Goal: Book appointment/travel/reservation: Book appointment/travel/reservation

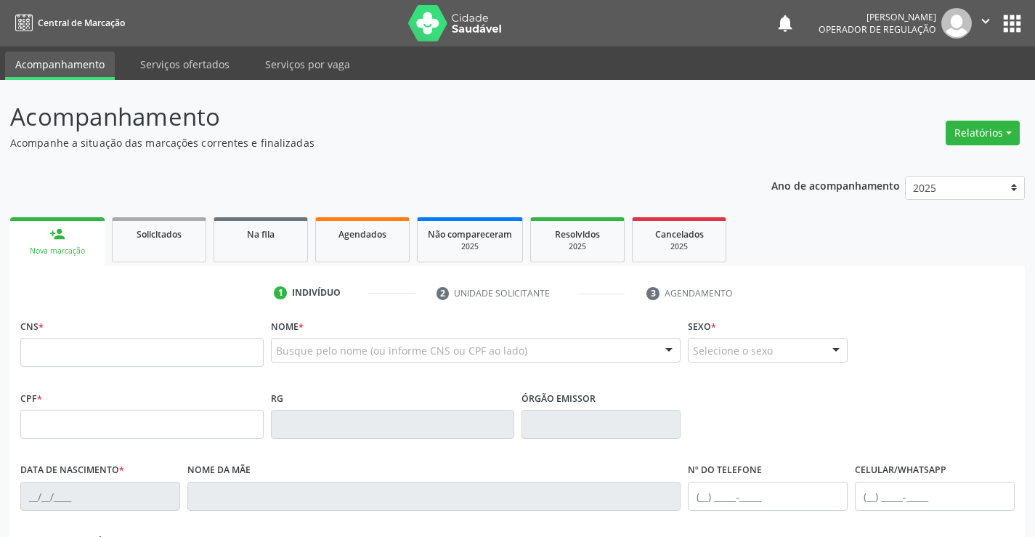
click at [102, 356] on input "text" at bounding box center [141, 352] width 243 height 29
type input "704 0008 0168 7761"
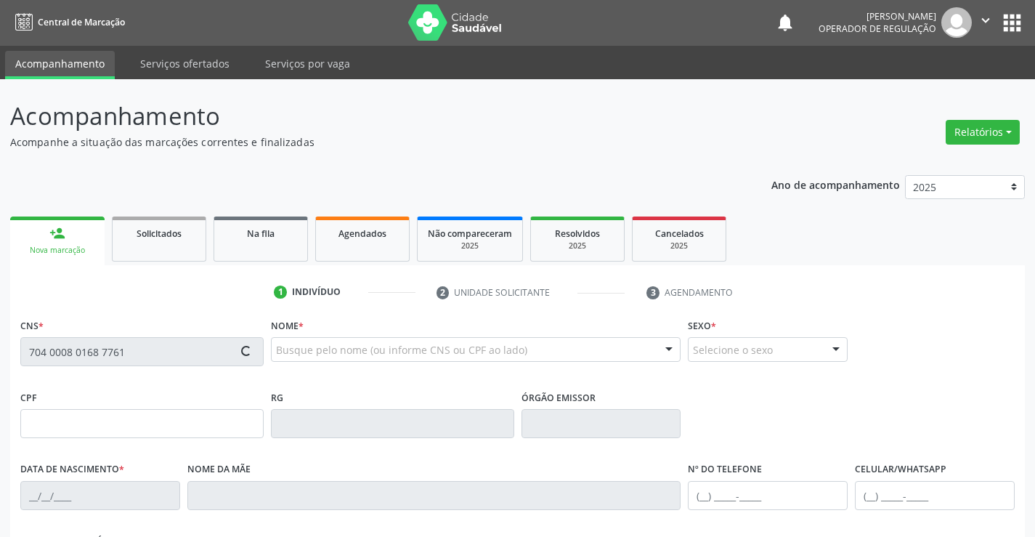
type input "[DATE]"
type input "[PHONE_NUMBER]"
type input "S/N"
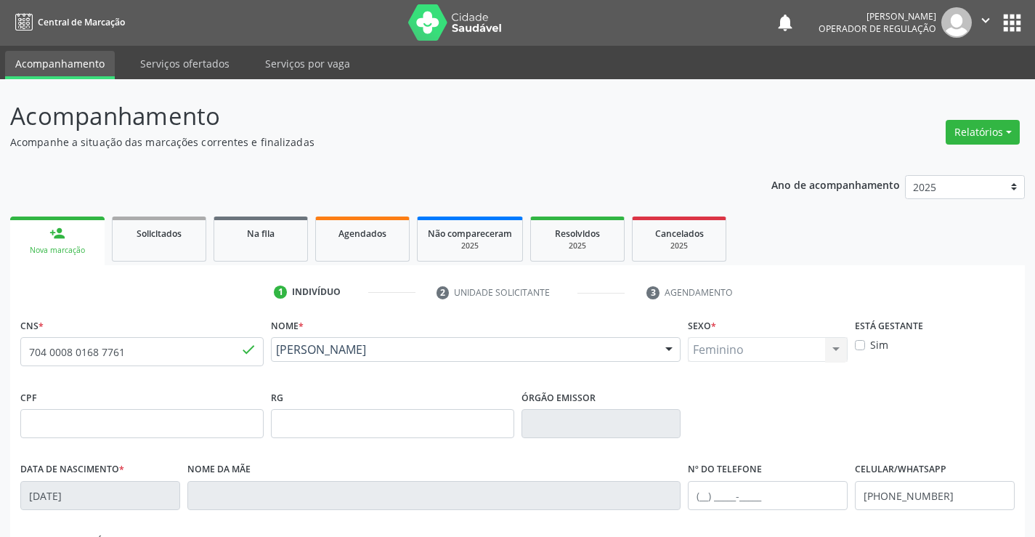
scroll to position [251, 0]
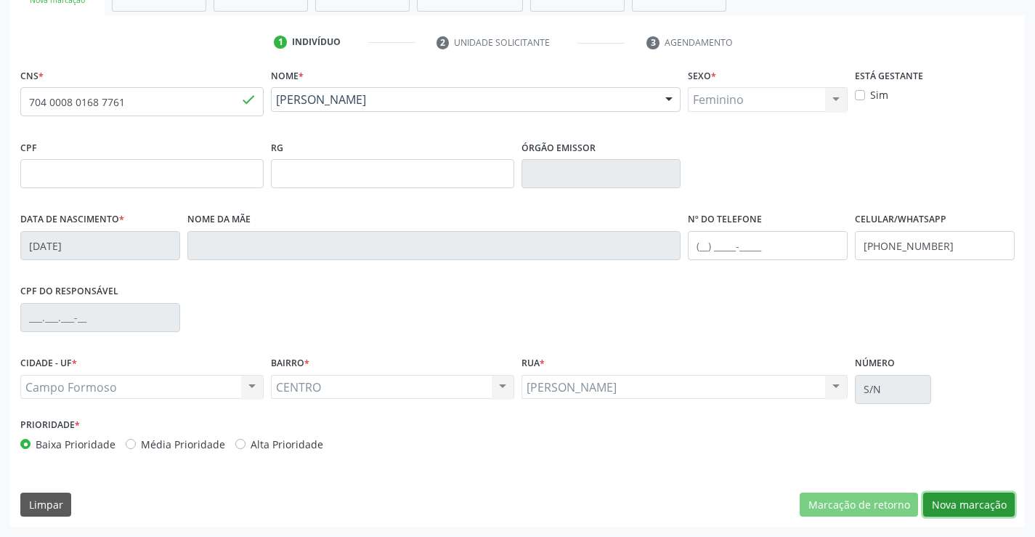
click at [972, 504] on button "Nova marcação" at bounding box center [970, 505] width 92 height 25
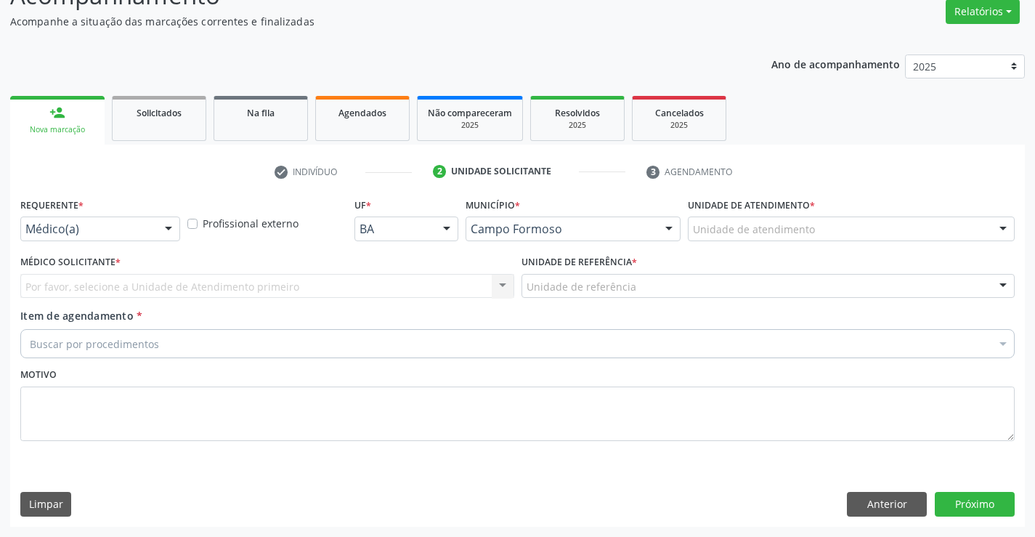
scroll to position [121, 0]
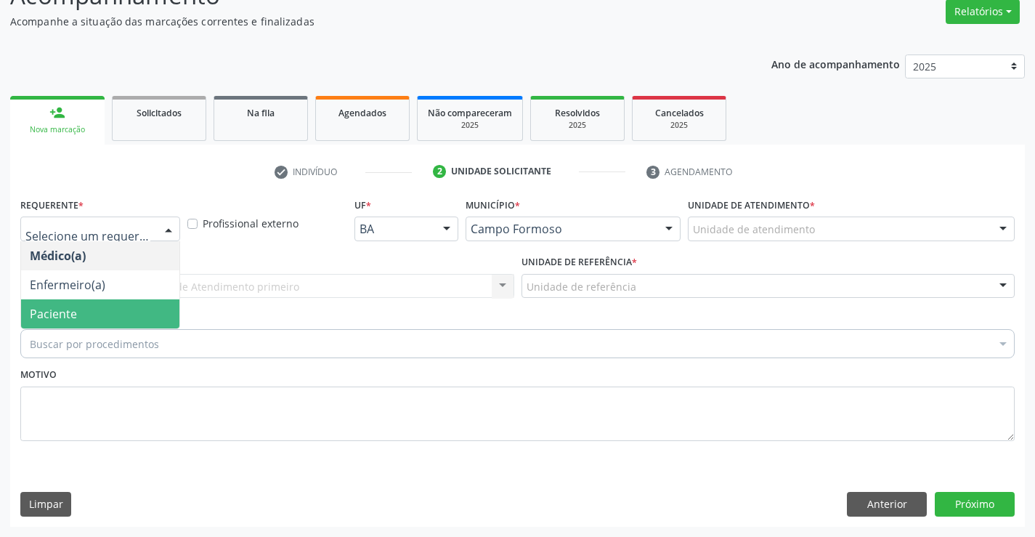
click at [67, 319] on span "Paciente" at bounding box center [53, 314] width 47 height 16
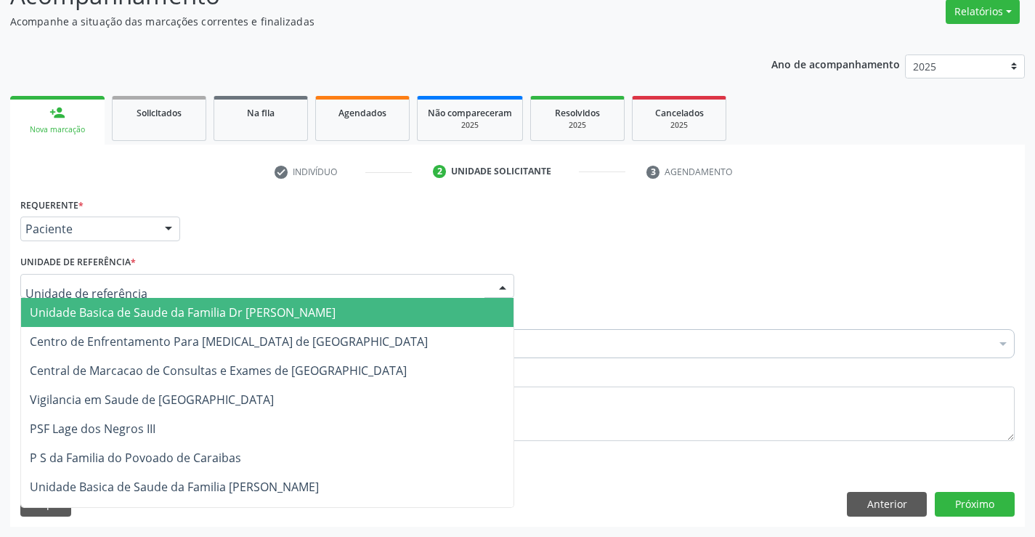
click at [207, 291] on div at bounding box center [267, 286] width 494 height 25
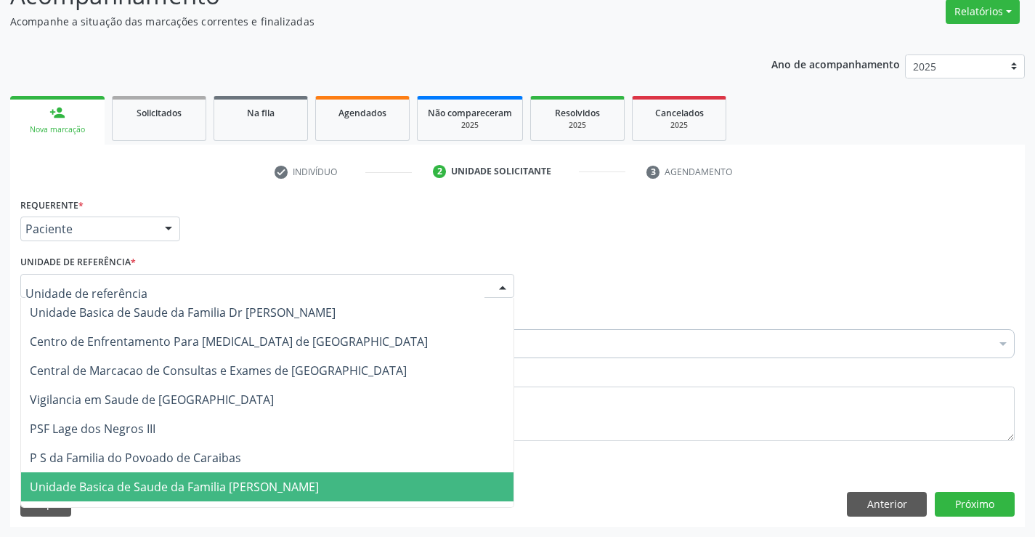
click at [172, 487] on span "Unidade Basica de Saude da Familia [PERSON_NAME]" at bounding box center [174, 487] width 289 height 16
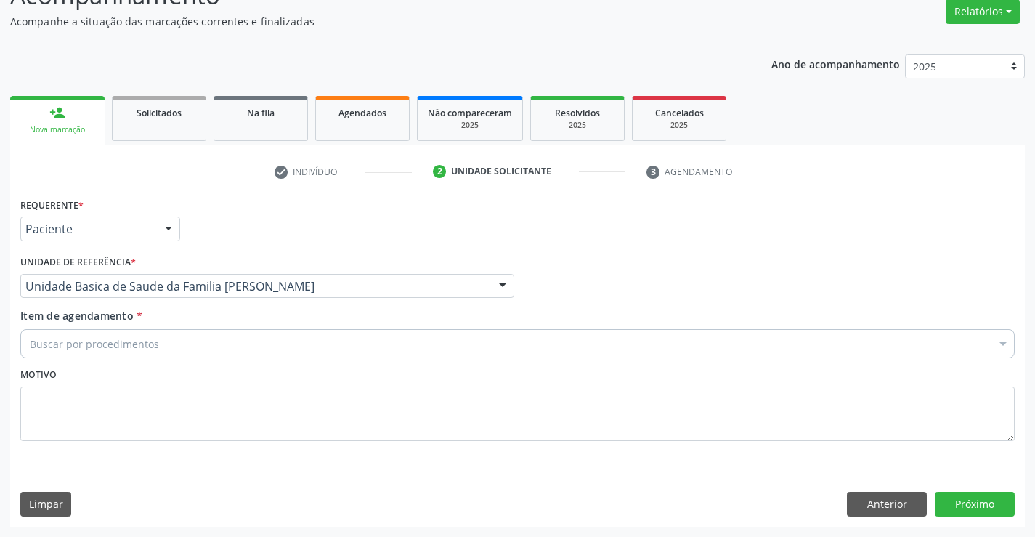
click at [176, 344] on div "Buscar por procedimentos" at bounding box center [517, 343] width 995 height 29
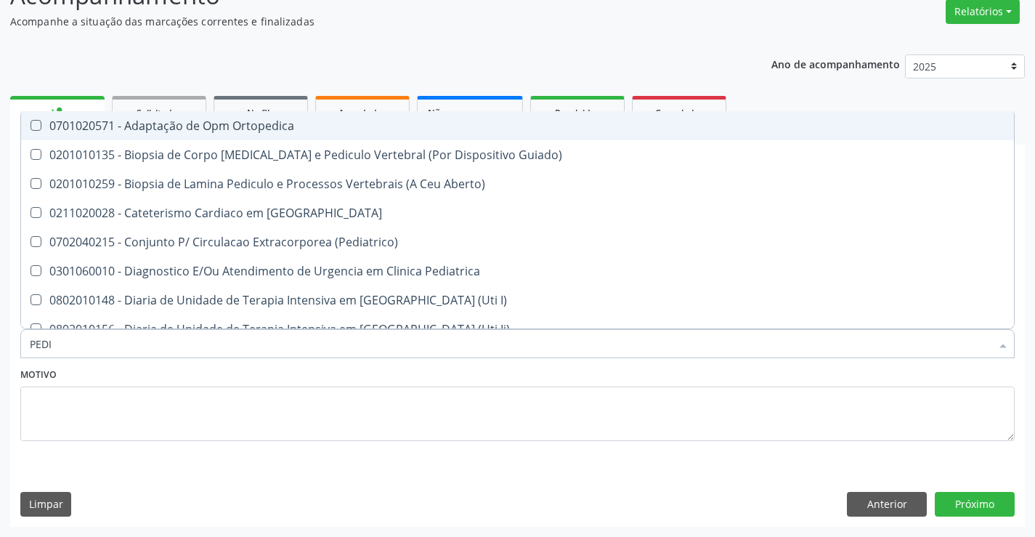
type input "PEDIA"
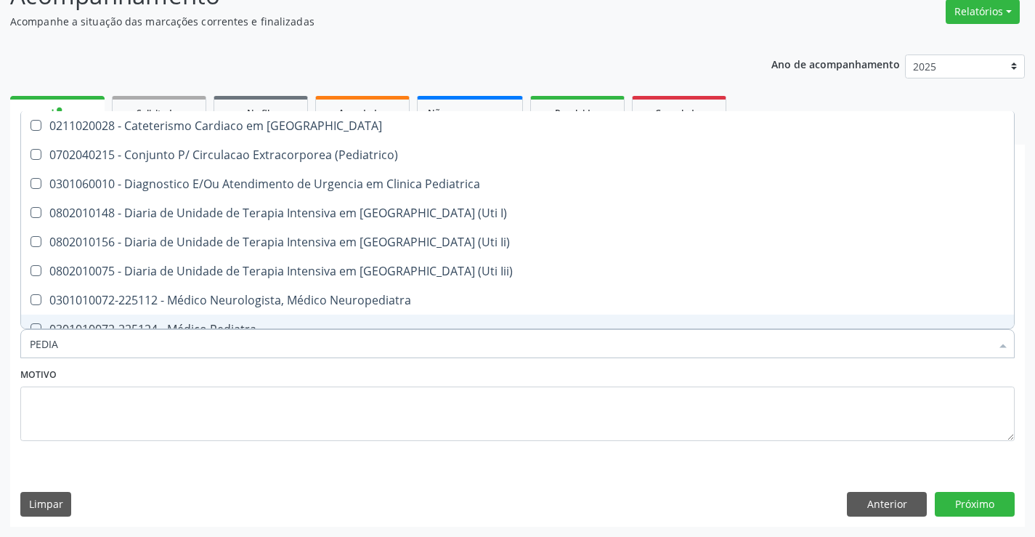
click at [218, 323] on div "0301010072-225124 - Médico Pediatra" at bounding box center [518, 329] width 976 height 12
checkbox Pediatra "true"
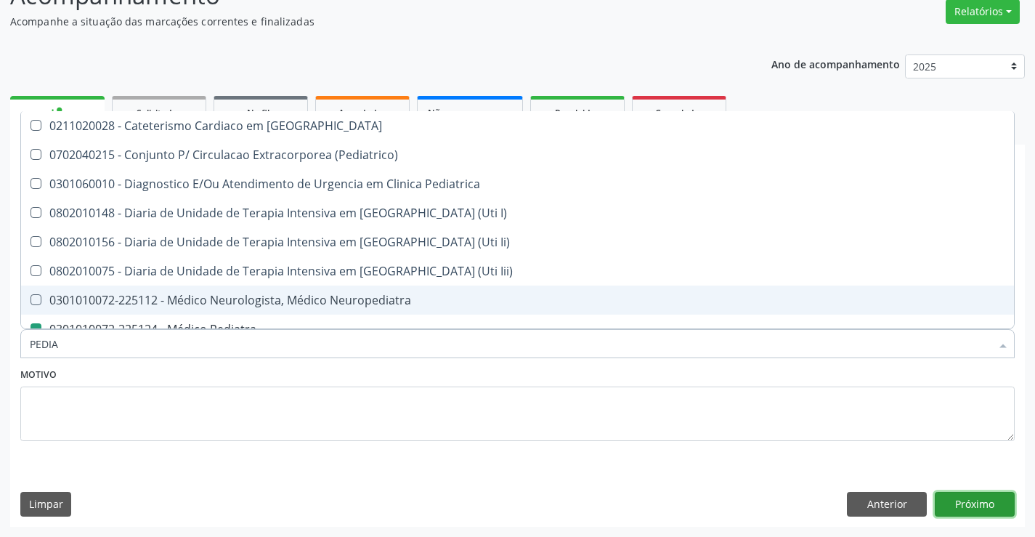
click at [982, 508] on button "Próximo" at bounding box center [975, 504] width 80 height 25
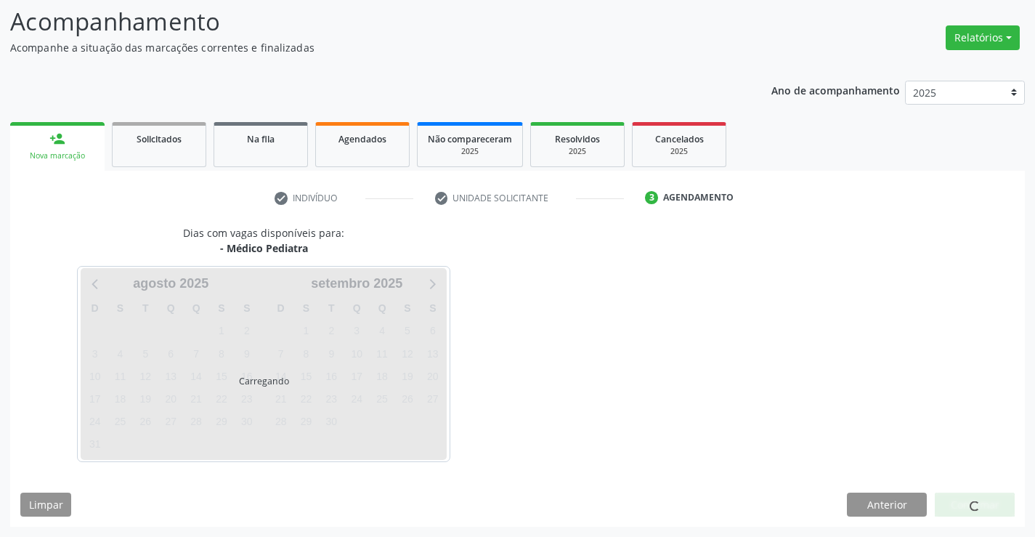
scroll to position [95, 0]
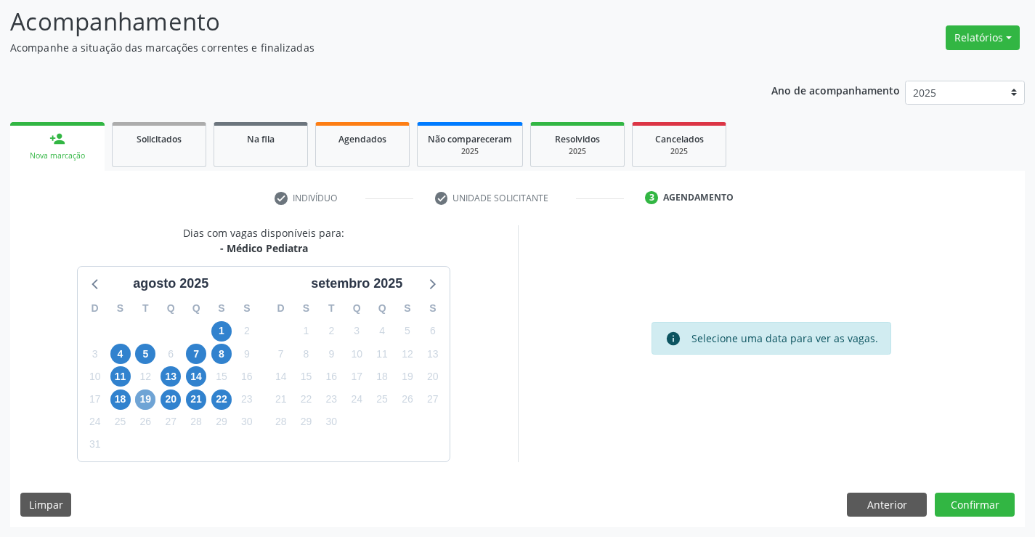
click at [148, 401] on span "19" at bounding box center [145, 399] width 20 height 20
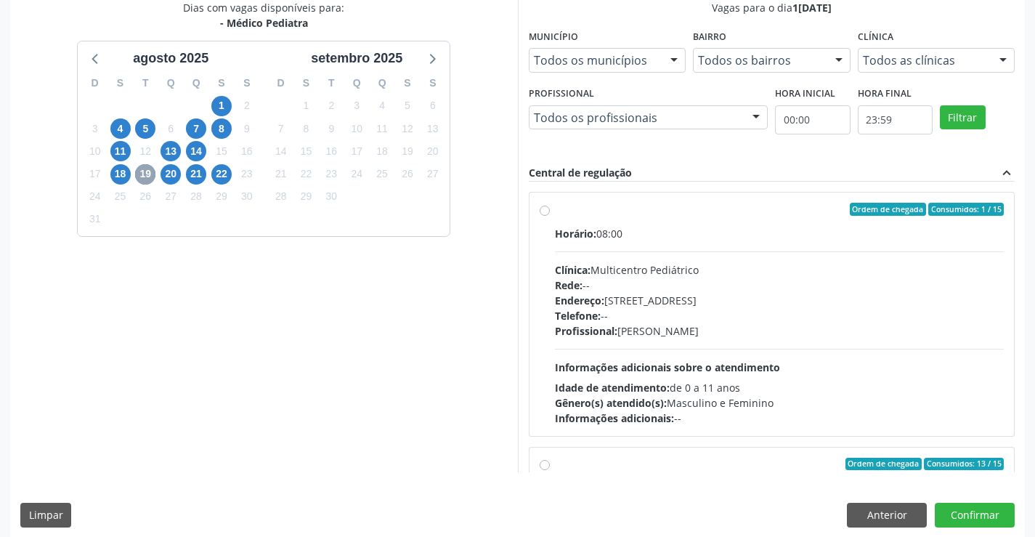
scroll to position [331, 0]
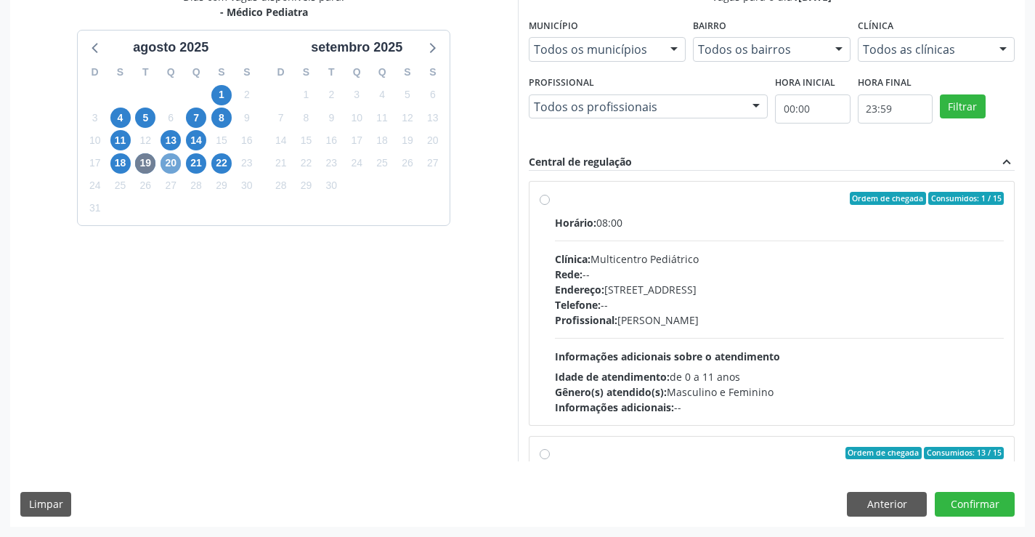
click at [164, 166] on span "20" at bounding box center [171, 163] width 20 height 20
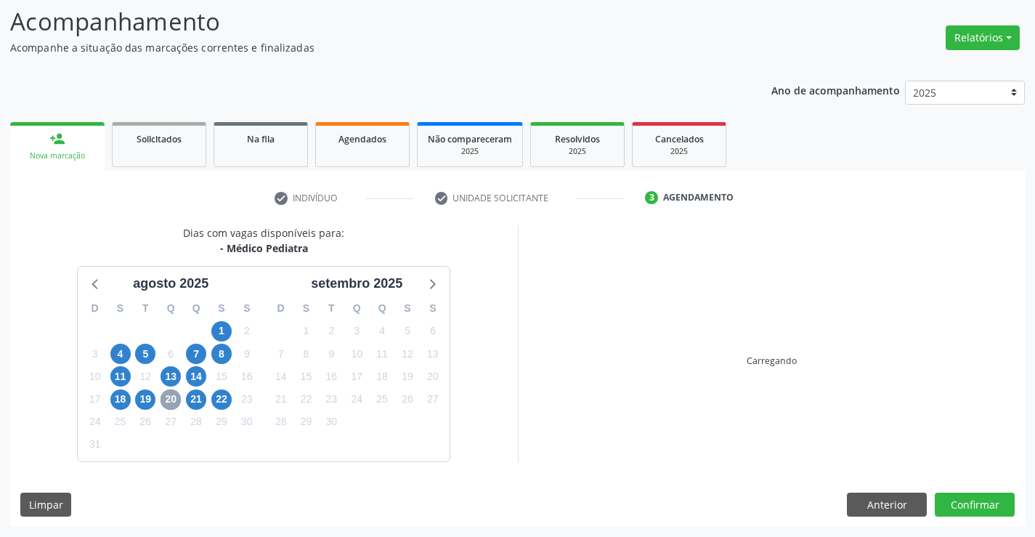
scroll to position [95, 0]
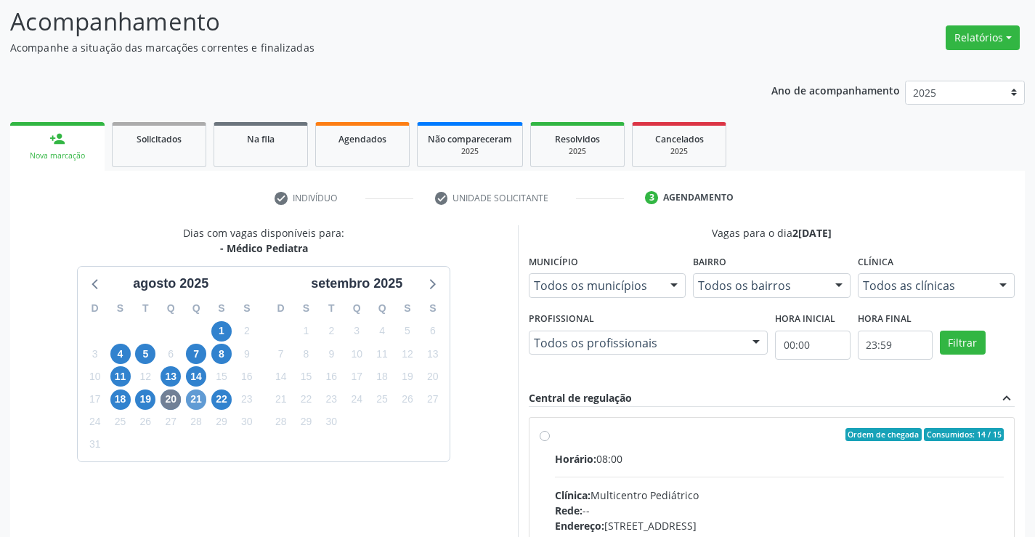
click at [195, 403] on div "Dias com vagas disponíveis para: - Médico Pediatra a[DATE] D S T Q Q S S 27 28 …" at bounding box center [264, 461] width 508 height 472
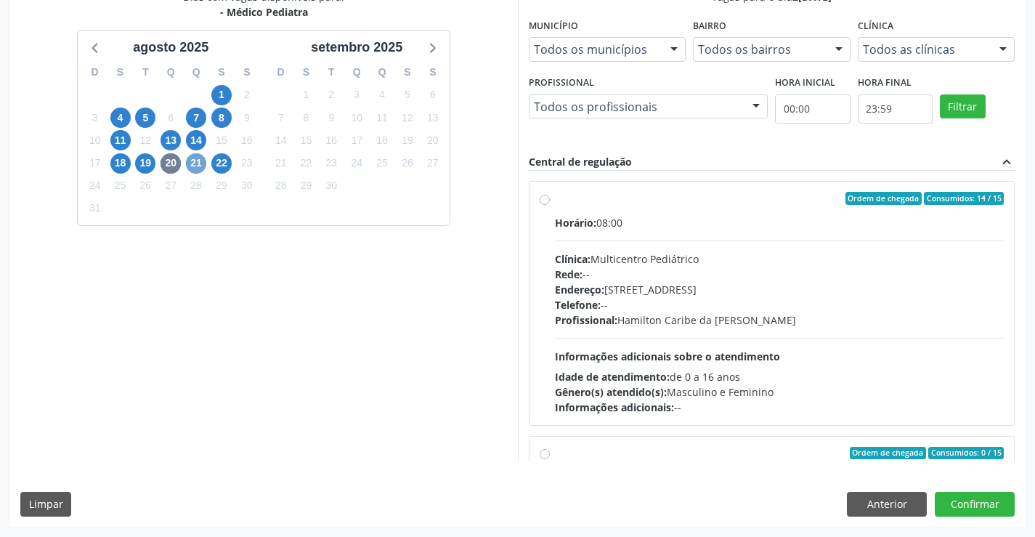
click at [196, 163] on span "21" at bounding box center [196, 163] width 20 height 20
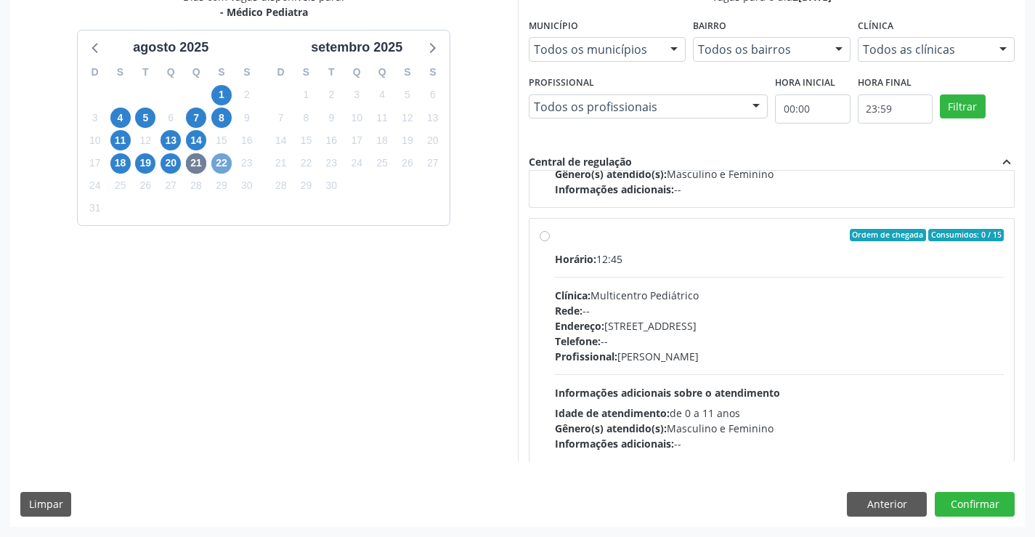
click at [226, 162] on span "22" at bounding box center [221, 163] width 20 height 20
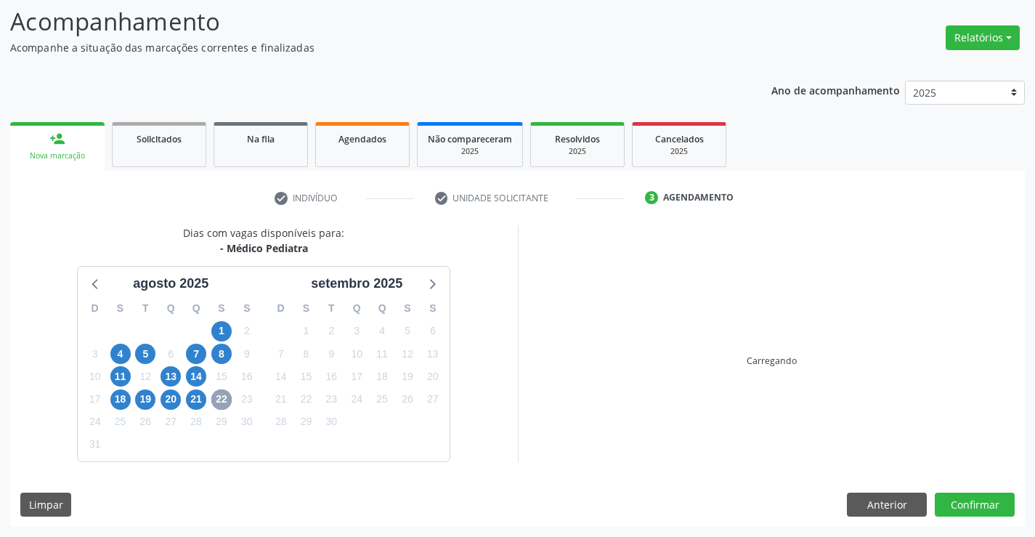
scroll to position [305, 0]
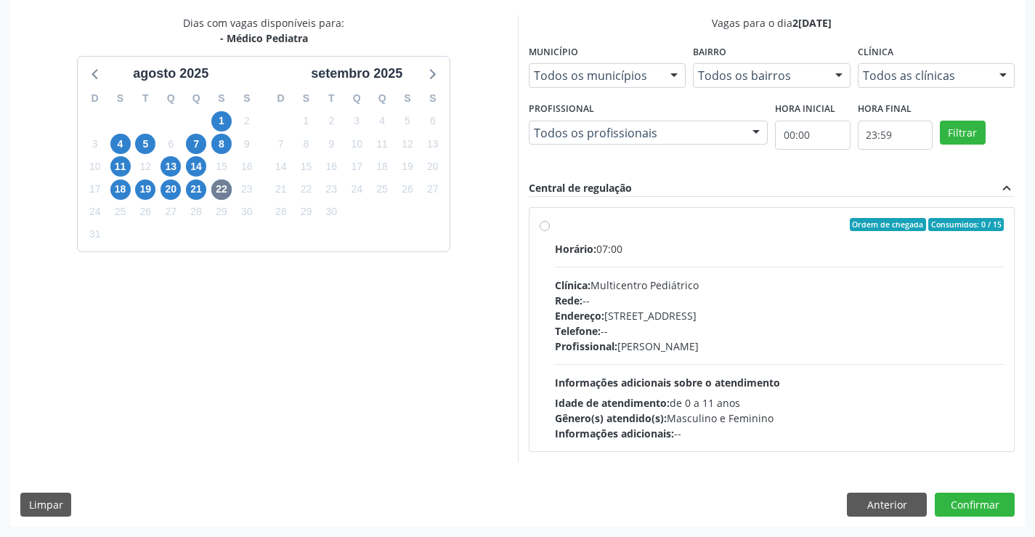
click at [661, 376] on span "Informações adicionais sobre o atendimento" at bounding box center [667, 383] width 225 height 14
click at [550, 231] on input "Ordem de chegada Consumidos: 0 / 15 Horário: 07:00 Clínica: Multicentro Pediátr…" at bounding box center [545, 224] width 10 height 13
radio input "true"
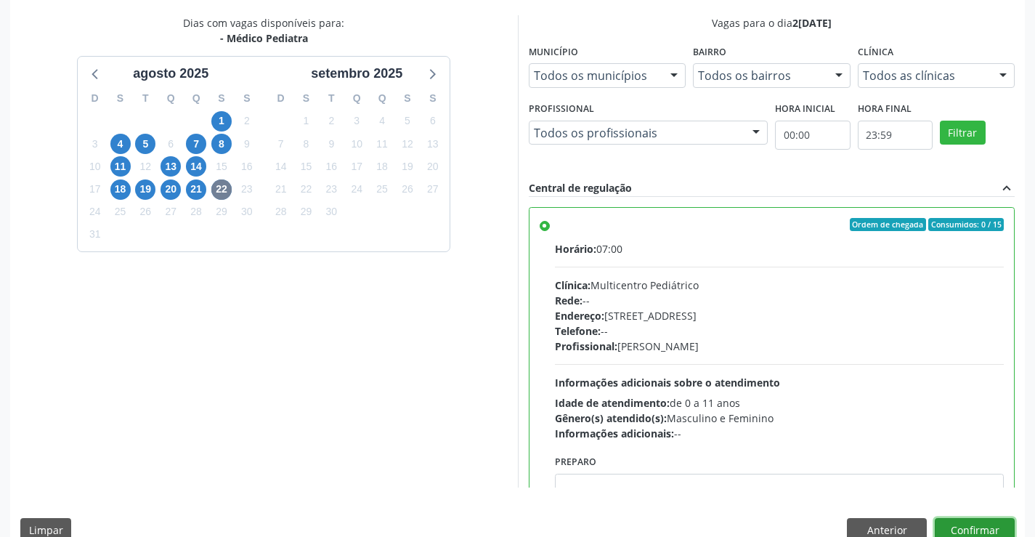
click at [949, 529] on button "Confirmar" at bounding box center [975, 530] width 80 height 25
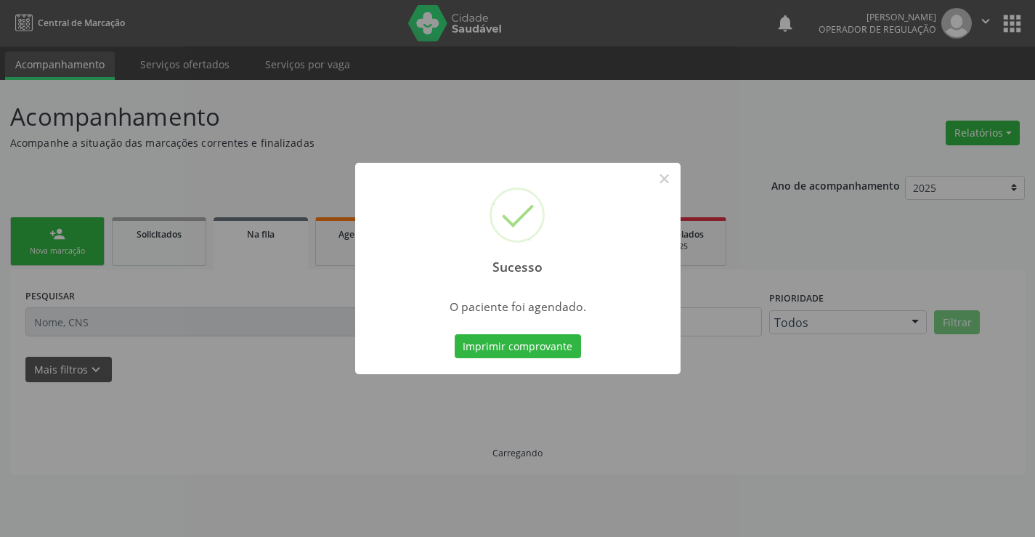
scroll to position [0, 0]
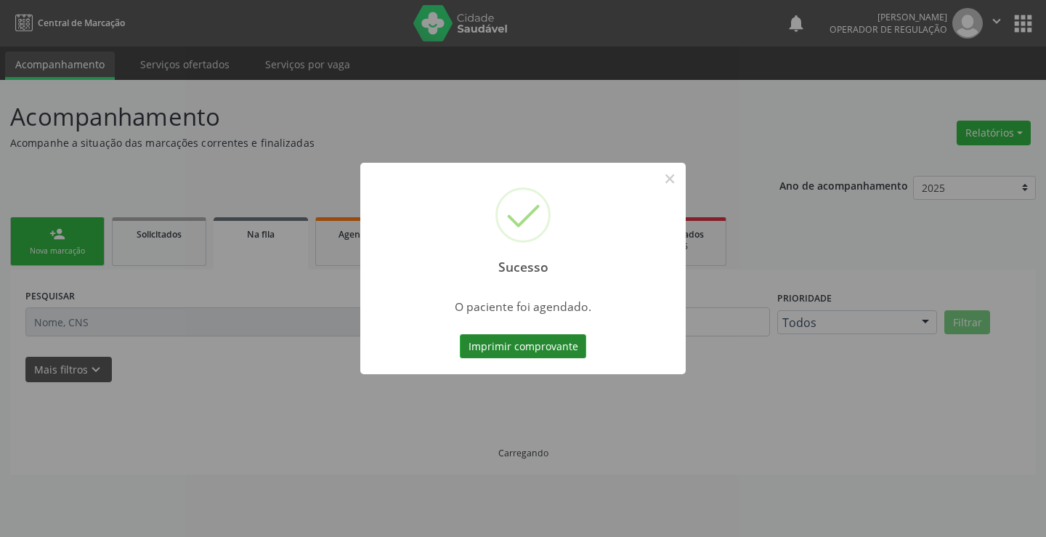
click at [546, 347] on button "Imprimir comprovante" at bounding box center [523, 346] width 126 height 25
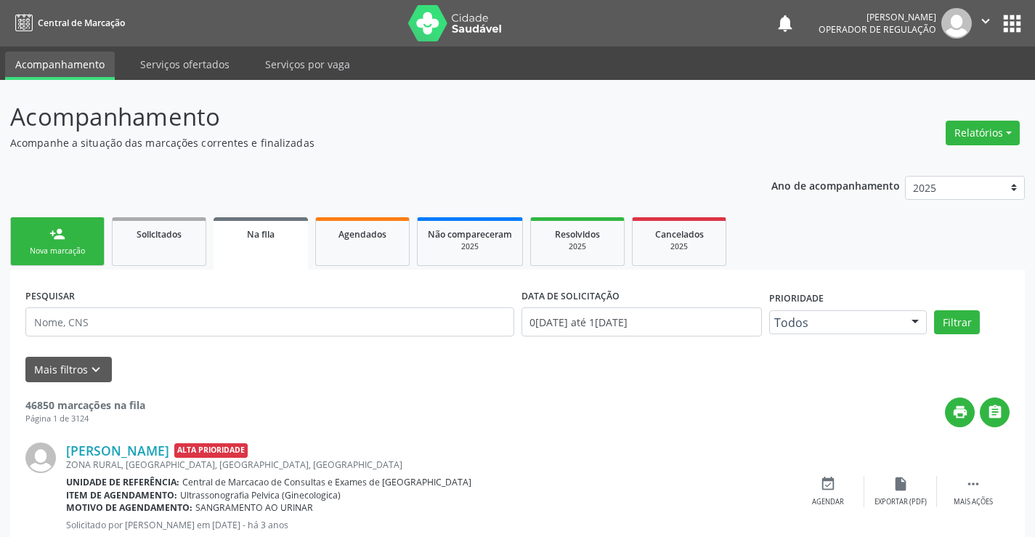
click at [62, 248] on div "Nova marcação" at bounding box center [57, 251] width 73 height 11
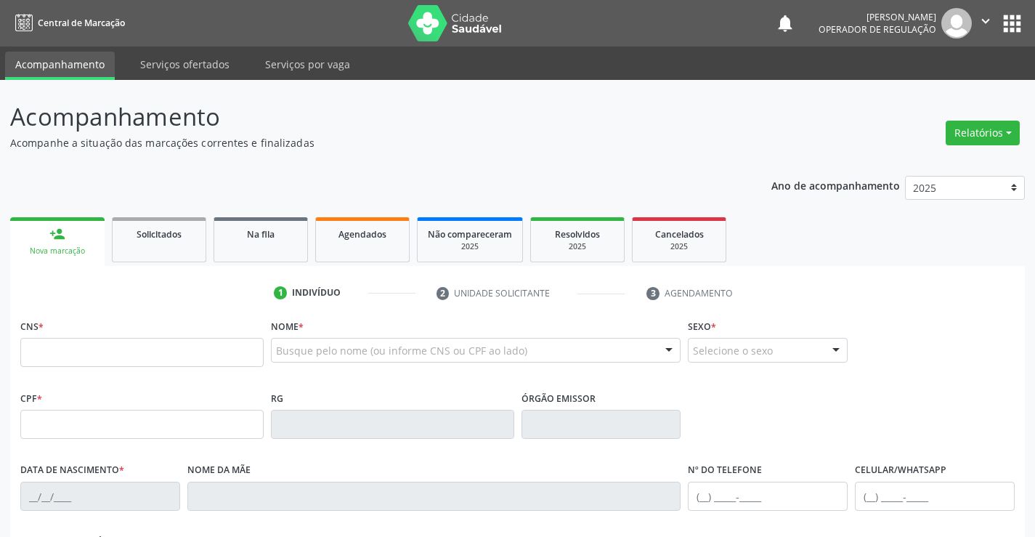
click at [65, 378] on div "CNS *" at bounding box center [142, 351] width 251 height 72
click at [84, 344] on input "text" at bounding box center [141, 352] width 243 height 29
click at [76, 348] on input "text" at bounding box center [141, 352] width 243 height 29
type input "706 0058 8082 0142"
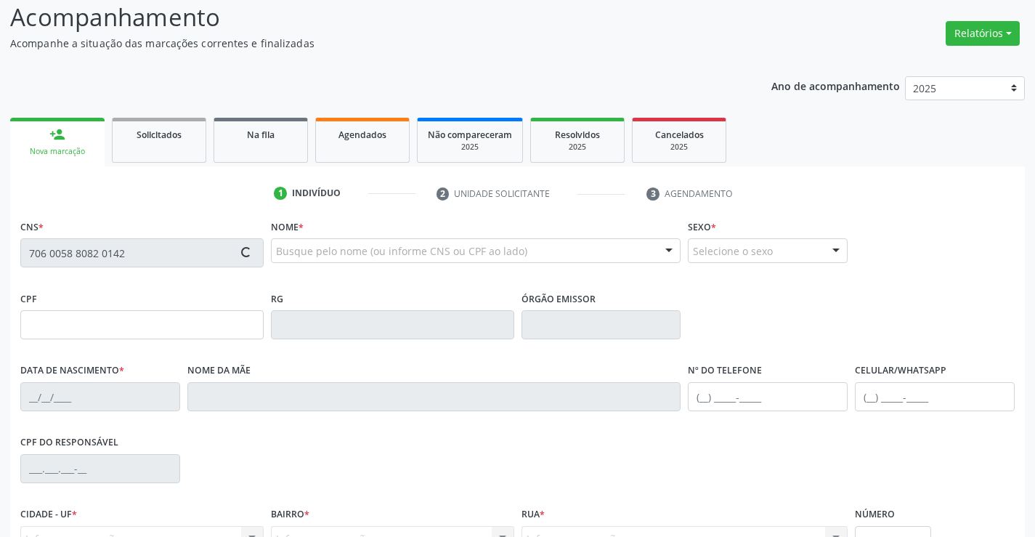
scroll to position [251, 0]
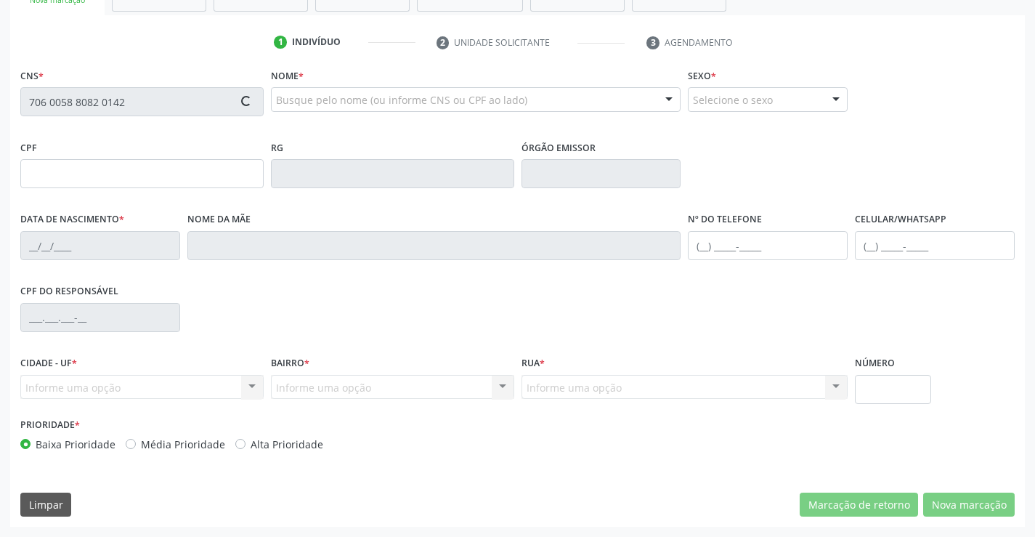
type input "009399015520201"
type input "1[DATE]"
type input "121.898.695-60"
type input "S/N"
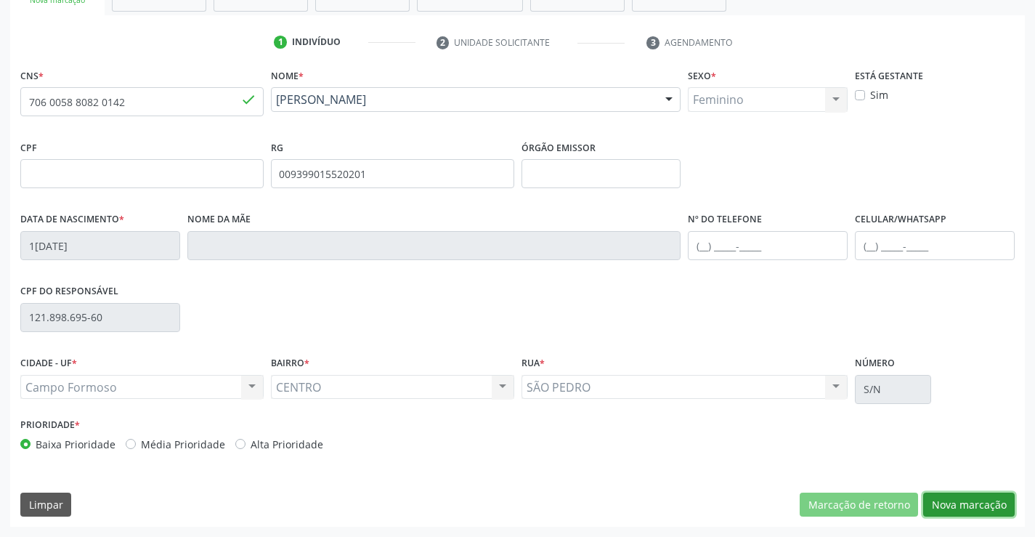
click at [974, 510] on button "Nova marcação" at bounding box center [970, 505] width 92 height 25
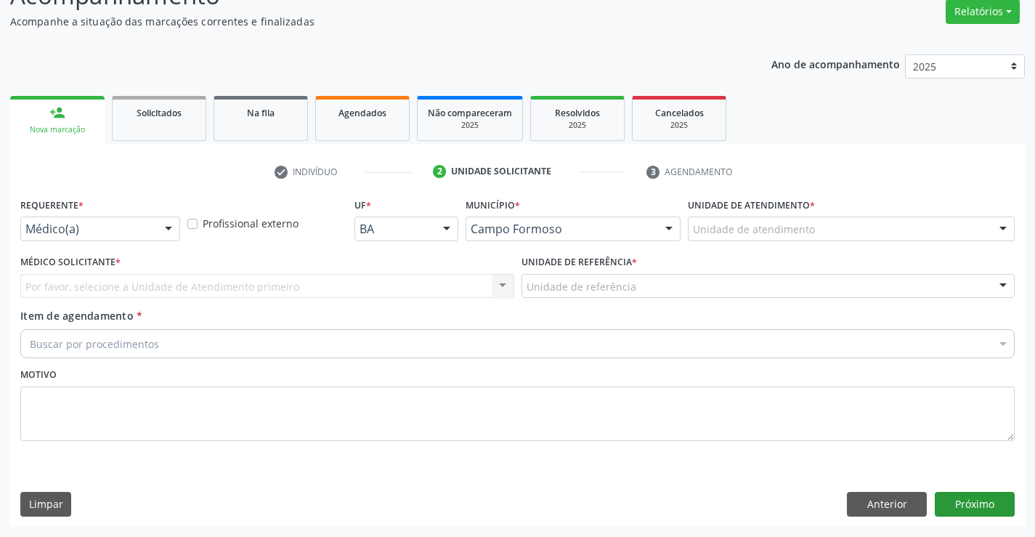
scroll to position [121, 0]
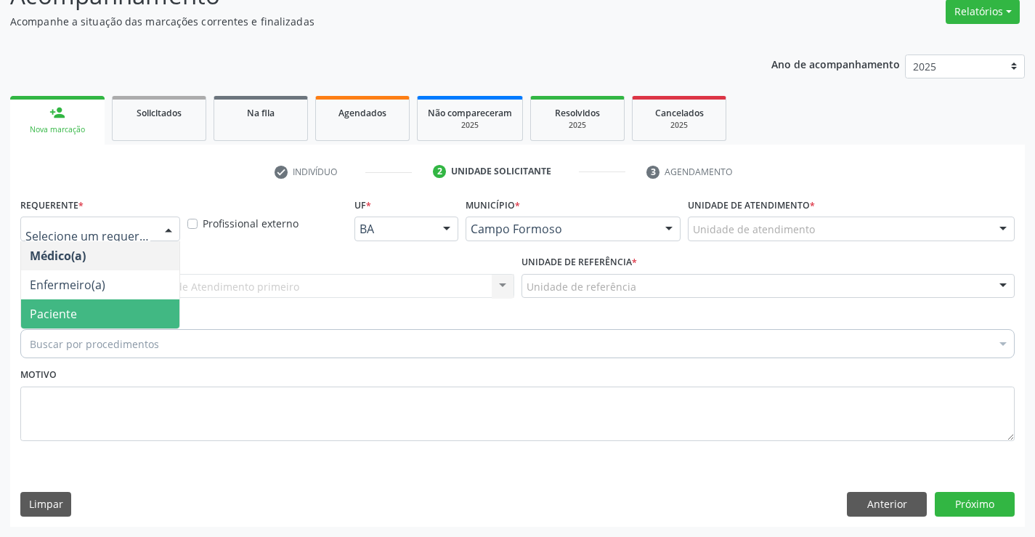
click at [80, 318] on span "Paciente" at bounding box center [100, 313] width 158 height 29
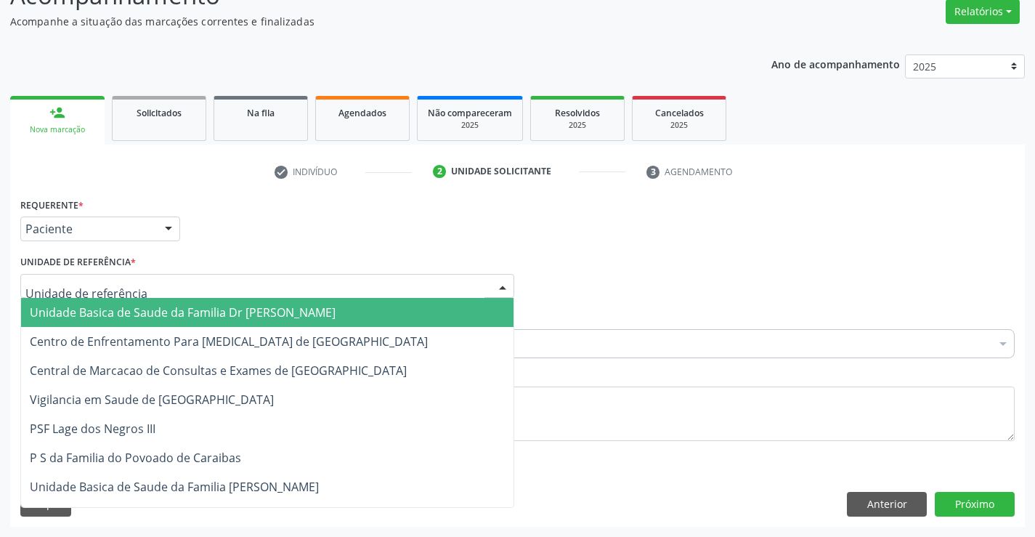
click at [195, 290] on div at bounding box center [267, 286] width 494 height 25
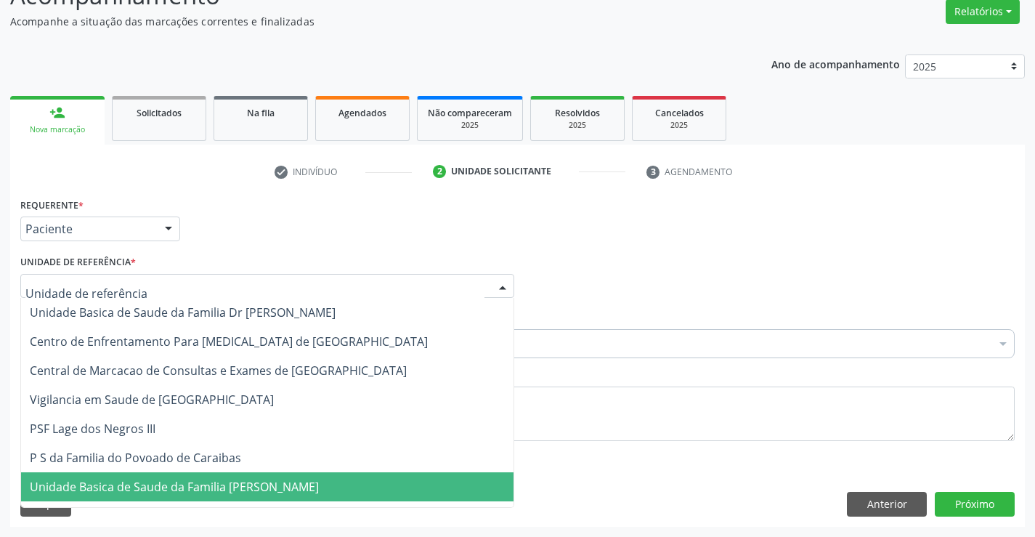
click at [201, 494] on span "Unidade Basica de Saude da Familia [PERSON_NAME]" at bounding box center [174, 487] width 289 height 16
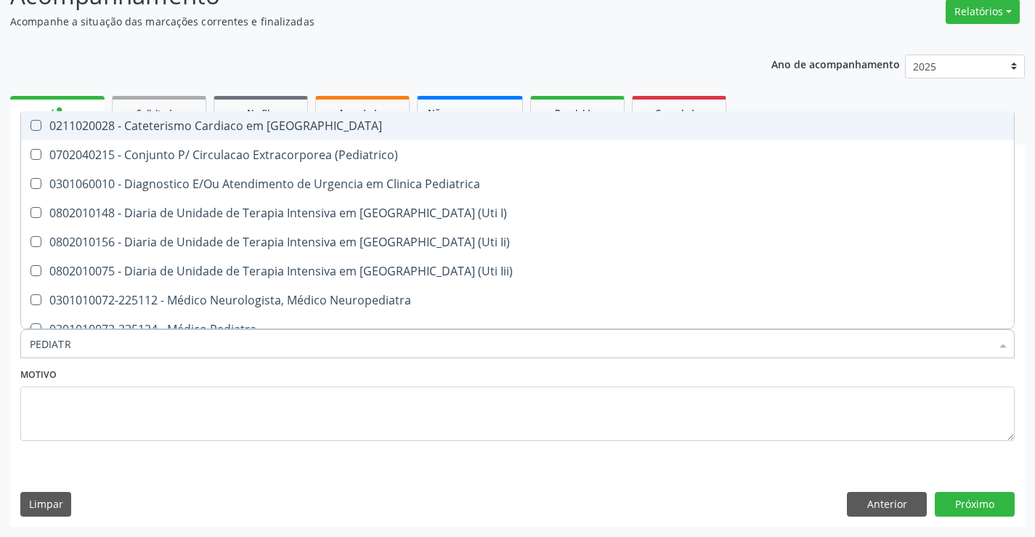
type input "PEDIATRA"
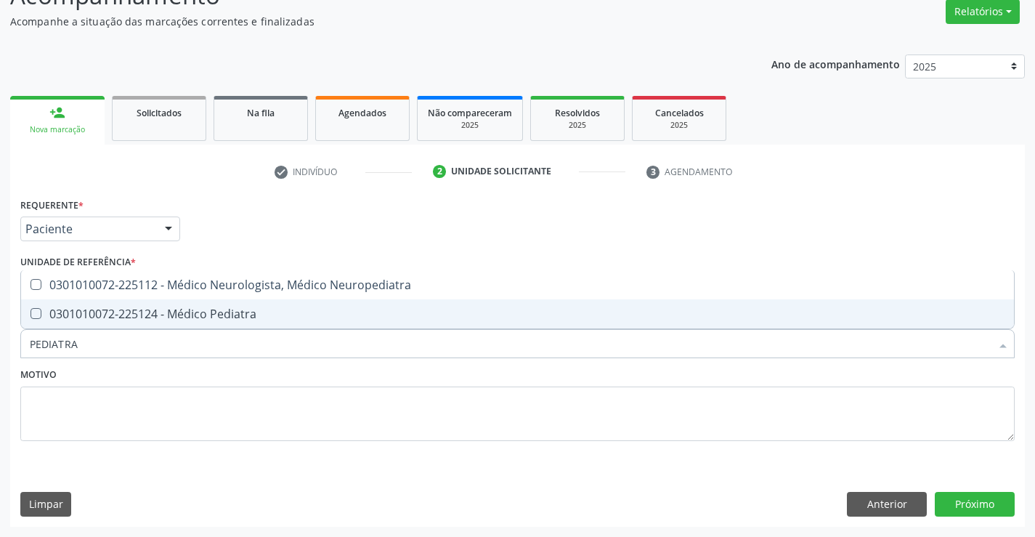
click at [170, 312] on div "0301010072-225124 - Médico Pediatra" at bounding box center [518, 314] width 976 height 12
checkbox Pediatra "true"
click at [993, 508] on button "Próximo" at bounding box center [975, 504] width 80 height 25
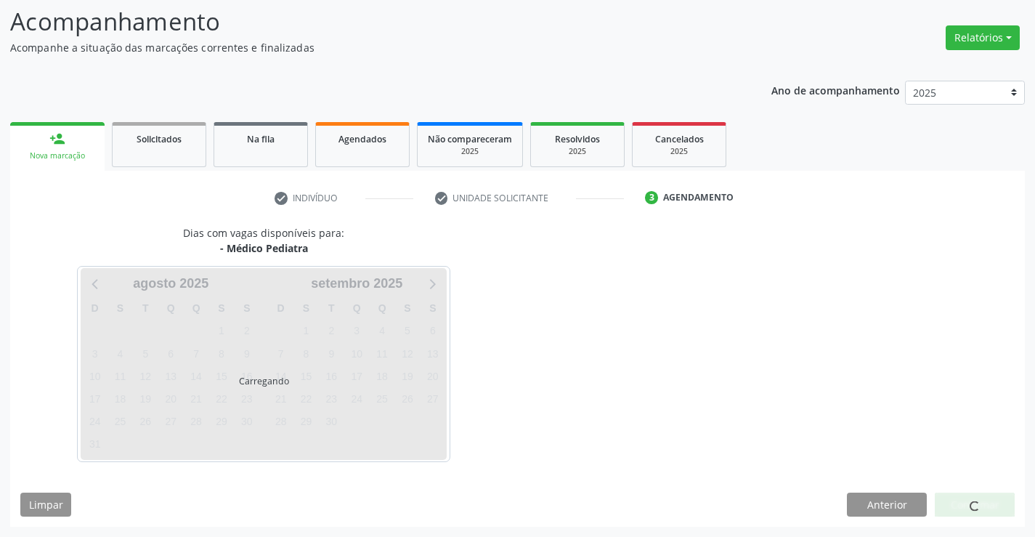
scroll to position [95, 0]
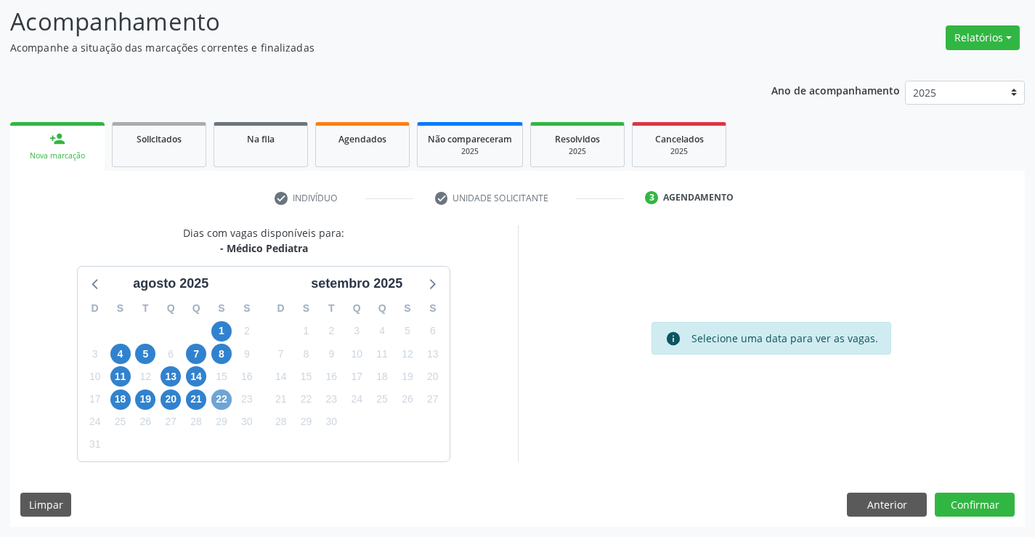
click at [225, 397] on span "22" at bounding box center [221, 399] width 20 height 20
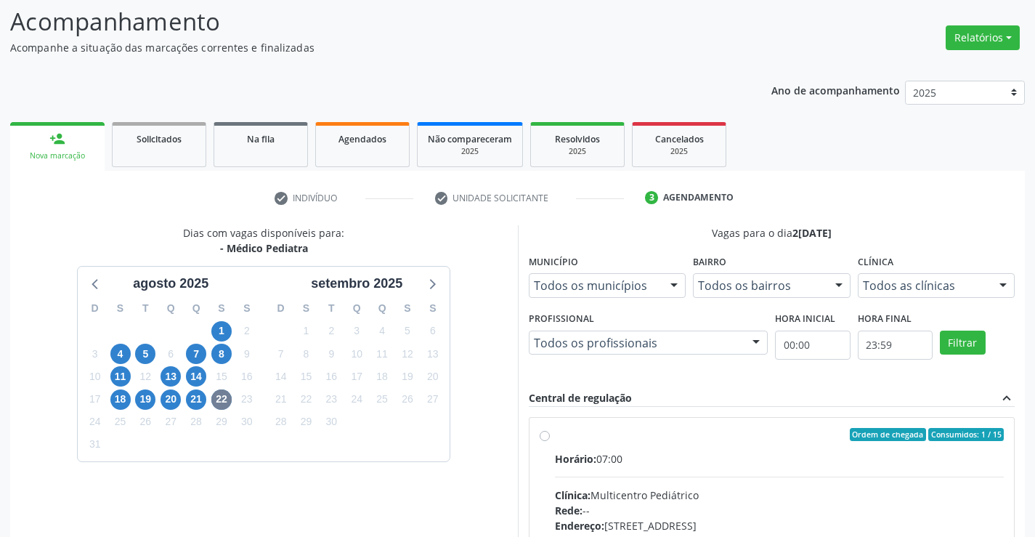
click at [716, 500] on div "Clínica: Multicentro Pediátrico" at bounding box center [780, 495] width 450 height 15
click at [550, 441] on input "Ordem de chegada Consumidos: 1 / 15 Horário: 07:00 Clínica: Multicentro Pediátr…" at bounding box center [545, 434] width 10 height 13
radio input "true"
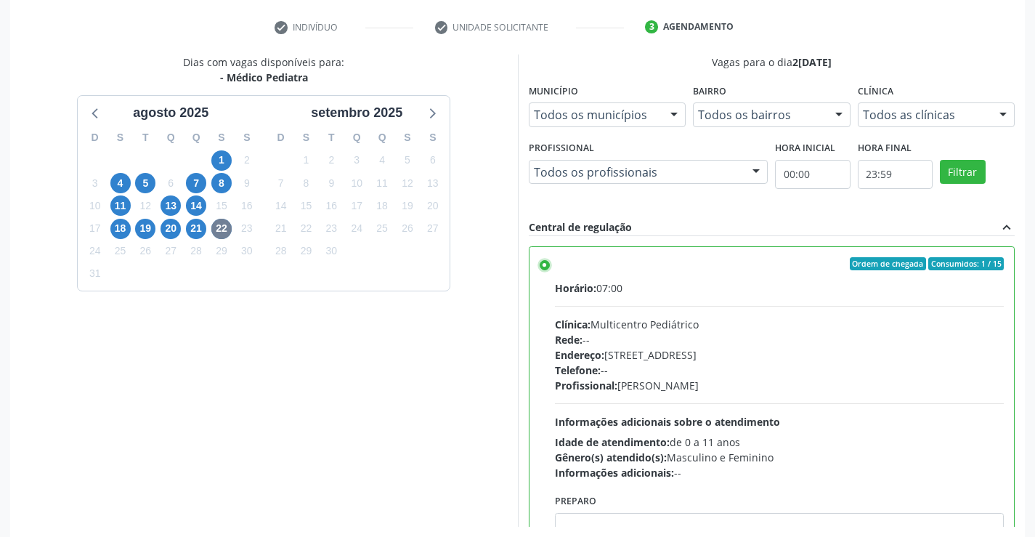
scroll to position [331, 0]
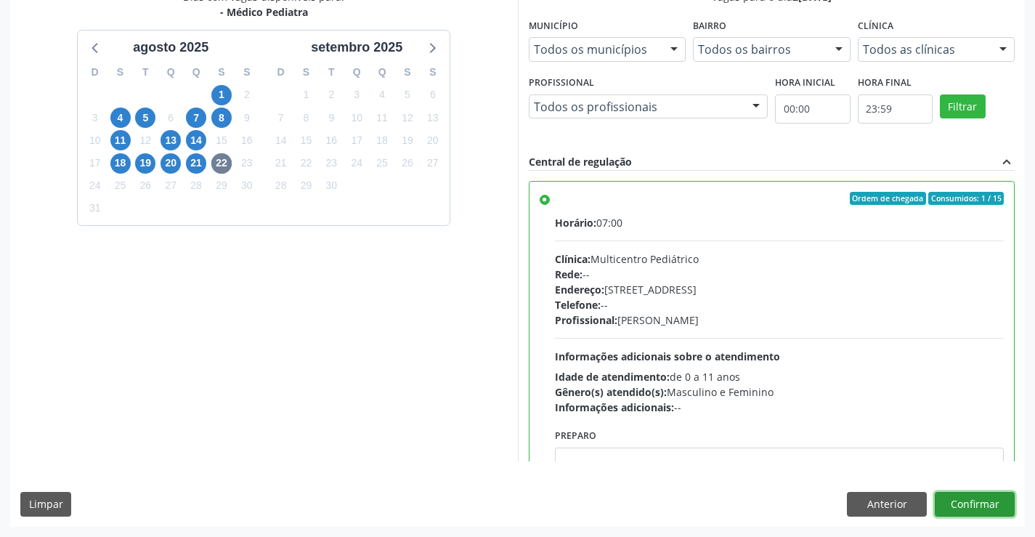
click at [967, 506] on button "Confirmar" at bounding box center [975, 504] width 80 height 25
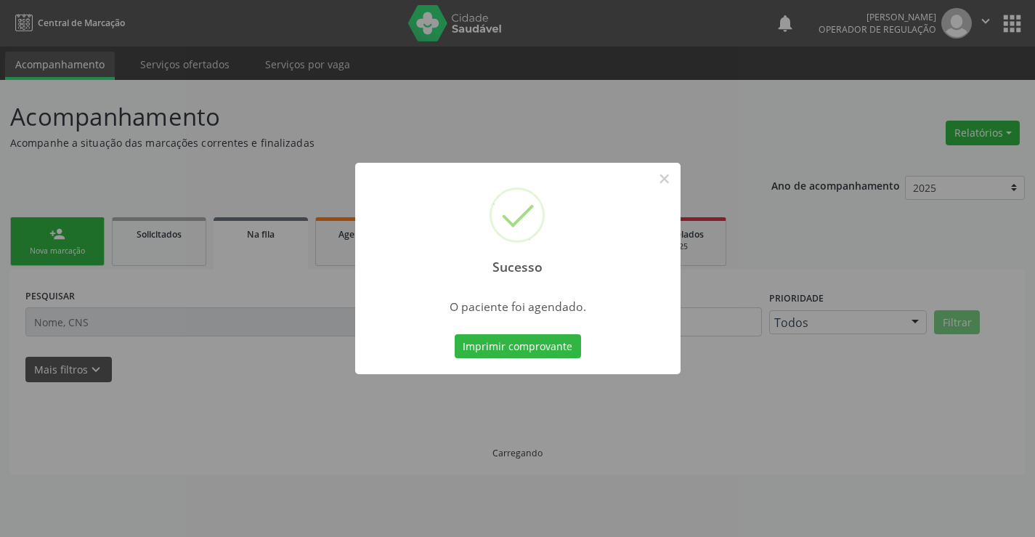
scroll to position [0, 0]
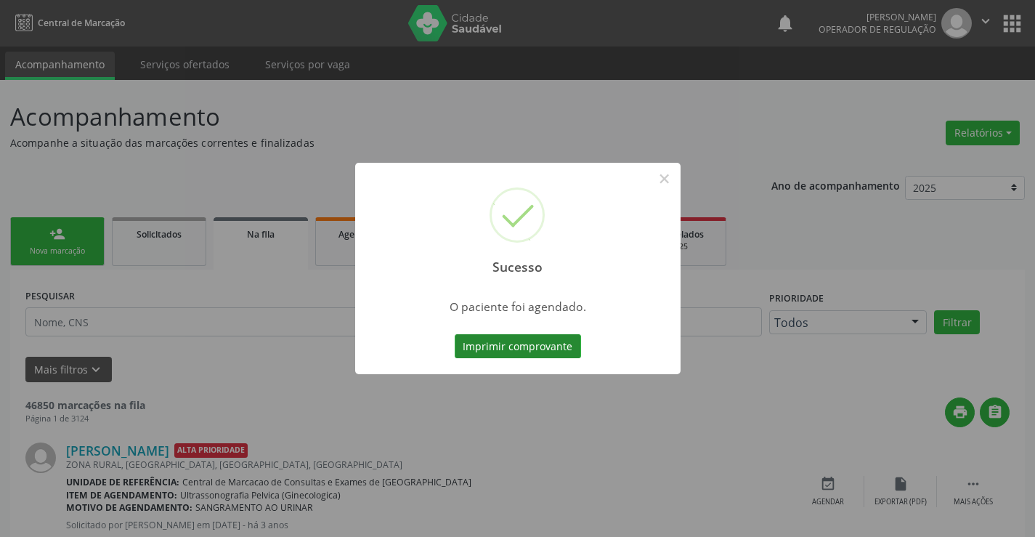
click at [516, 342] on button "Imprimir comprovante" at bounding box center [518, 346] width 126 height 25
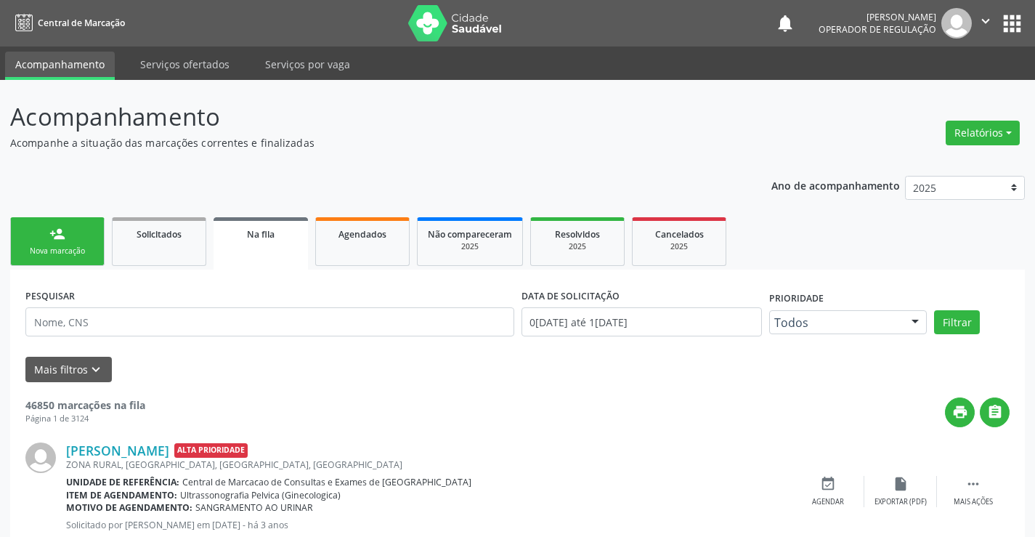
click at [58, 234] on div "person_add" at bounding box center [57, 234] width 16 height 16
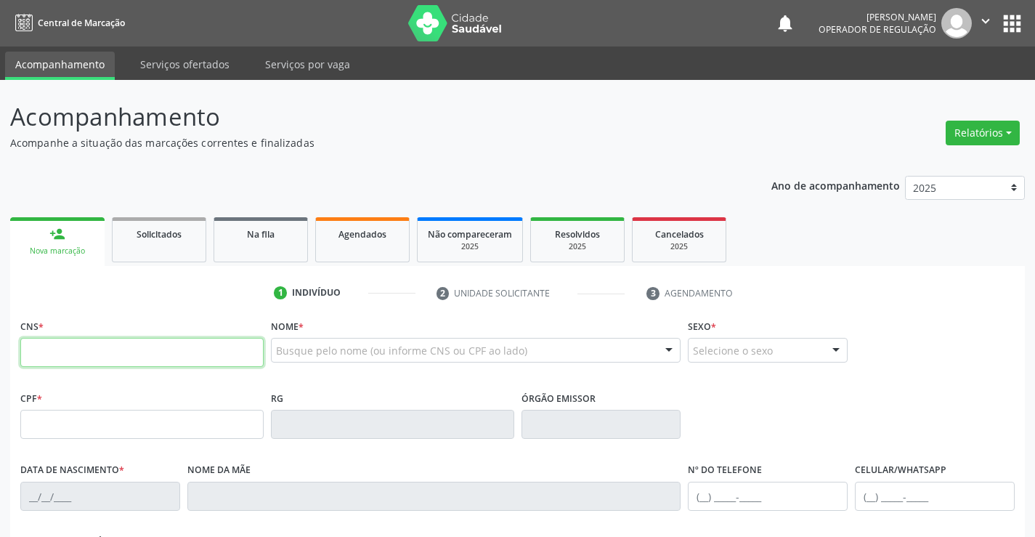
click at [75, 362] on input "text" at bounding box center [141, 352] width 243 height 29
type input "700 0061 8579 8608"
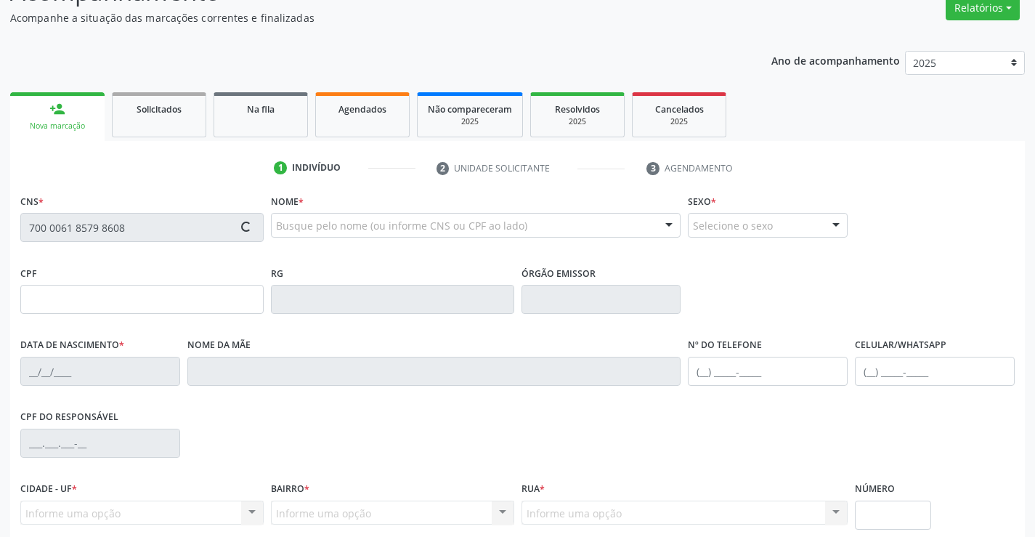
type input "006676"
type input "1[DATE]"
type input "[PHONE_NUMBER]"
type input "134.118.145-60"
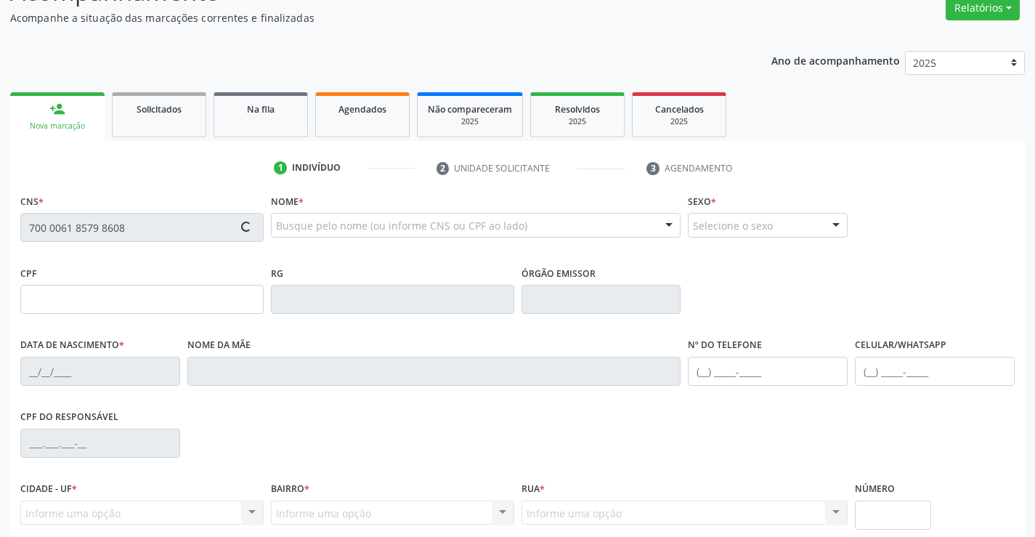
type input "S/N"
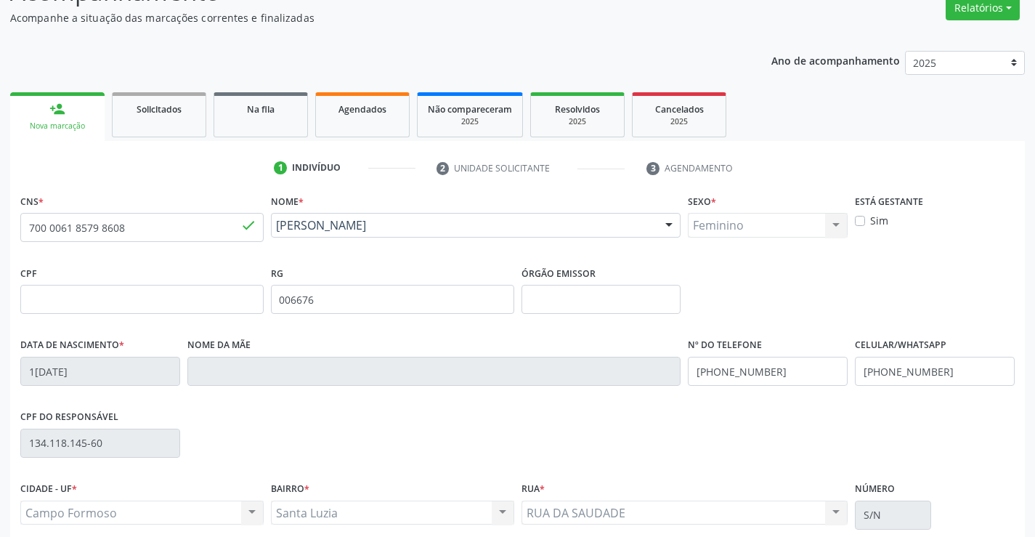
scroll to position [251, 0]
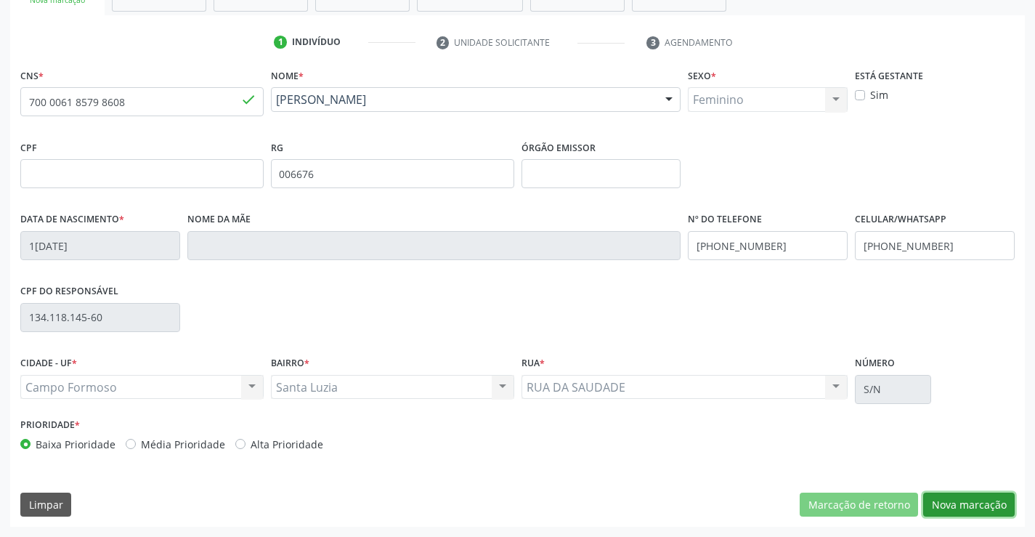
click at [969, 505] on button "Nova marcação" at bounding box center [970, 505] width 92 height 25
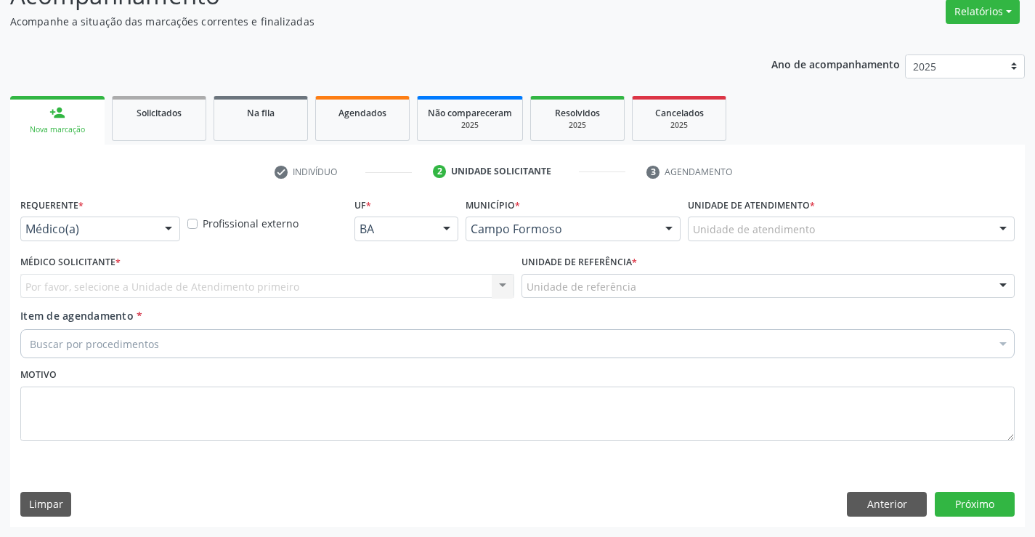
scroll to position [121, 0]
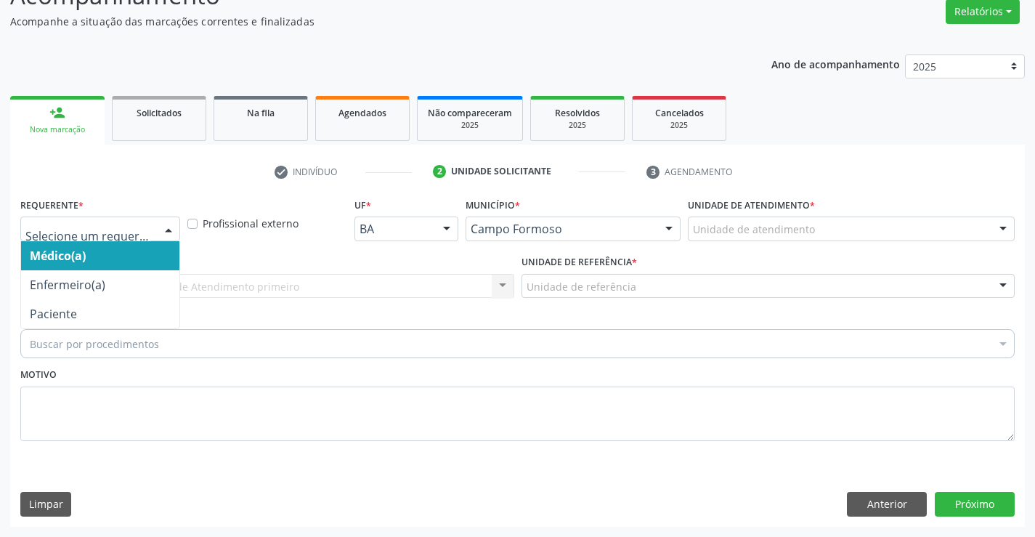
click at [165, 225] on div at bounding box center [169, 229] width 22 height 25
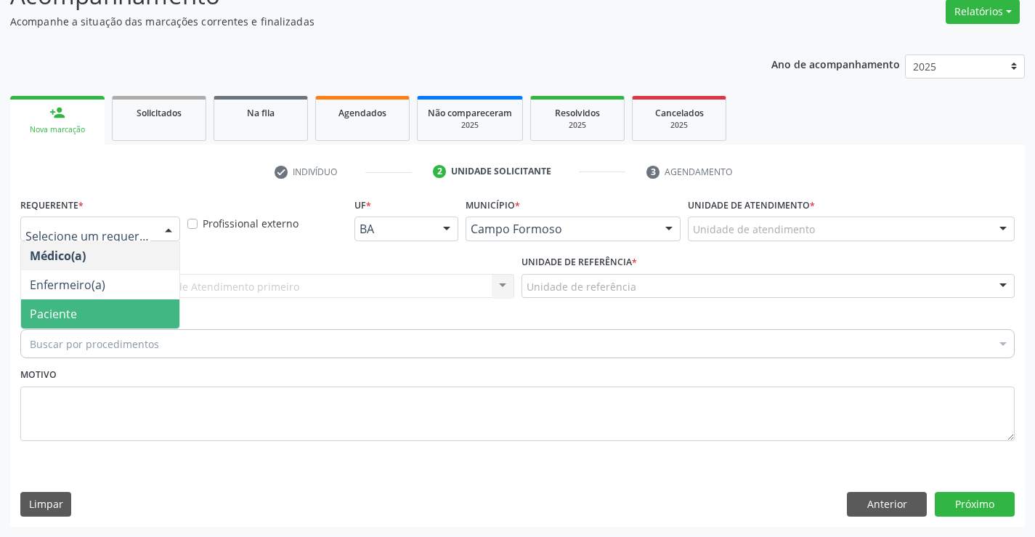
click at [73, 315] on span "Paciente" at bounding box center [53, 314] width 47 height 16
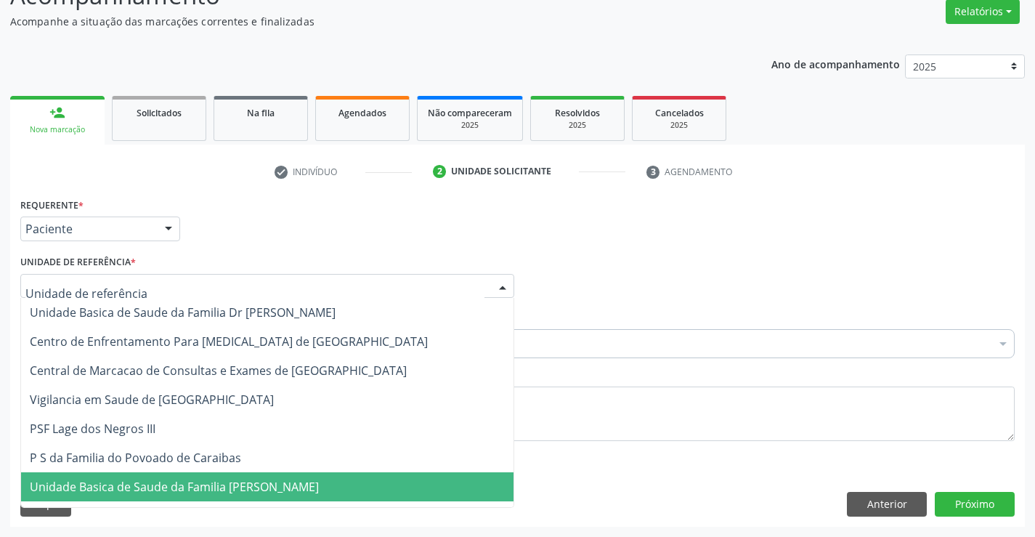
click at [150, 485] on span "Unidade Basica de Saude da Familia [PERSON_NAME]" at bounding box center [174, 487] width 289 height 16
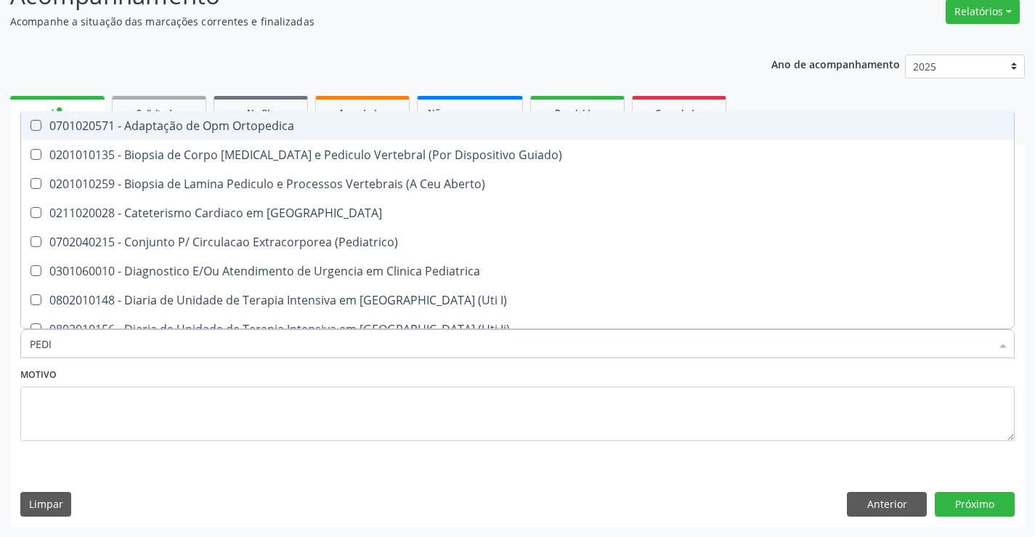
type input "PEDIA"
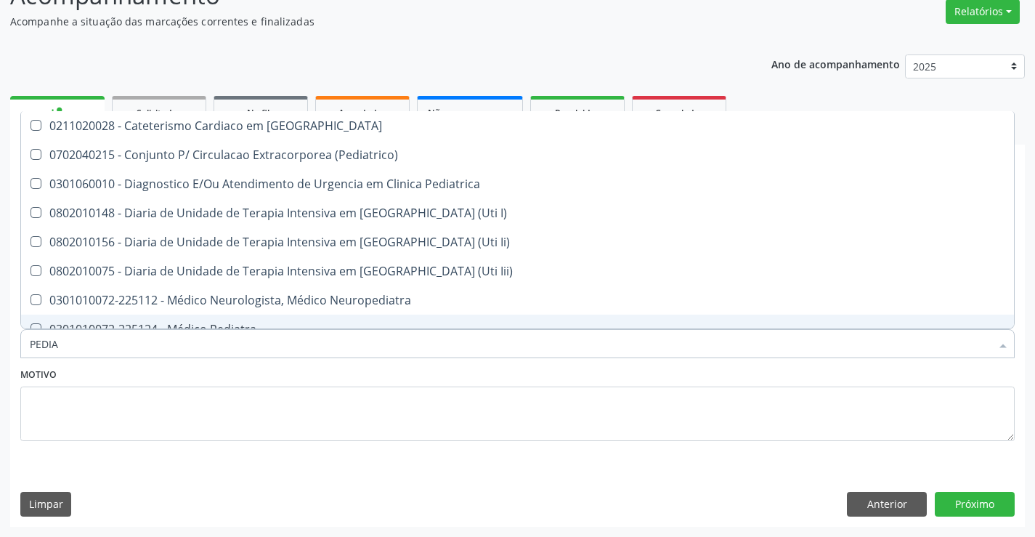
click at [146, 323] on div "0301010072-225124 - Médico Pediatra" at bounding box center [518, 329] width 976 height 12
checkbox Pediatra "true"
click at [979, 499] on button "Próximo" at bounding box center [975, 504] width 80 height 25
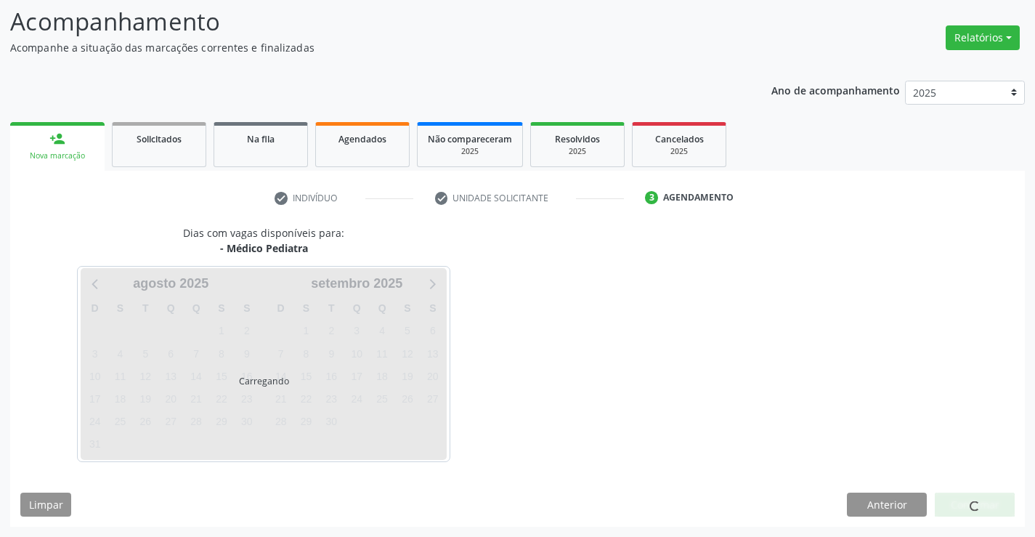
scroll to position [95, 0]
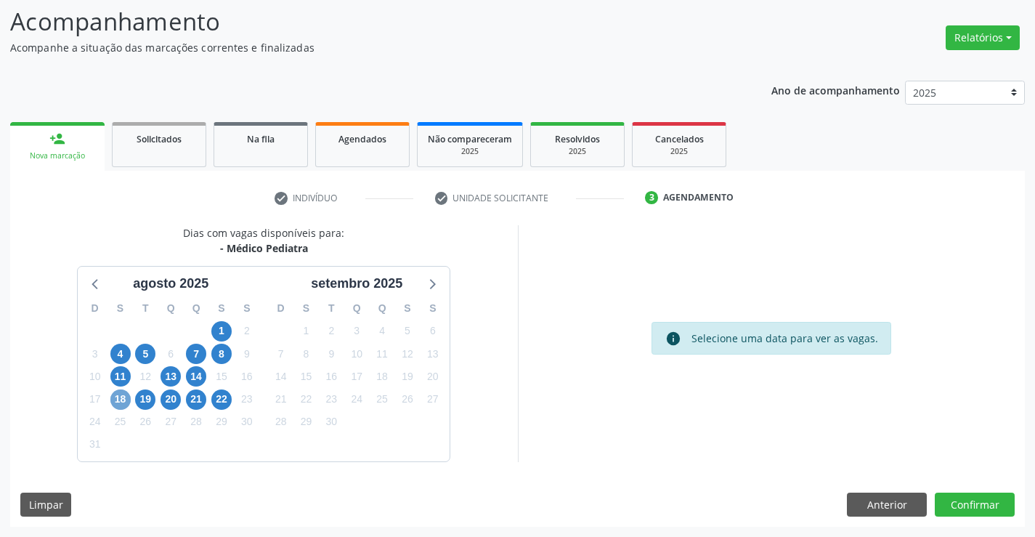
click at [126, 398] on span "18" at bounding box center [120, 399] width 20 height 20
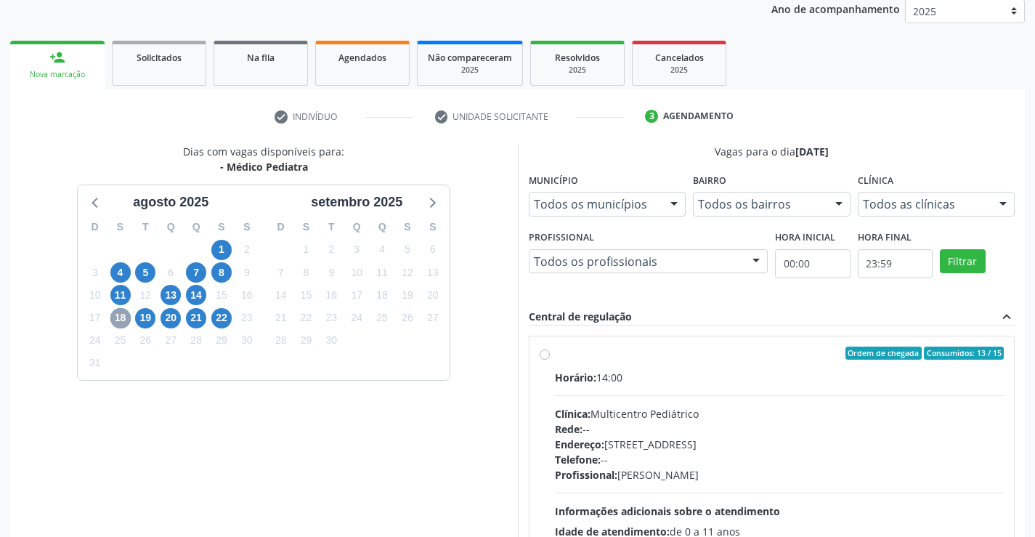
scroll to position [305, 0]
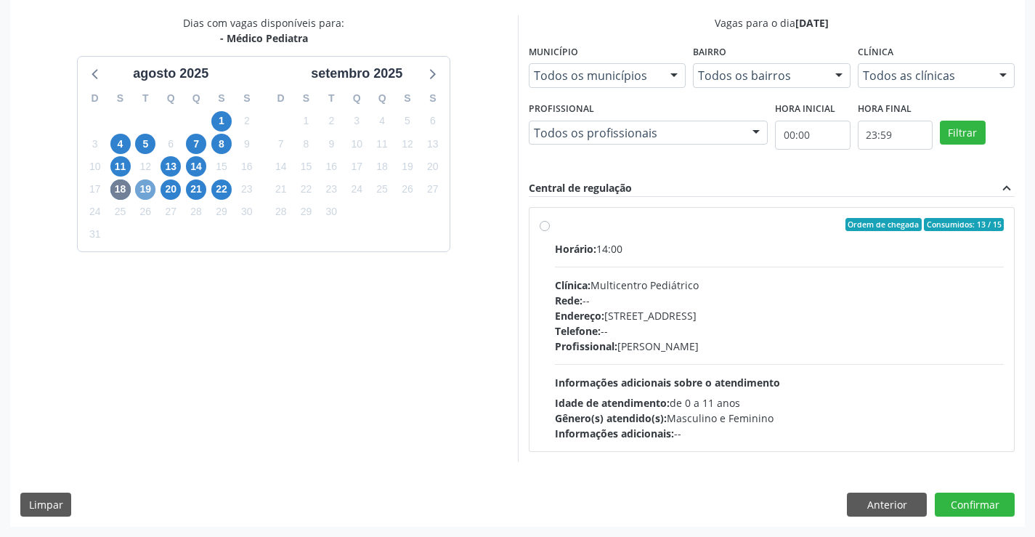
click at [146, 185] on span "19" at bounding box center [145, 189] width 20 height 20
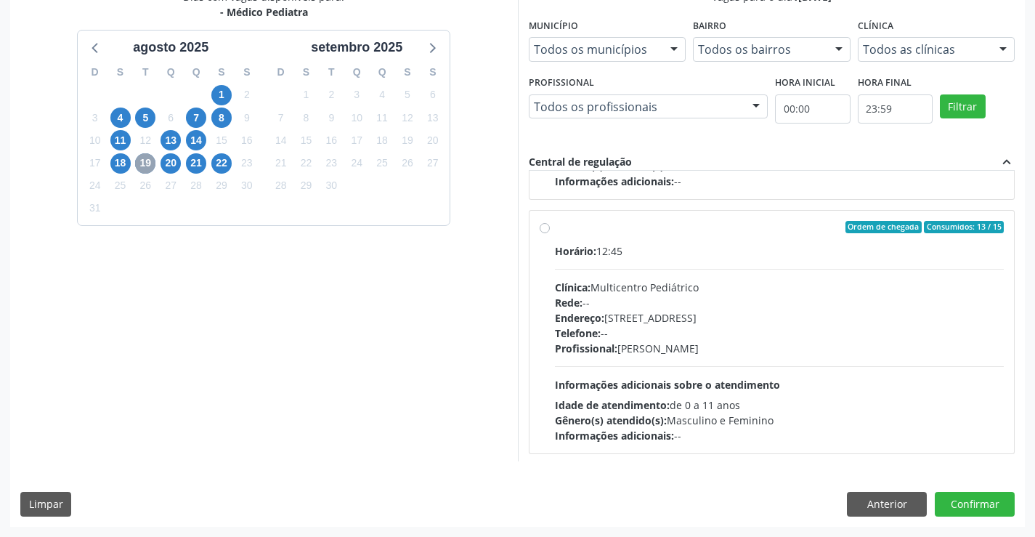
scroll to position [229, 0]
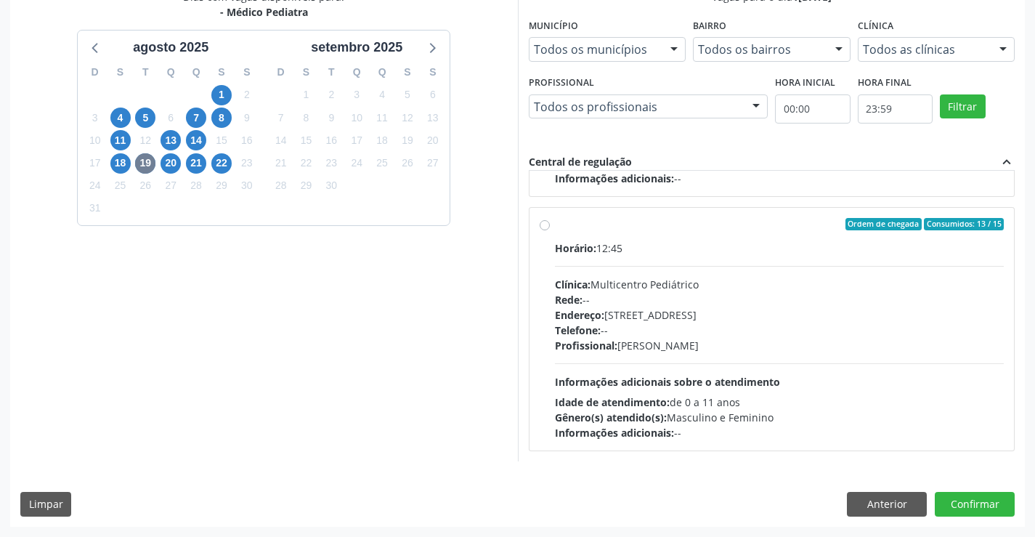
click at [743, 332] on div "Telefone: --" at bounding box center [780, 330] width 450 height 15
click at [550, 231] on input "Ordem de chegada Consumidos: 13 / 15 Horário: 12:45 Clínica: Multicentro Pediát…" at bounding box center [545, 224] width 10 height 13
radio input "true"
click at [960, 502] on button "Confirmar" at bounding box center [975, 504] width 80 height 25
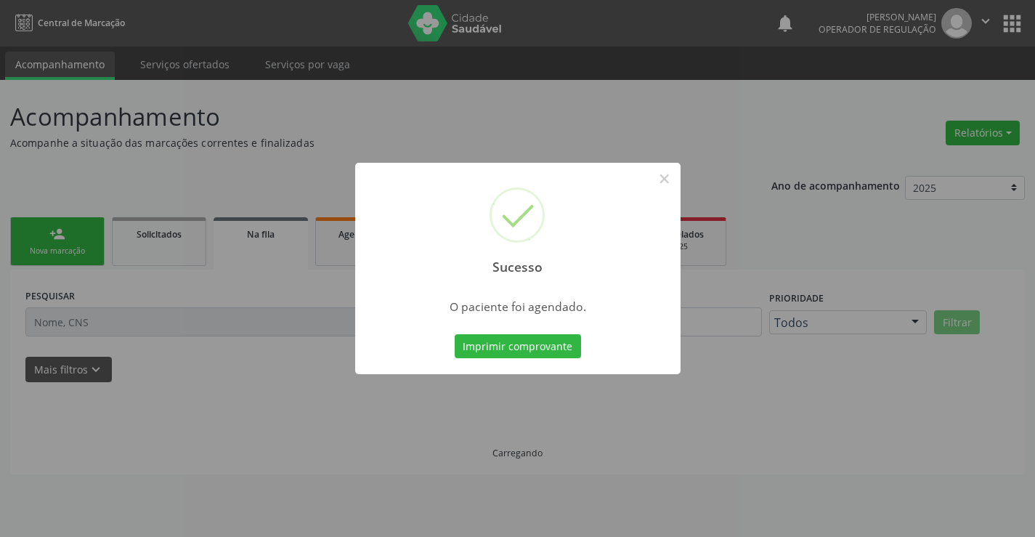
scroll to position [0, 0]
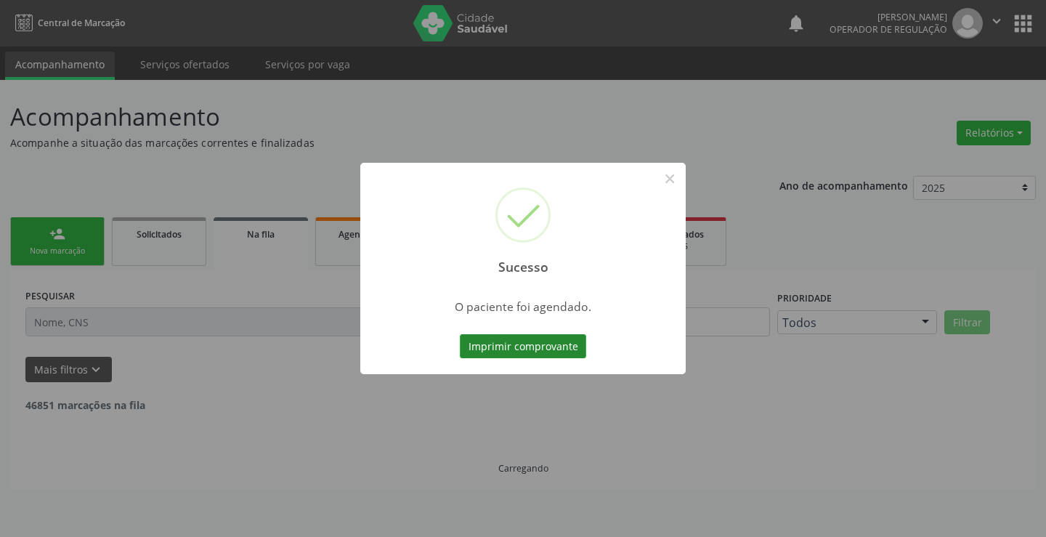
click at [532, 344] on button "Imprimir comprovante" at bounding box center [523, 346] width 126 height 25
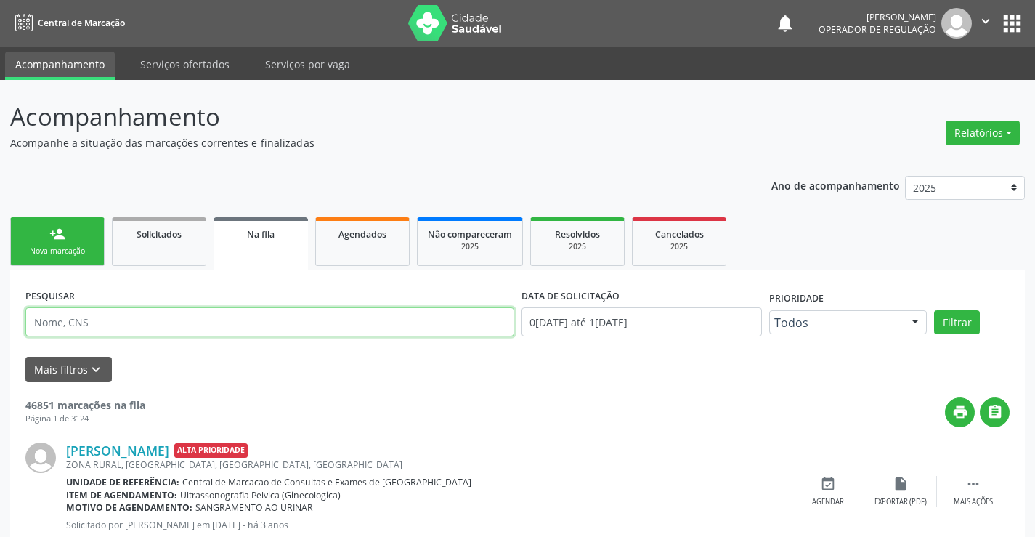
click at [126, 328] on input "text" at bounding box center [269, 321] width 489 height 29
type input "704809528029744"
click at [934, 310] on button "Filtrar" at bounding box center [957, 322] width 46 height 25
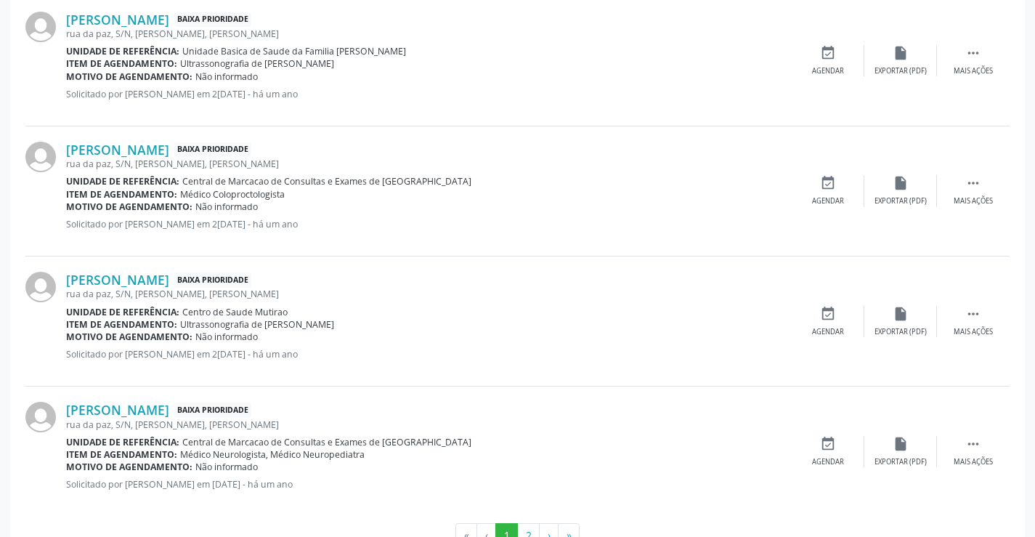
scroll to position [1923, 0]
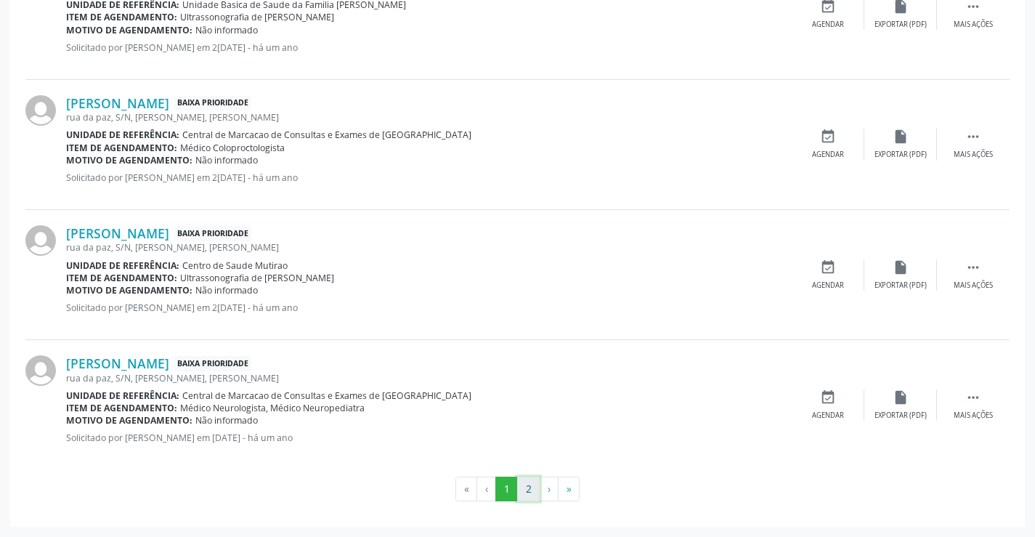
click at [525, 484] on button "2" at bounding box center [528, 489] width 23 height 25
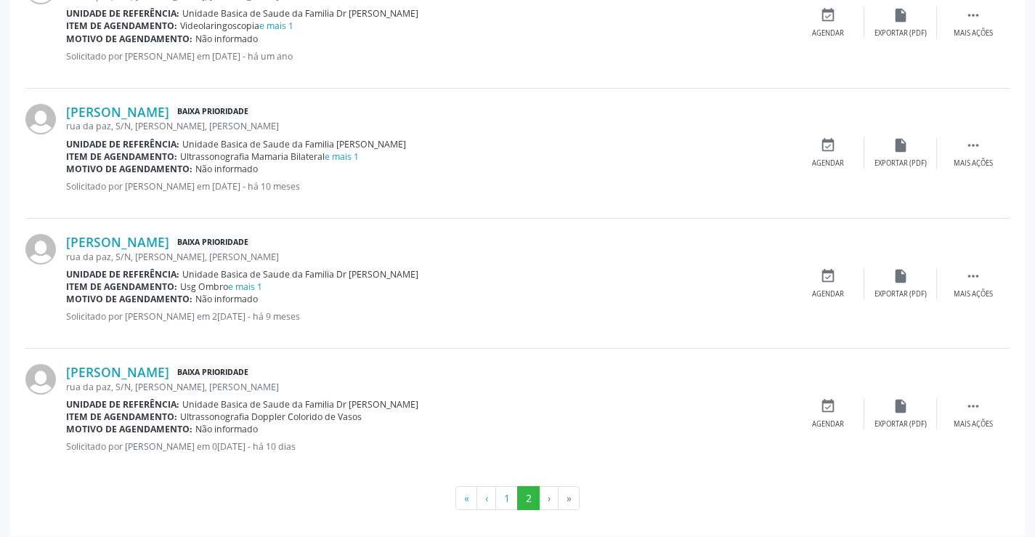
scroll to position [621, 0]
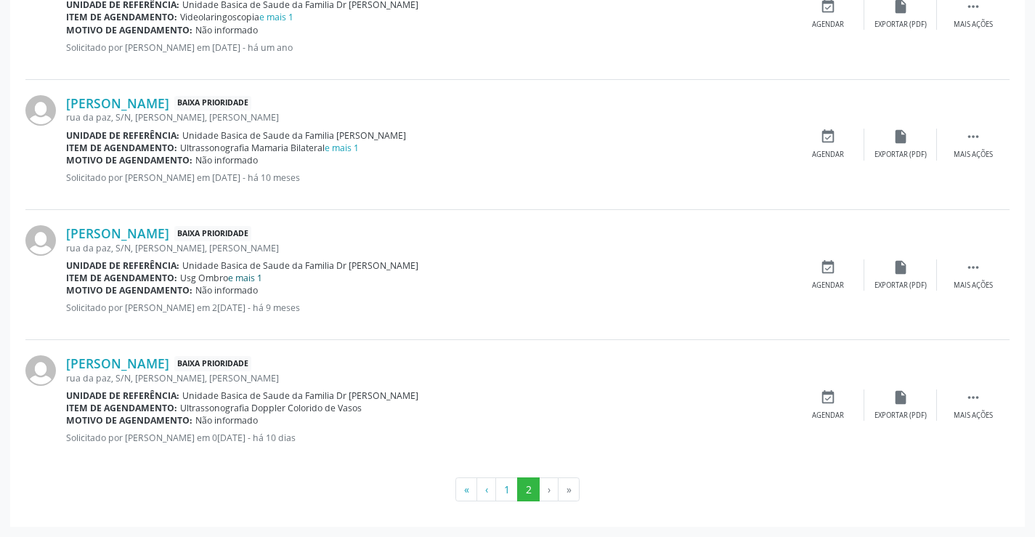
click at [248, 280] on link "e mais 1" at bounding box center [245, 278] width 34 height 12
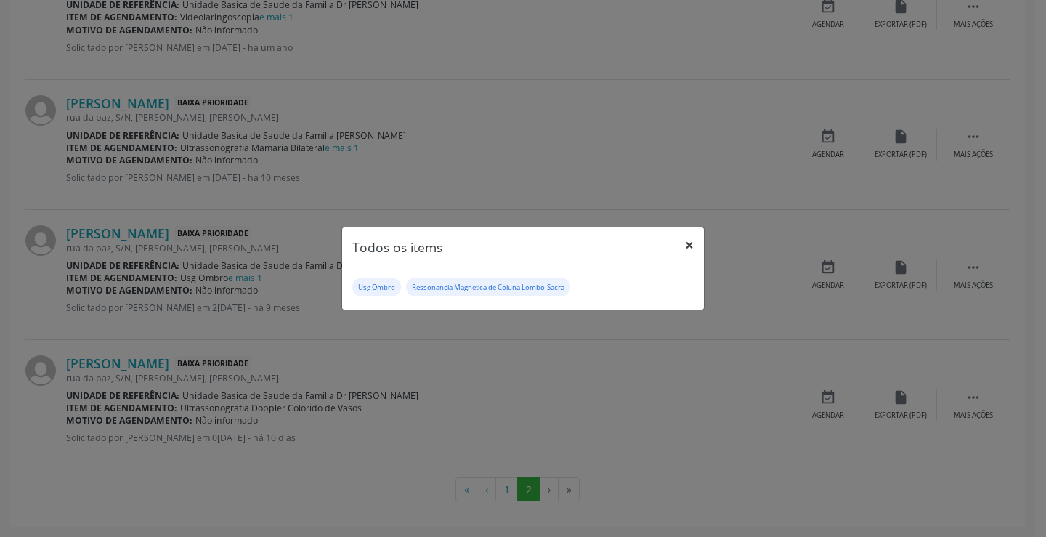
click at [695, 243] on button "×" at bounding box center [689, 245] width 29 height 36
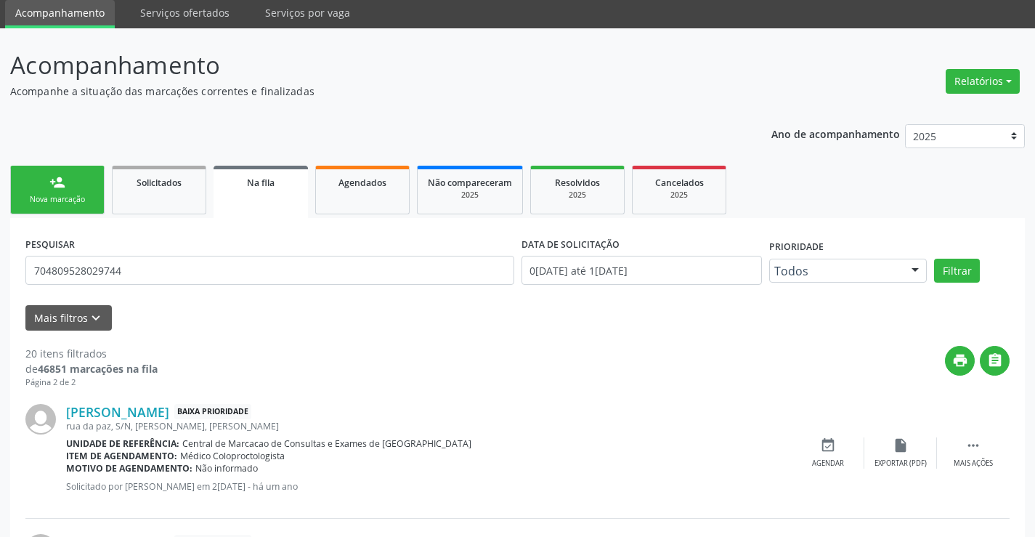
scroll to position [0, 0]
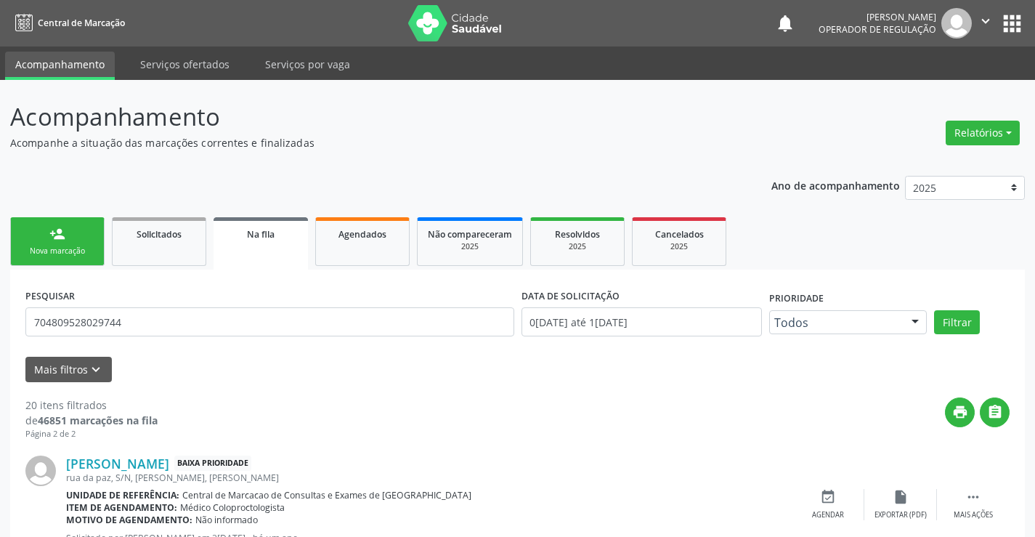
click at [66, 243] on link "person_add Nova marcação" at bounding box center [57, 241] width 94 height 49
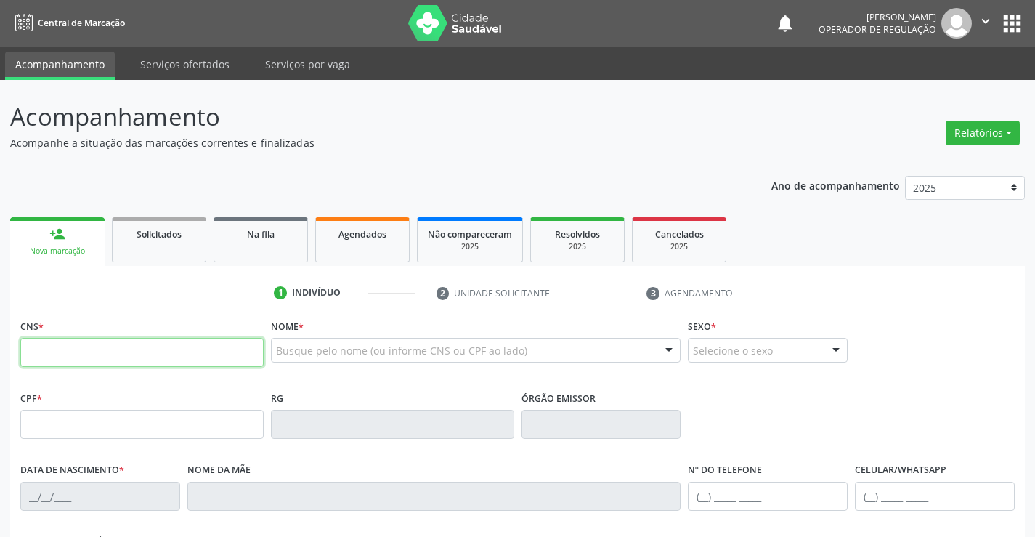
click at [113, 352] on input "text" at bounding box center [141, 352] width 243 height 29
type input "700 3089 9398 8236"
type input "1199859184"
type input "1[DATE]"
type input "[PHONE_NUMBER]"
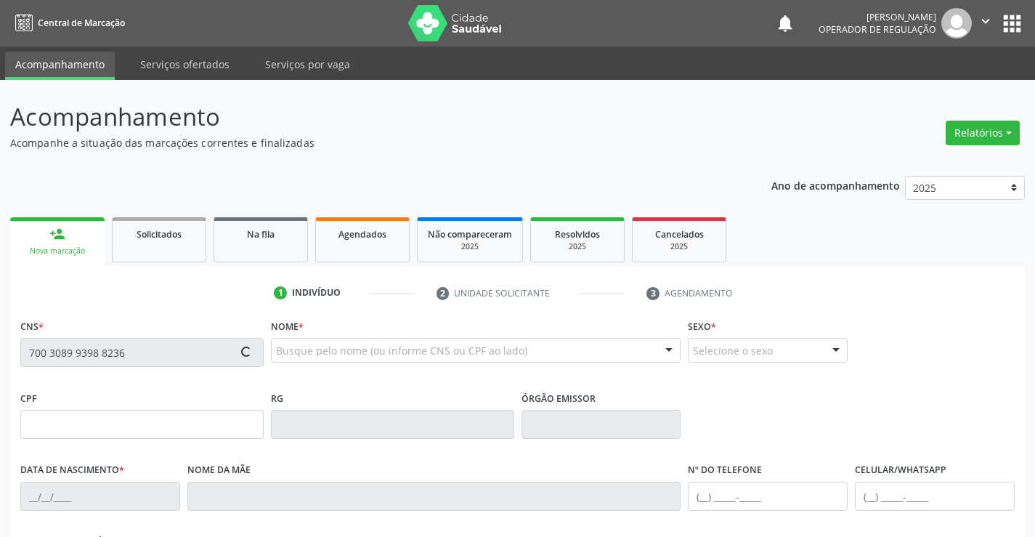
type input "[PHONE_NUMBER]"
type input "S/N"
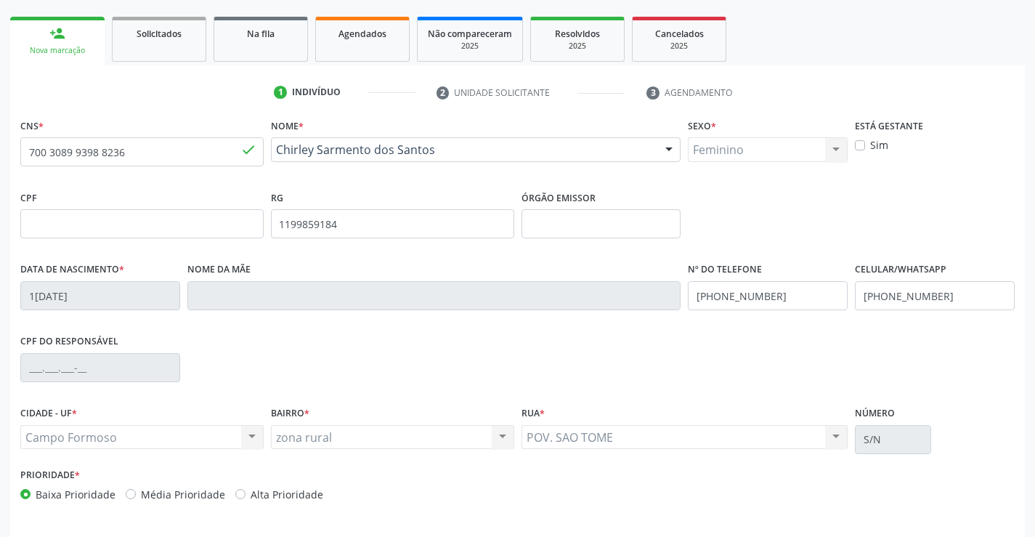
scroll to position [251, 0]
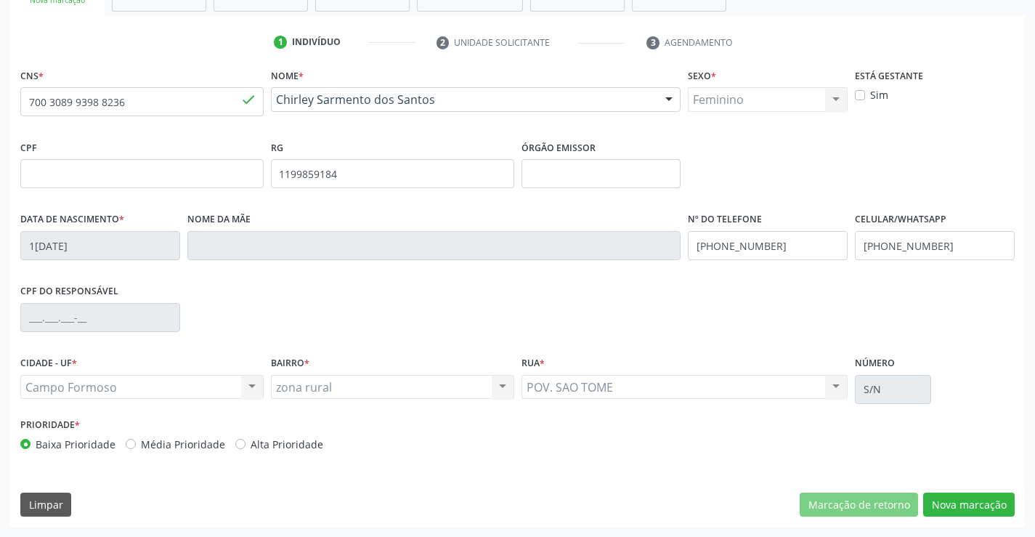
click at [979, 491] on div "CNS * 700 3089 9398 8236 done Nome * Chirley Sarmento dos Santos [PERSON_NAME] …" at bounding box center [517, 296] width 1015 height 462
click at [964, 502] on button "Nova marcação" at bounding box center [970, 505] width 92 height 25
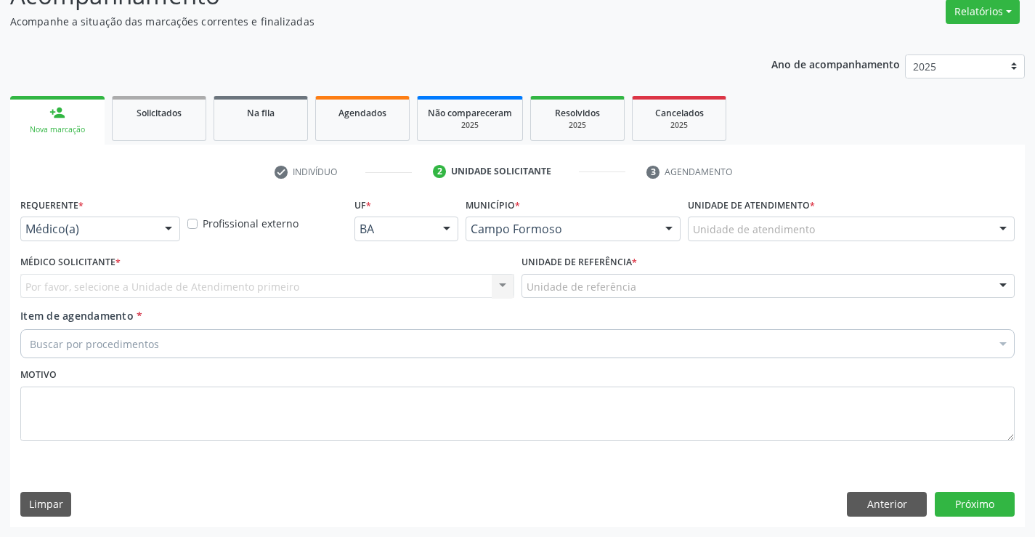
scroll to position [121, 0]
click at [159, 233] on div at bounding box center [169, 229] width 22 height 25
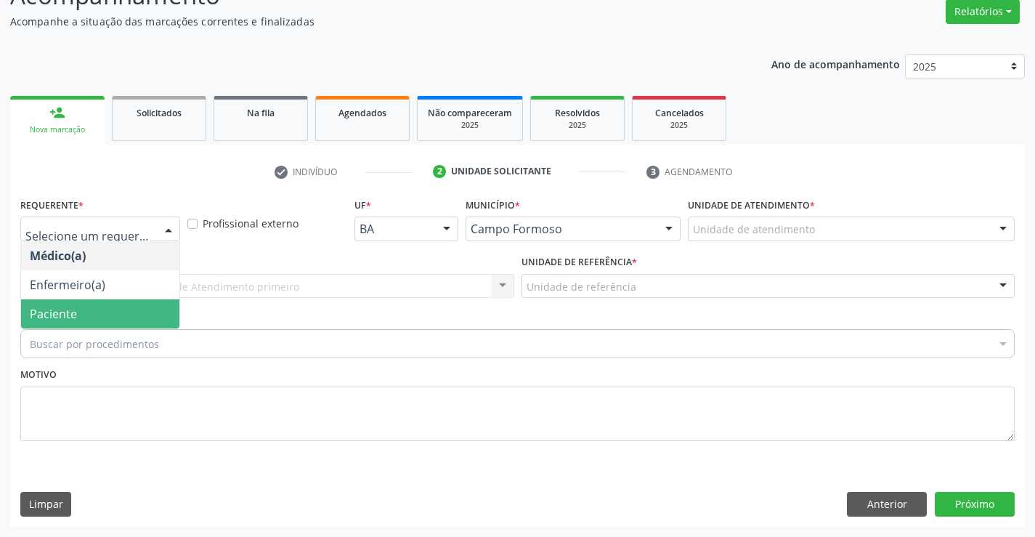
click at [81, 308] on span "Paciente" at bounding box center [100, 313] width 158 height 29
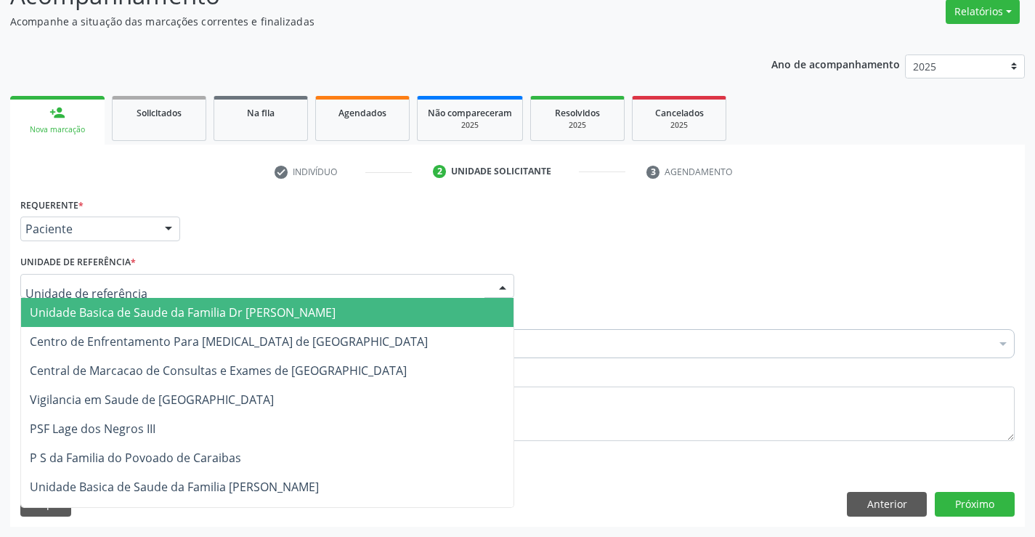
click at [212, 289] on div at bounding box center [267, 286] width 494 height 25
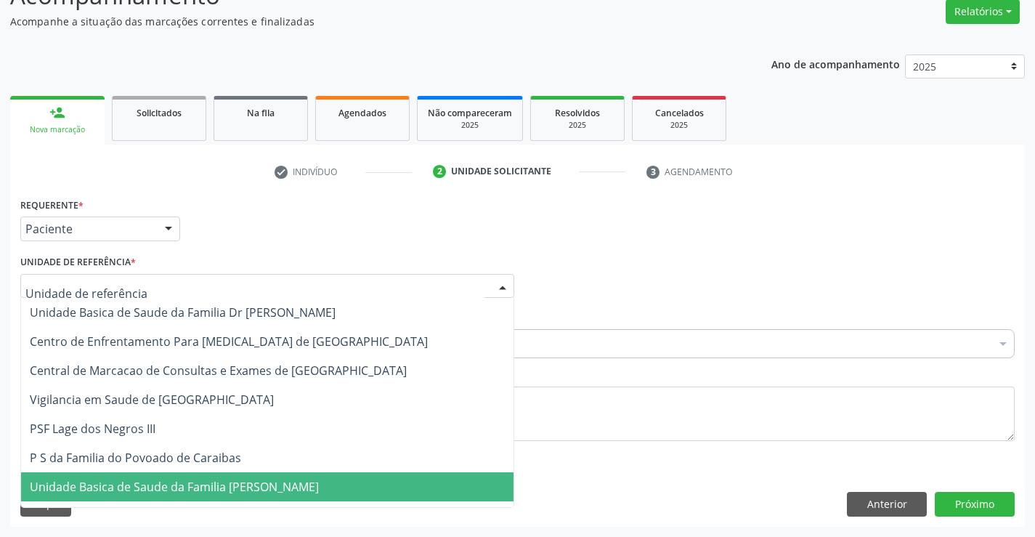
drag, startPoint x: 193, startPoint y: 487, endPoint x: 190, endPoint y: 455, distance: 32.1
click at [193, 486] on span "Unidade Basica de Saude da Familia [PERSON_NAME]" at bounding box center [174, 487] width 289 height 16
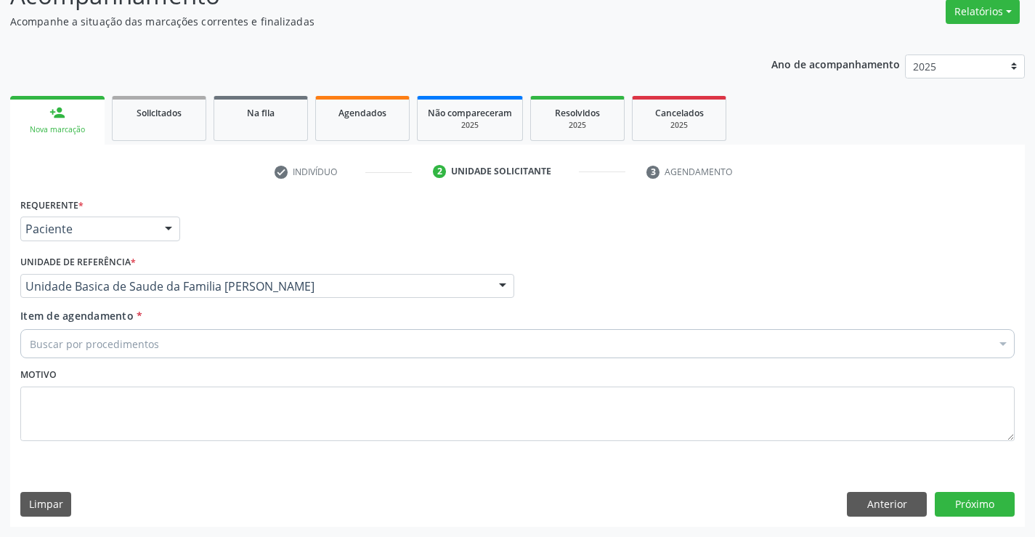
click at [180, 345] on div "Buscar por procedimentos" at bounding box center [517, 343] width 995 height 29
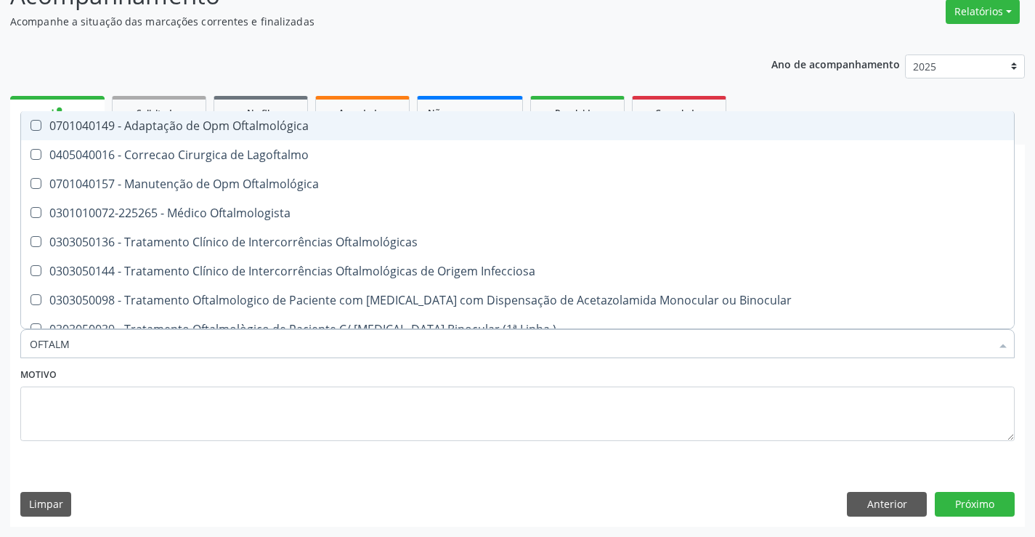
type input "OFTALMO"
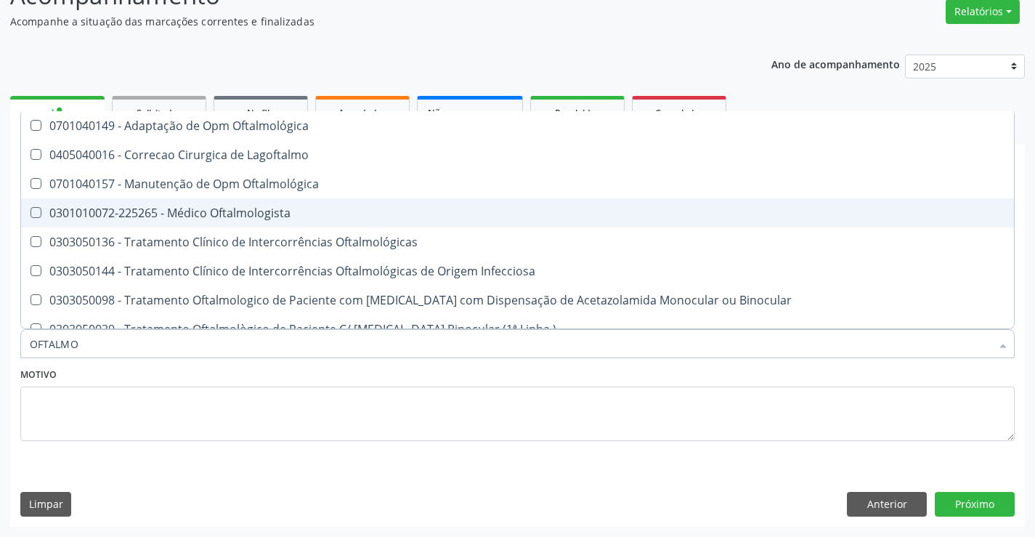
click at [261, 210] on div "0301010072-225265 - Médico Oftalmologista" at bounding box center [518, 213] width 976 height 12
checkbox Oftalmologista "true"
click at [184, 441] on fieldset "Motivo" at bounding box center [517, 407] width 995 height 87
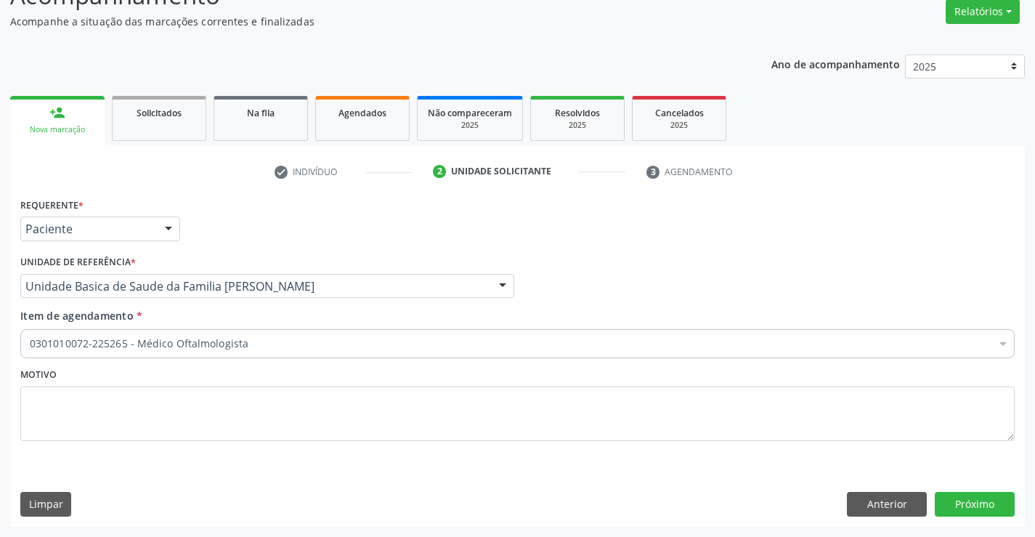
checkbox Oftalmologista "true"
checkbox Fezes "false"
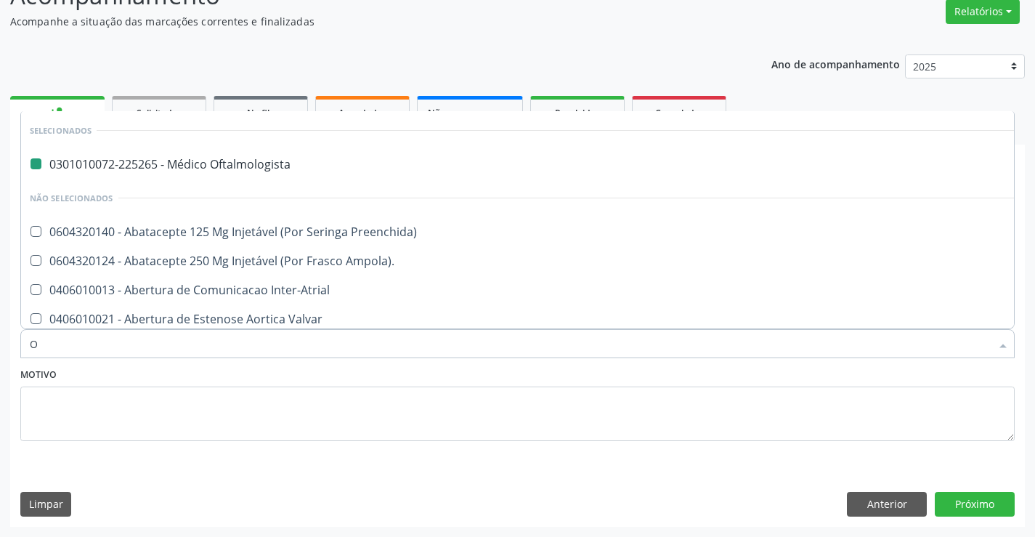
type input "OR"
checkbox Oftalmologista "false"
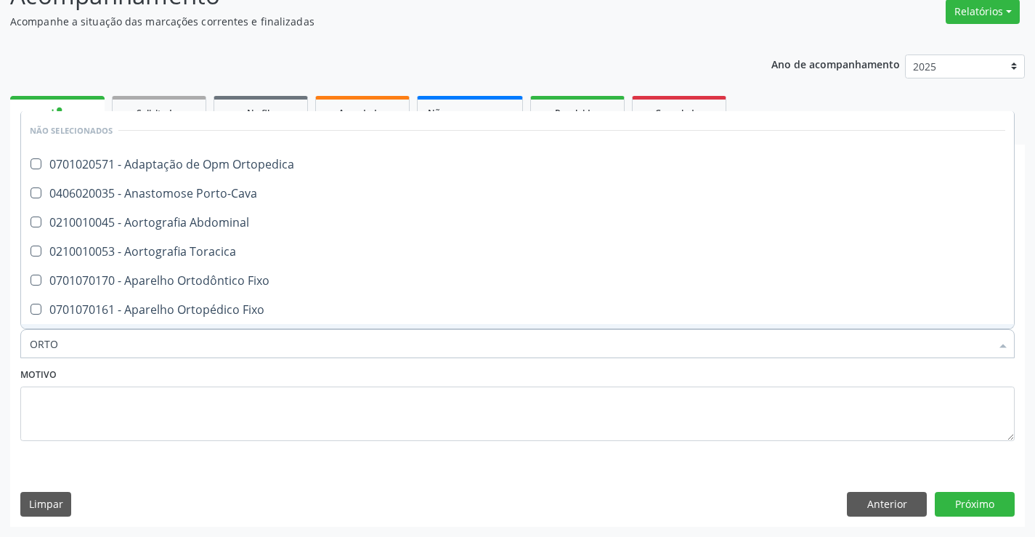
type input "ORTOP"
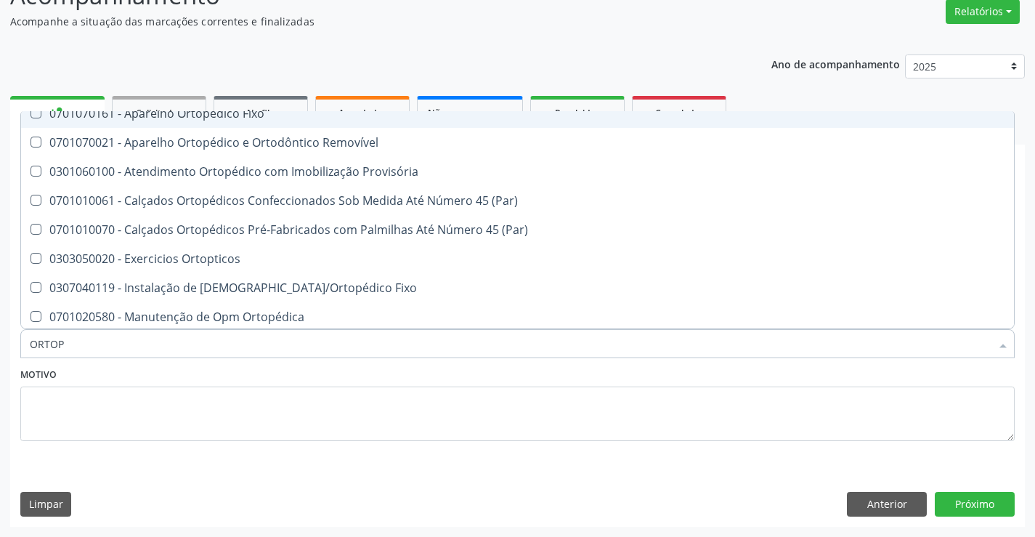
scroll to position [145, 0]
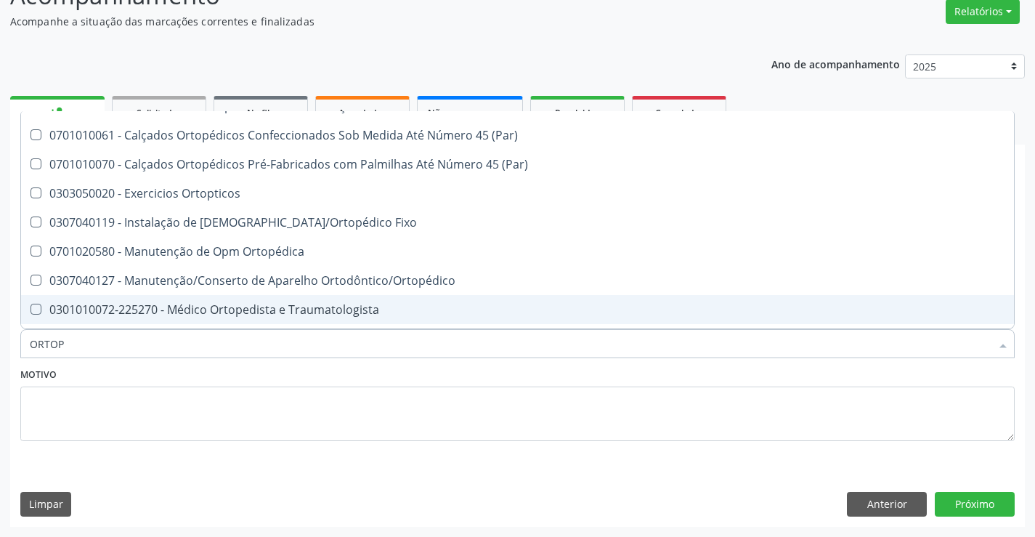
click at [298, 314] on div "0301010072-225270 - Médico Ortopedista e Traumatologista" at bounding box center [518, 310] width 976 height 12
checkbox Traumatologista "true"
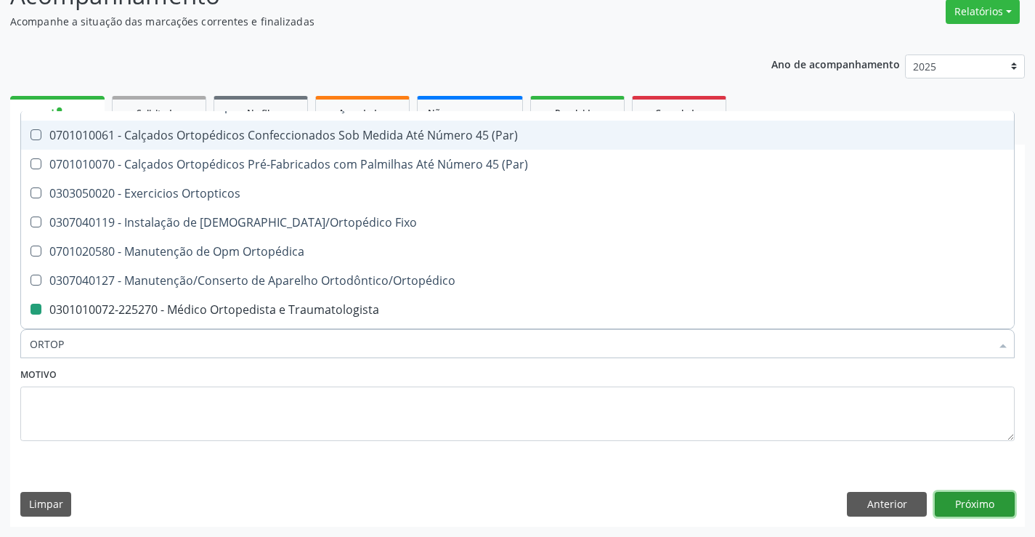
click at [960, 503] on button "Próximo" at bounding box center [975, 504] width 80 height 25
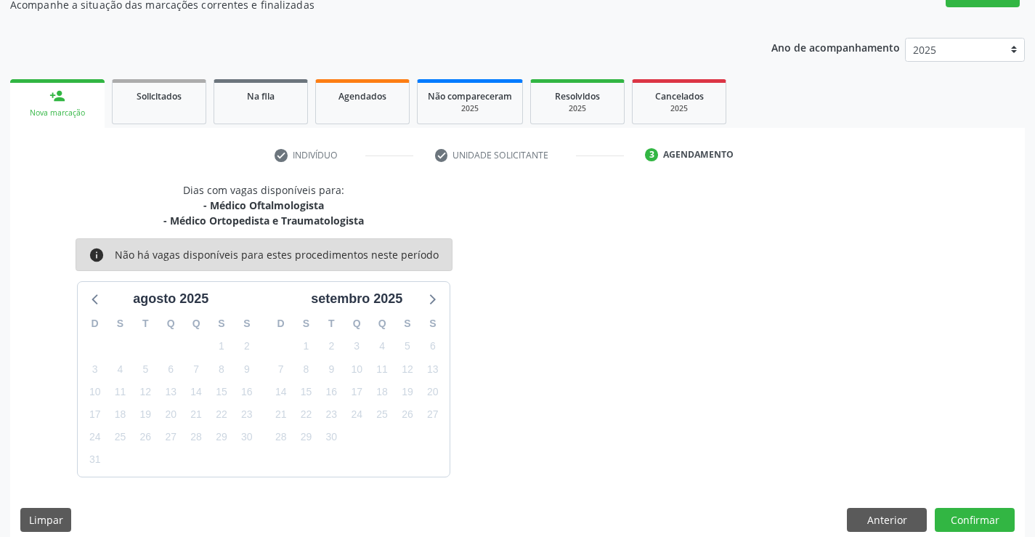
scroll to position [153, 0]
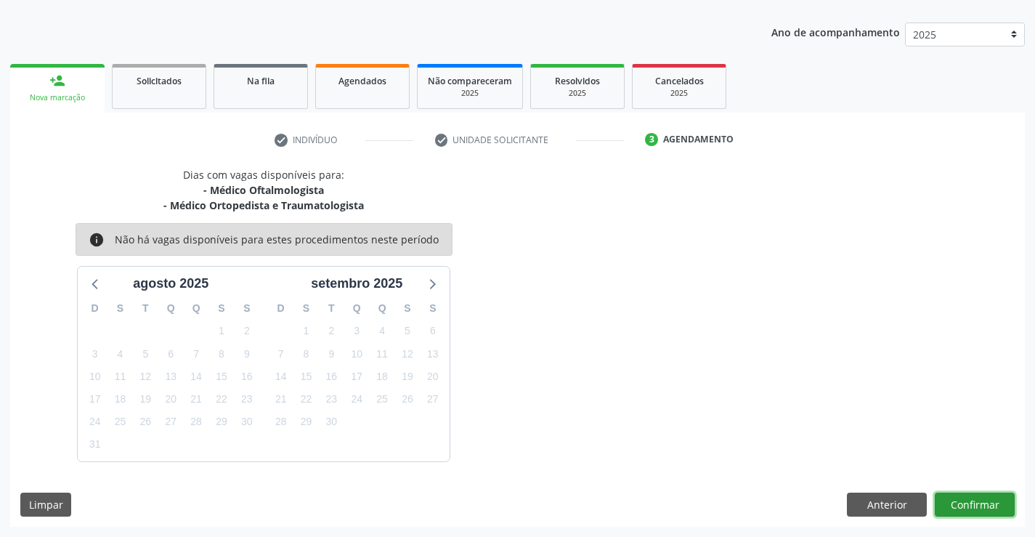
click at [978, 504] on button "Confirmar" at bounding box center [975, 505] width 80 height 25
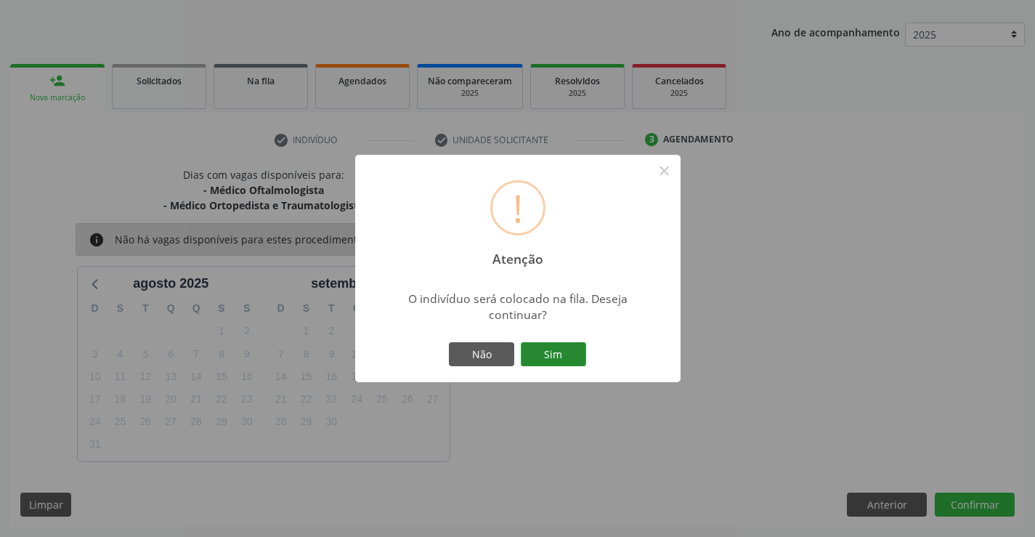
click at [556, 357] on button "Sim" at bounding box center [553, 354] width 65 height 25
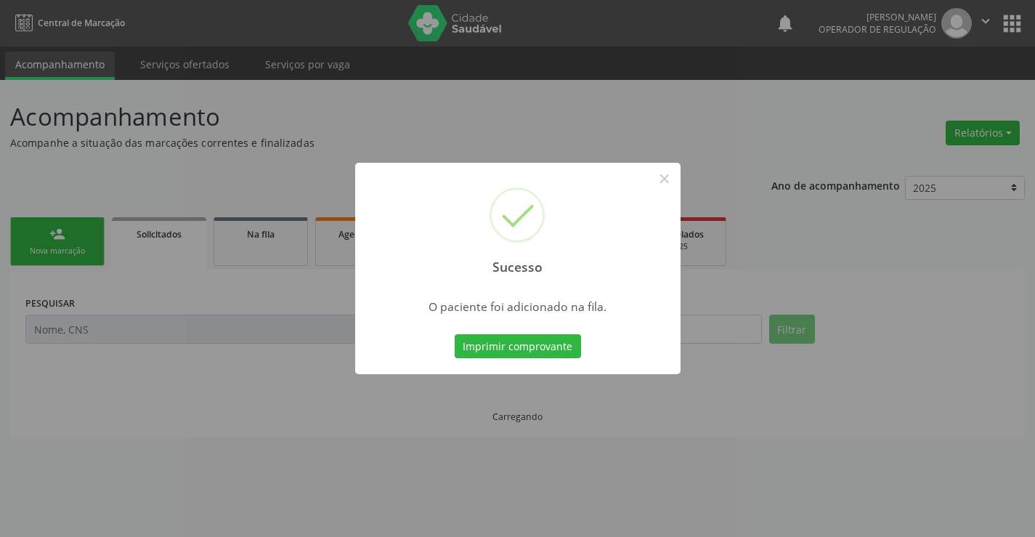
scroll to position [0, 0]
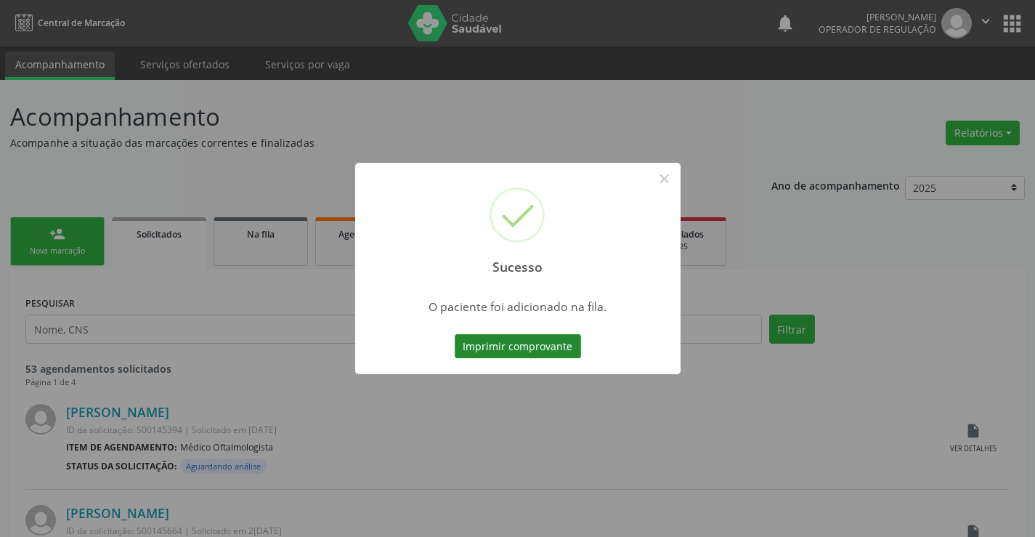
click at [552, 344] on button "Imprimir comprovante" at bounding box center [518, 346] width 126 height 25
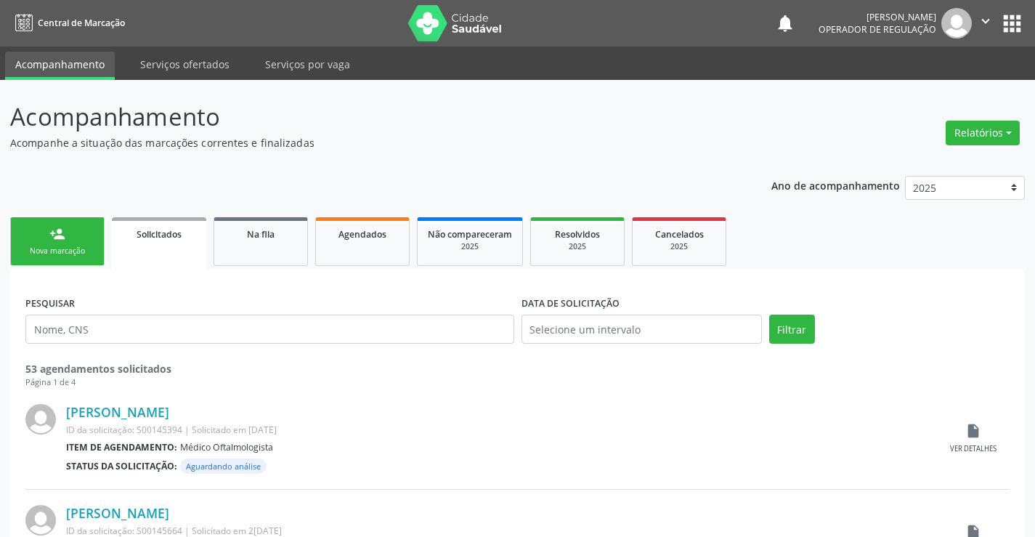
click at [56, 251] on div "Nova marcação" at bounding box center [57, 251] width 73 height 11
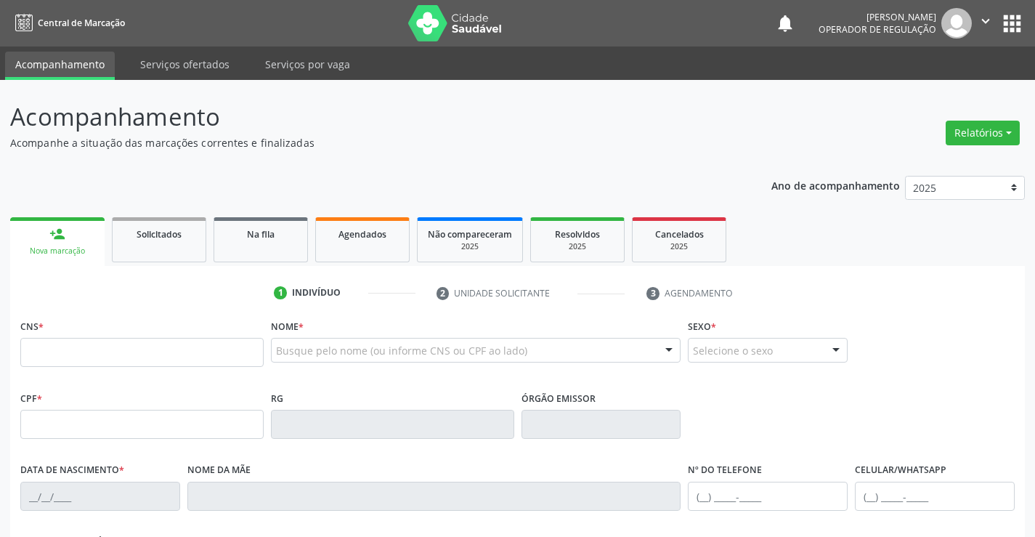
click at [10, 217] on link "person_add Nova marcação" at bounding box center [57, 241] width 94 height 49
click at [47, 347] on input "text" at bounding box center [141, 352] width 243 height 29
type input "702 8036 4530 7463"
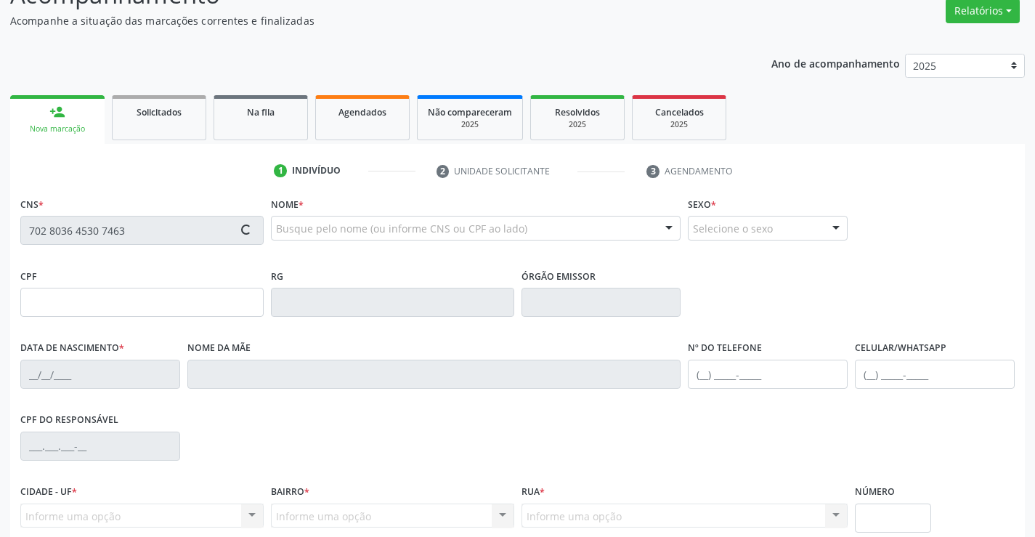
scroll to position [251, 0]
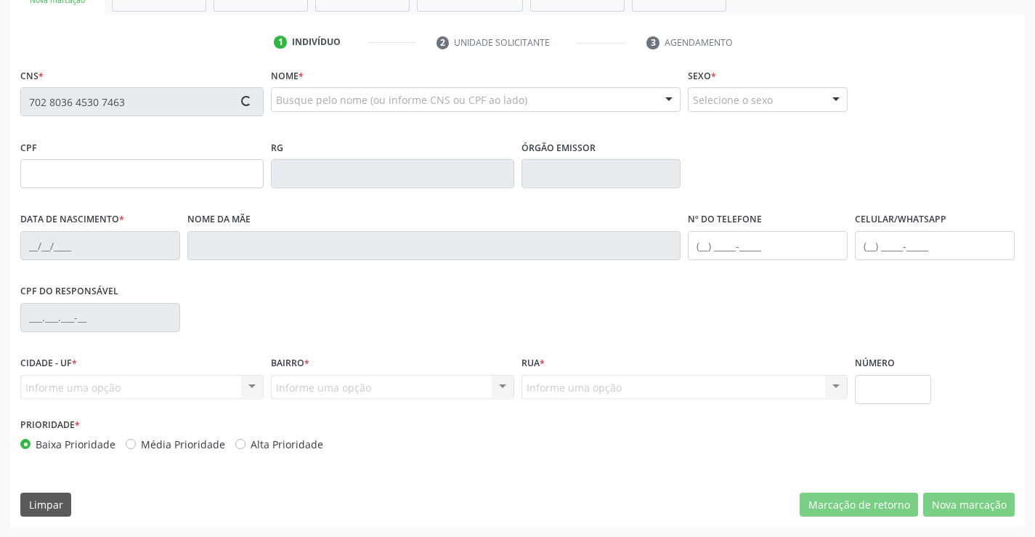
type input "136.273.835-24"
type input "2[DATE]"
type input "Dayse [PERSON_NAME]"
type input "[PHONE_NUMBER]"
type input "426"
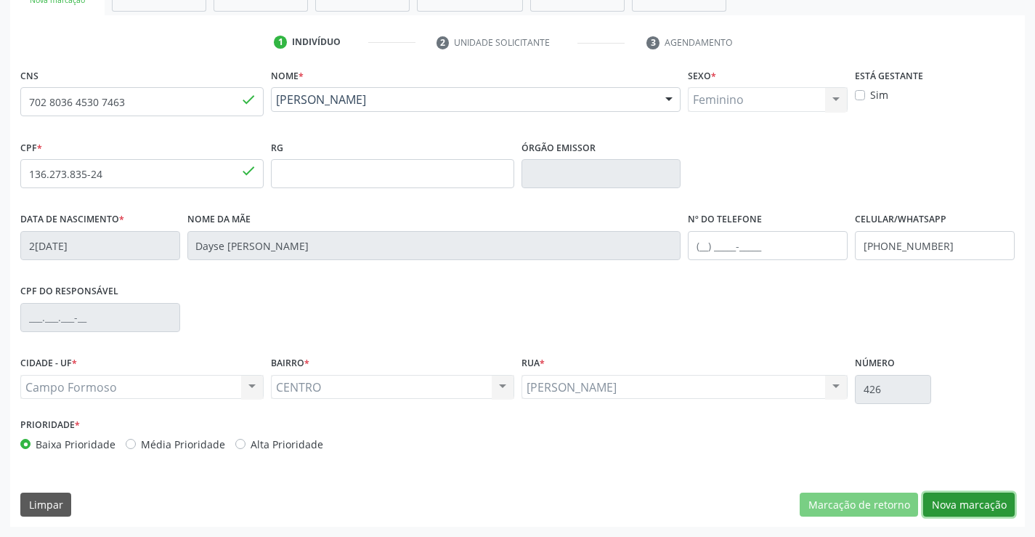
click at [981, 512] on button "Nova marcação" at bounding box center [970, 505] width 92 height 25
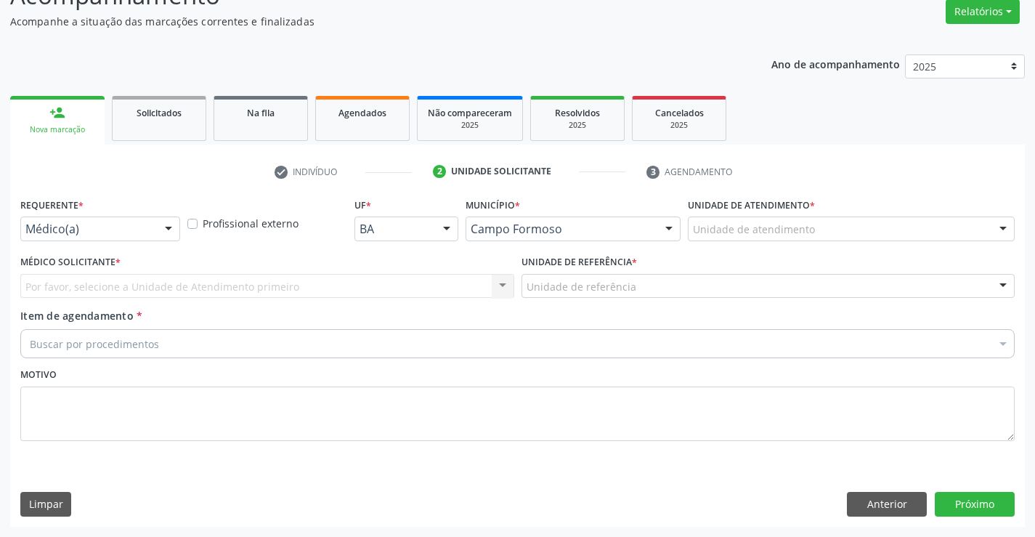
click at [159, 235] on div at bounding box center [169, 229] width 22 height 25
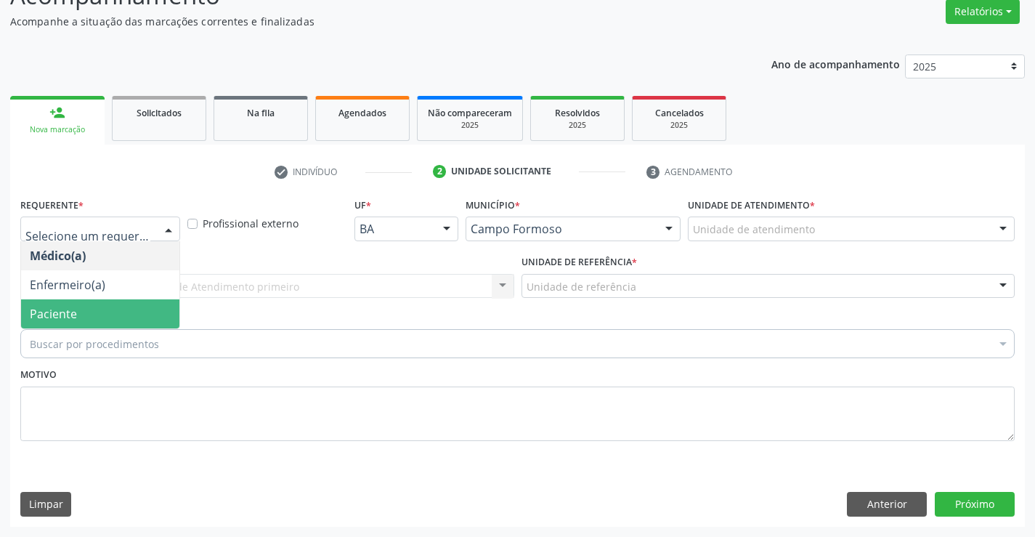
click at [76, 320] on span "Paciente" at bounding box center [53, 314] width 47 height 16
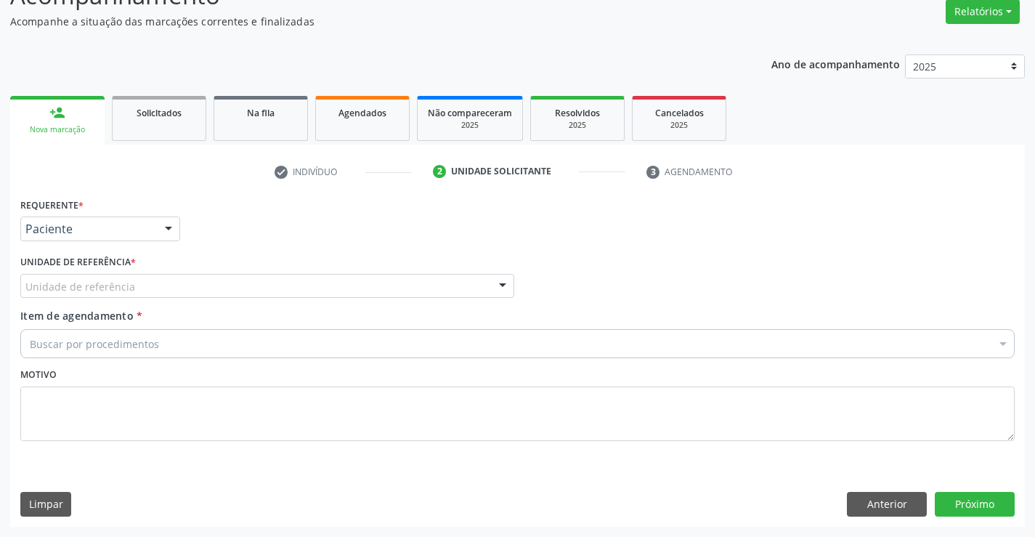
click at [159, 286] on div "Unidade de referência" at bounding box center [267, 286] width 494 height 25
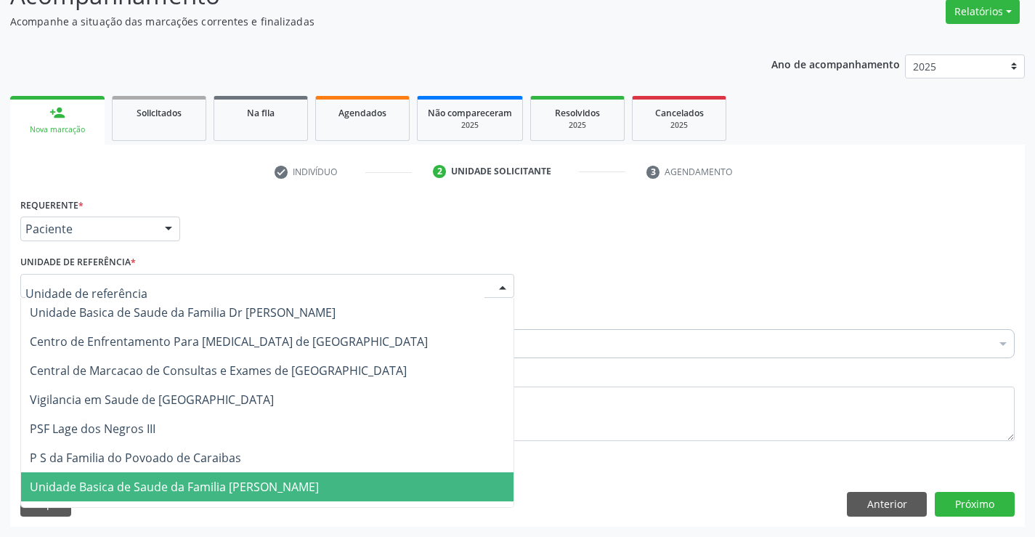
click at [189, 492] on span "Unidade Basica de Saude da Familia [PERSON_NAME]" at bounding box center [174, 487] width 289 height 16
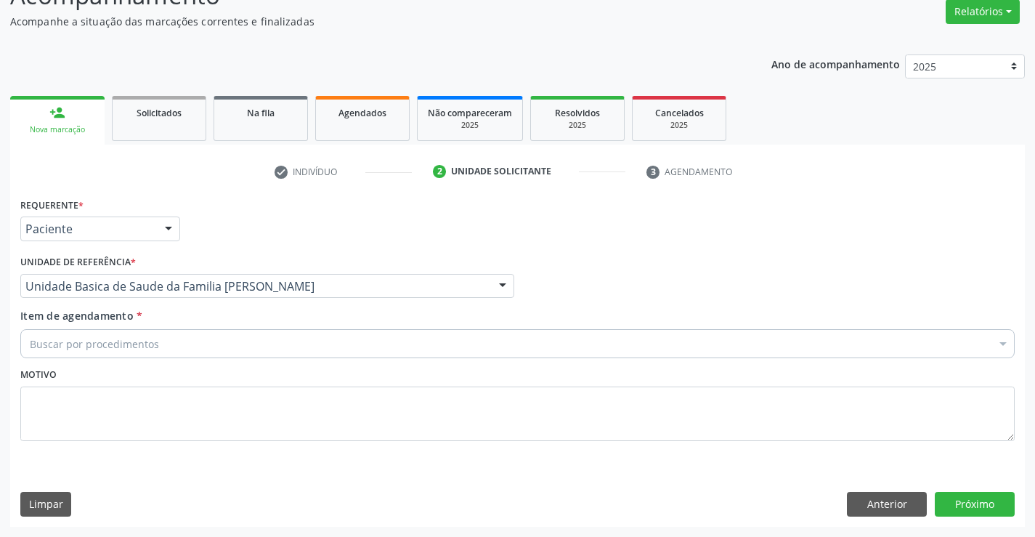
click at [159, 339] on div "Buscar por procedimentos" at bounding box center [517, 343] width 995 height 29
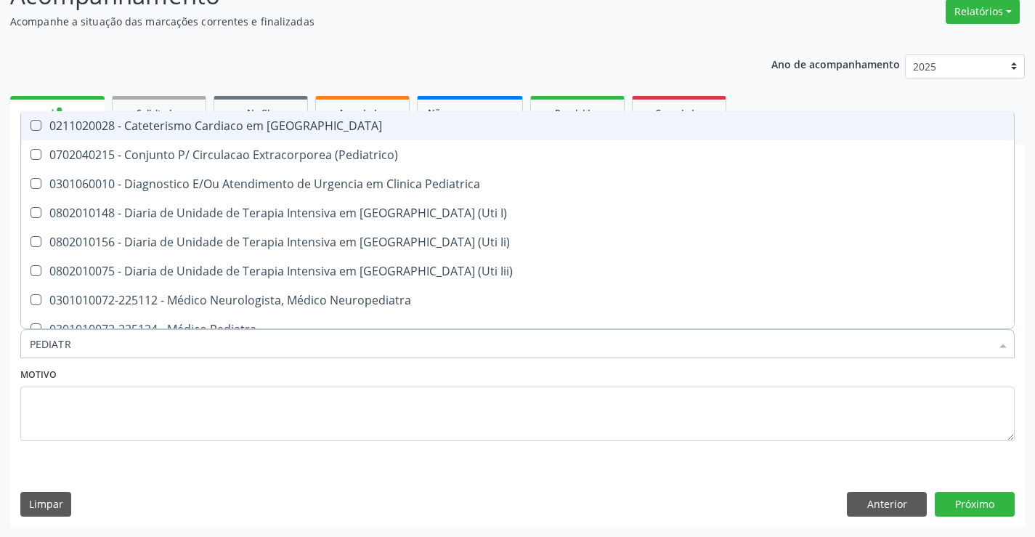
type input "PEDIATRA"
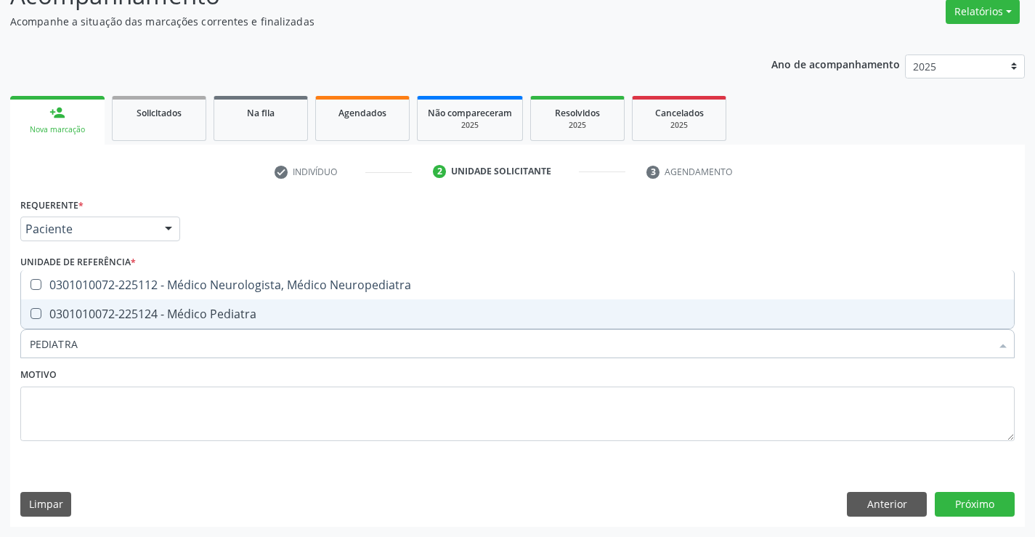
drag, startPoint x: 162, startPoint y: 313, endPoint x: 151, endPoint y: 317, distance: 11.5
click at [161, 313] on div "0301010072-225124 - Médico Pediatra" at bounding box center [518, 314] width 976 height 12
checkbox Pediatra "true"
click at [970, 520] on div "Requerente * Paciente Médico(a) Enfermeiro(a) Paciente Nenhum resultado encontr…" at bounding box center [517, 360] width 1015 height 332
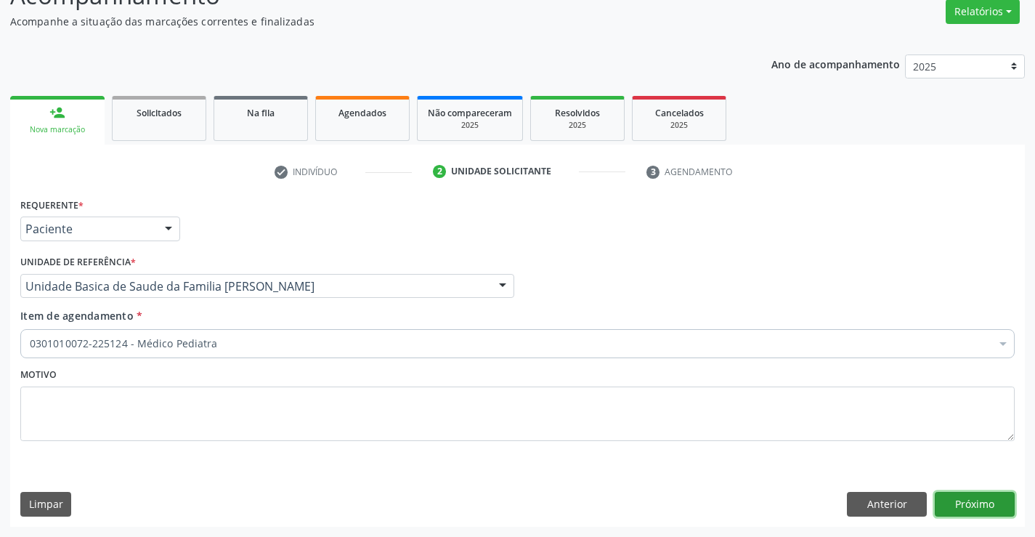
click at [958, 494] on button "Próximo" at bounding box center [975, 504] width 80 height 25
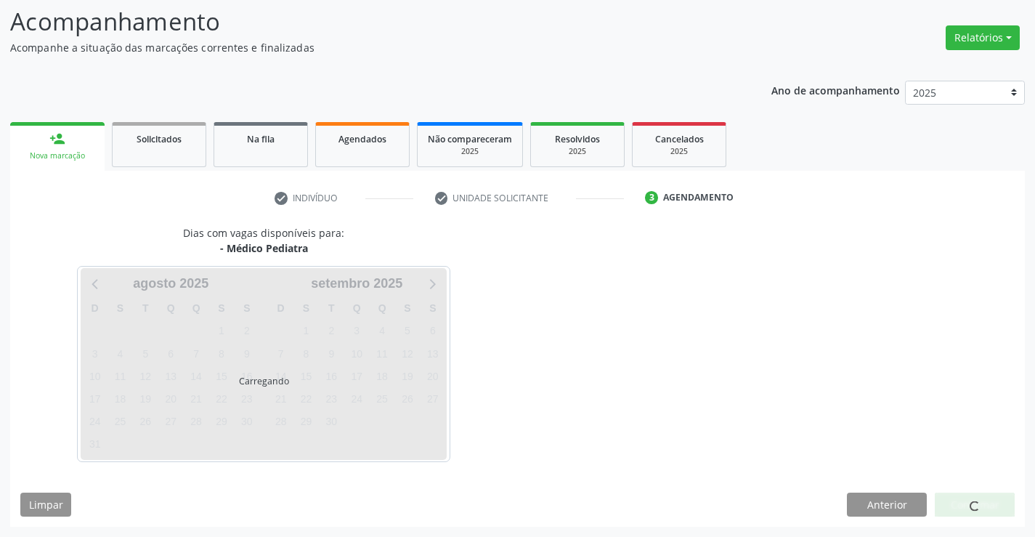
scroll to position [95, 0]
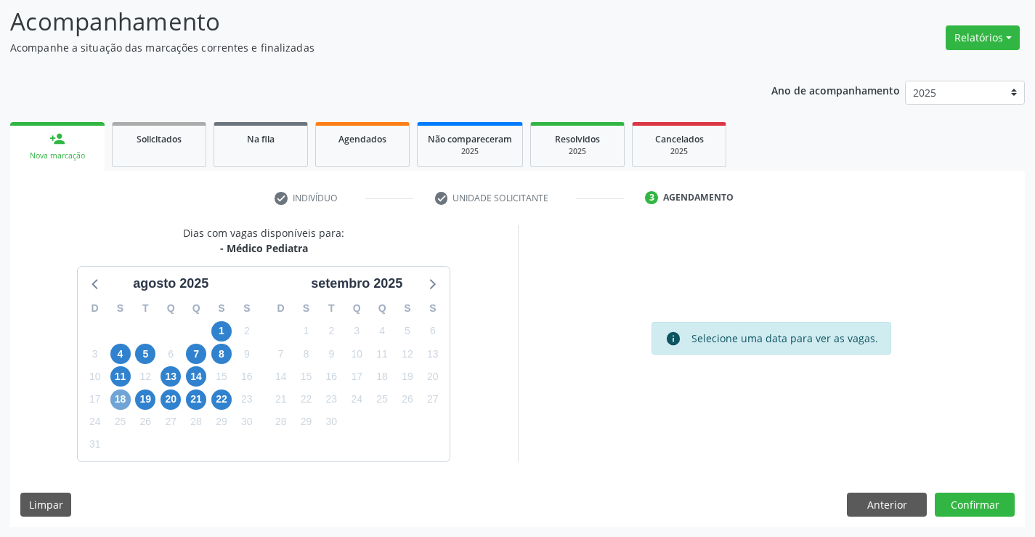
click at [116, 406] on span "18" at bounding box center [120, 399] width 20 height 20
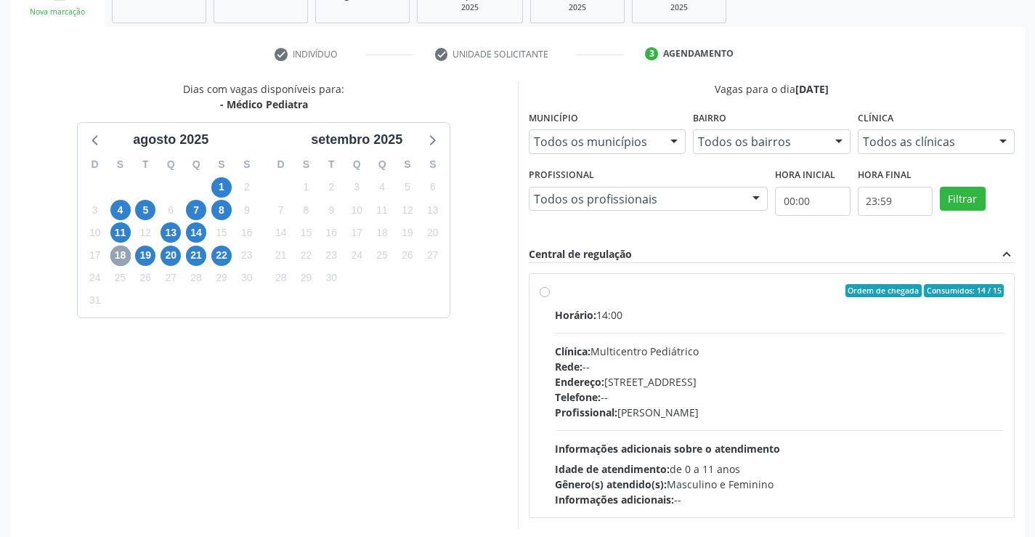
scroll to position [241, 0]
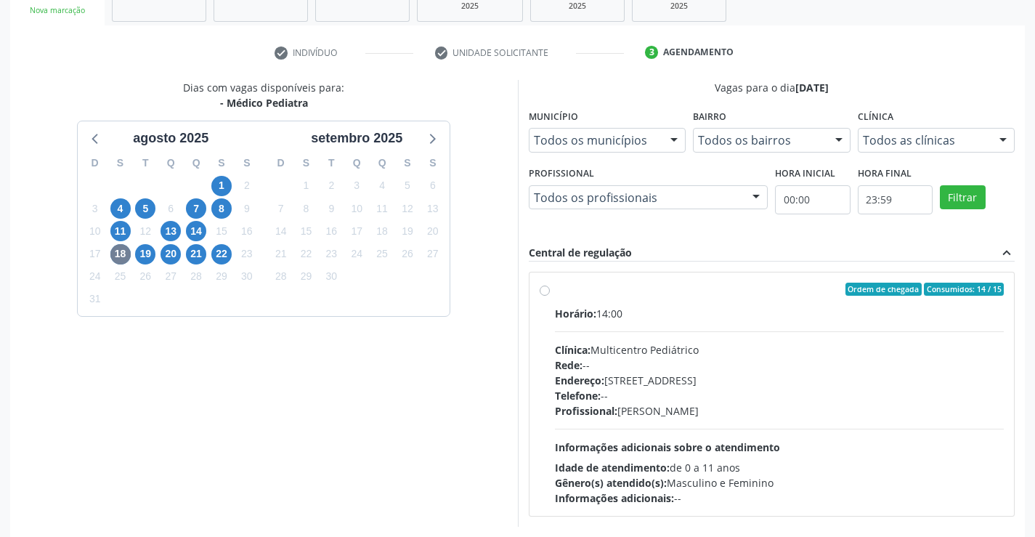
click at [695, 361] on div "Rede: --" at bounding box center [780, 365] width 450 height 15
click at [550, 296] on input "Ordem de chegada Consumidos: 14 / 15 Horário: 14:00 Clínica: Multicentro Pediát…" at bounding box center [545, 289] width 10 height 13
radio input "true"
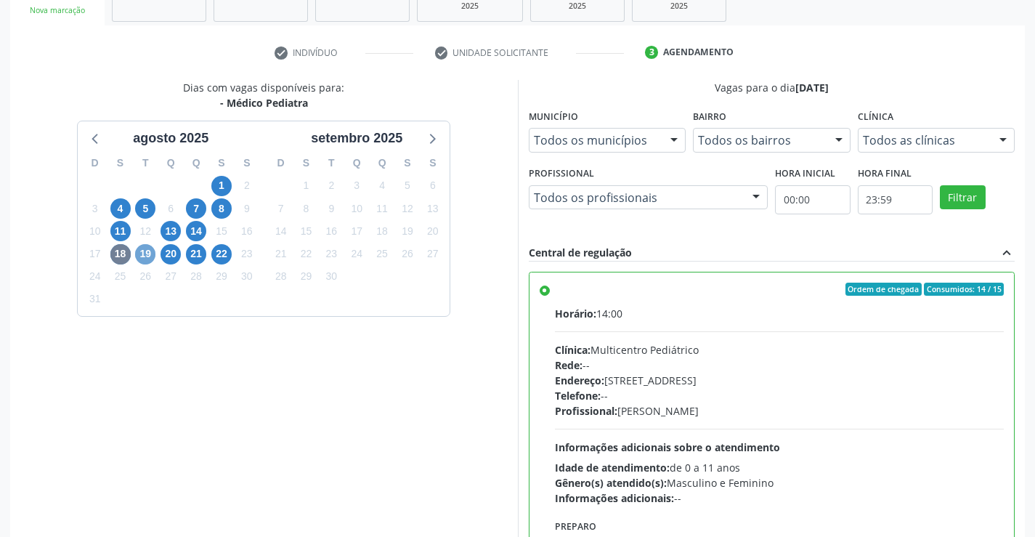
click at [139, 256] on span "19" at bounding box center [145, 254] width 20 height 20
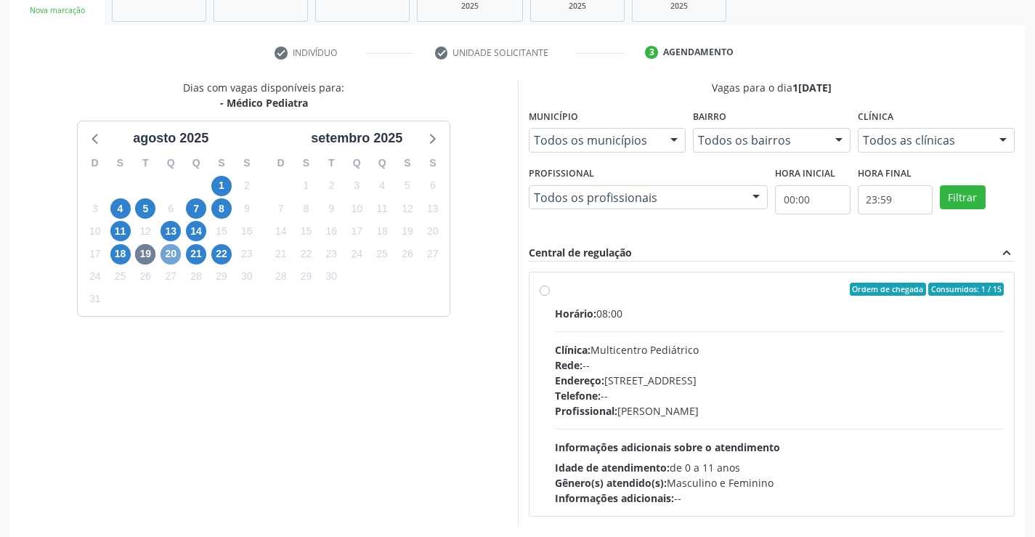
click at [174, 254] on span "20" at bounding box center [171, 254] width 20 height 20
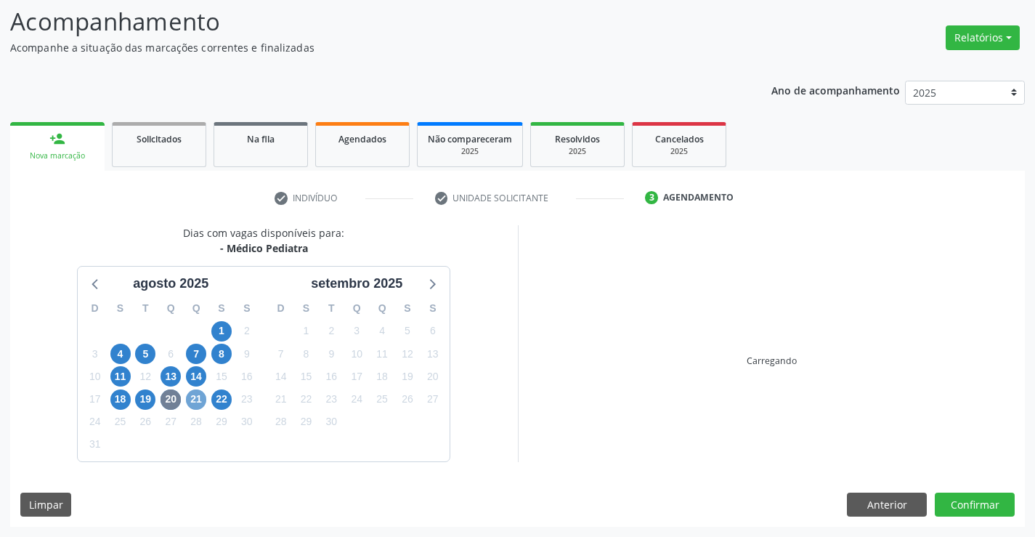
click at [201, 396] on span "21" at bounding box center [196, 399] width 20 height 20
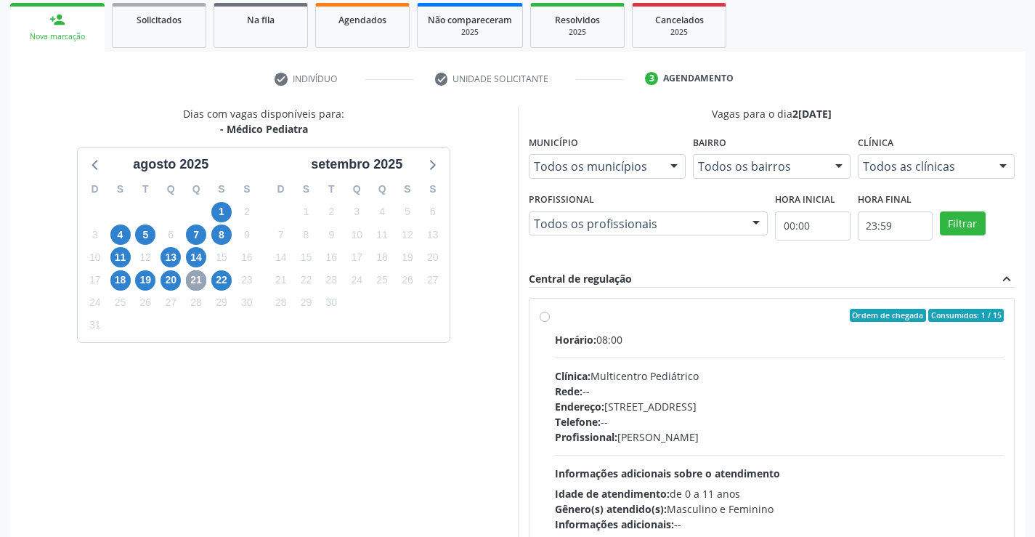
scroll to position [241, 0]
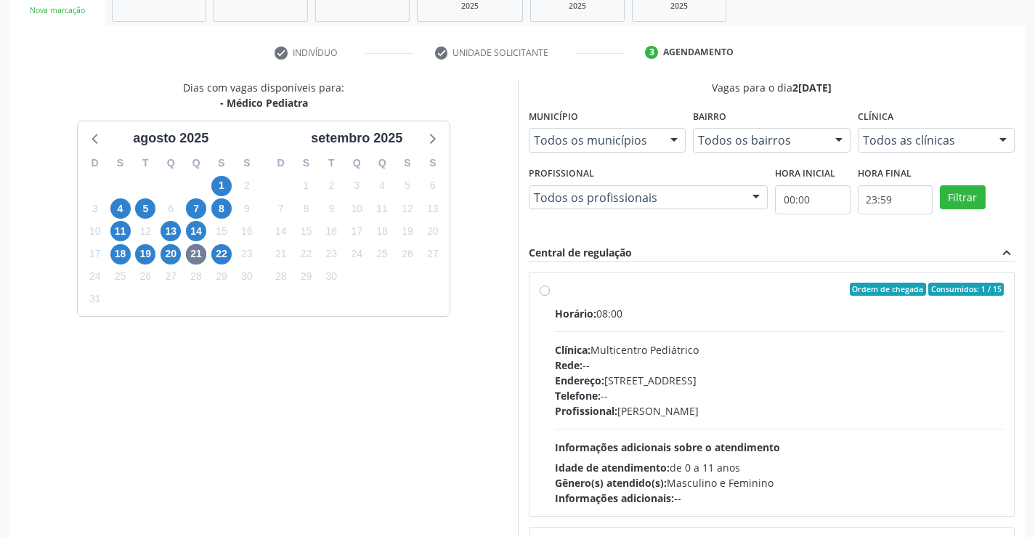
click at [725, 417] on div "Profissional: [PERSON_NAME]" at bounding box center [780, 410] width 450 height 15
click at [550, 296] on input "Ordem de chegada Consumidos: 1 / 15 Horário: 08:00 Clínica: Multicentro Pediátr…" at bounding box center [545, 289] width 10 height 13
radio input "true"
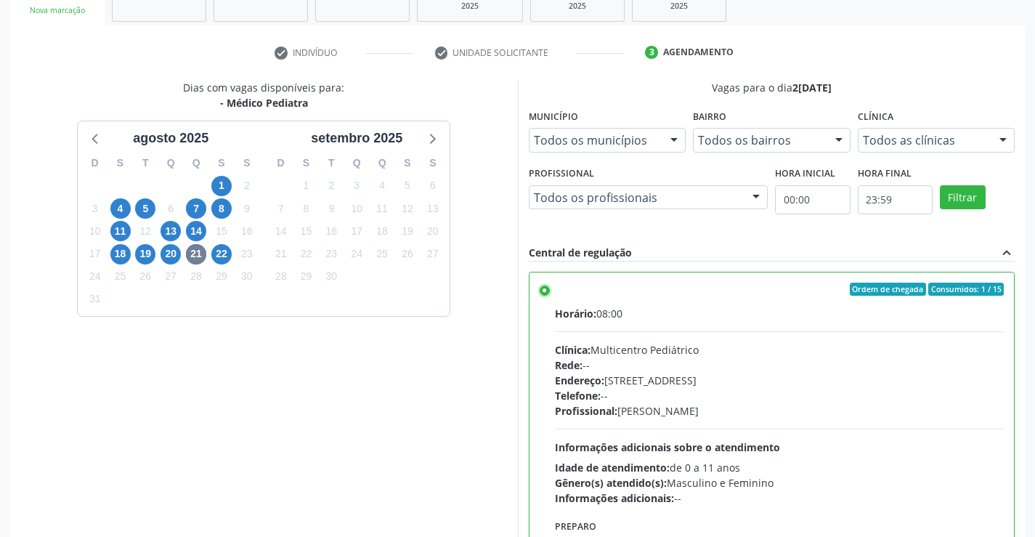
scroll to position [331, 0]
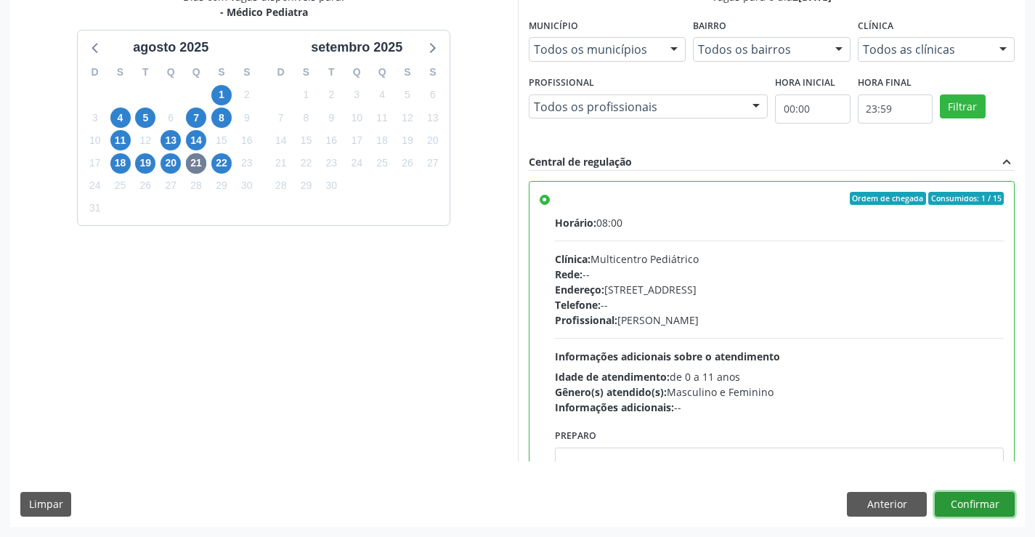
click at [982, 509] on button "Confirmar" at bounding box center [975, 504] width 80 height 25
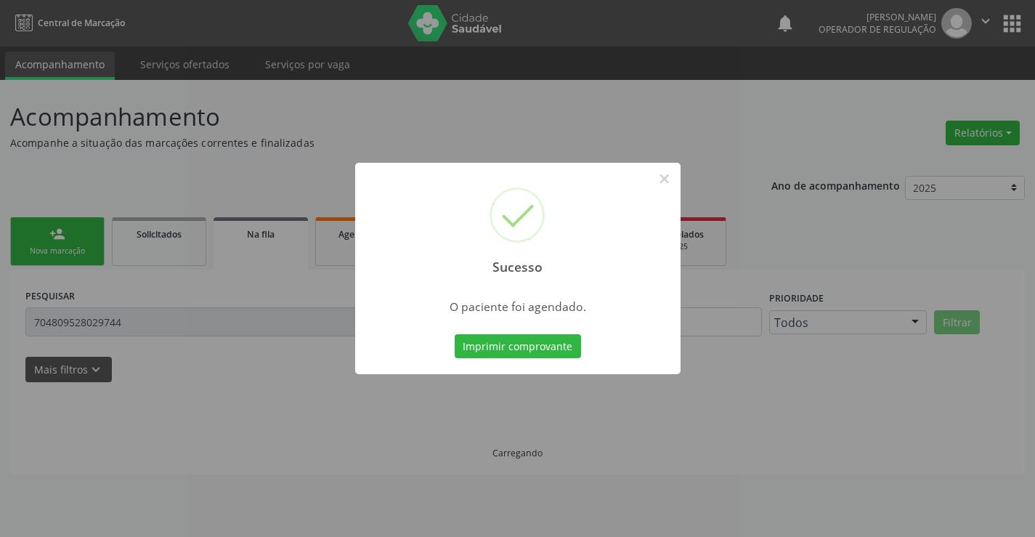
scroll to position [0, 0]
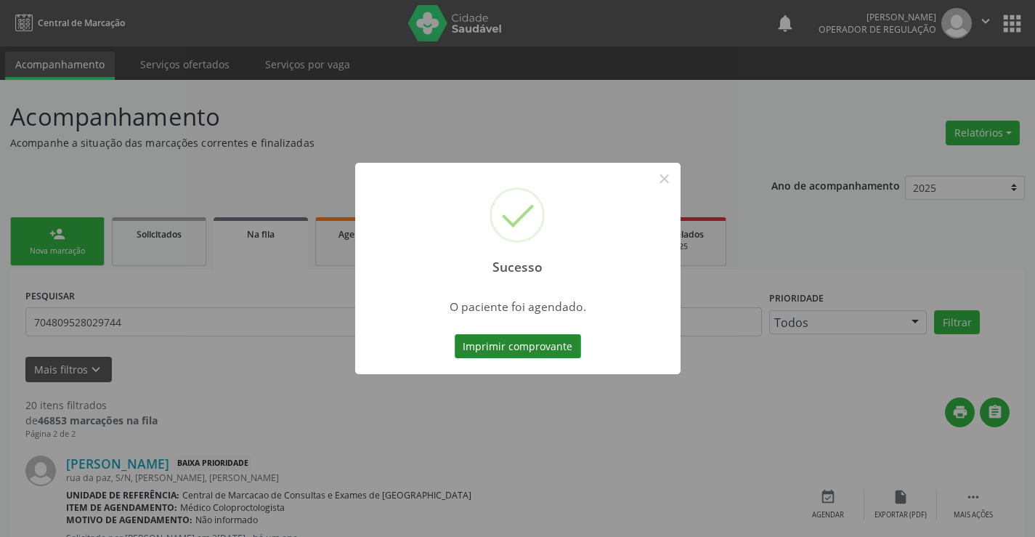
click at [539, 350] on button "Imprimir comprovante" at bounding box center [518, 346] width 126 height 25
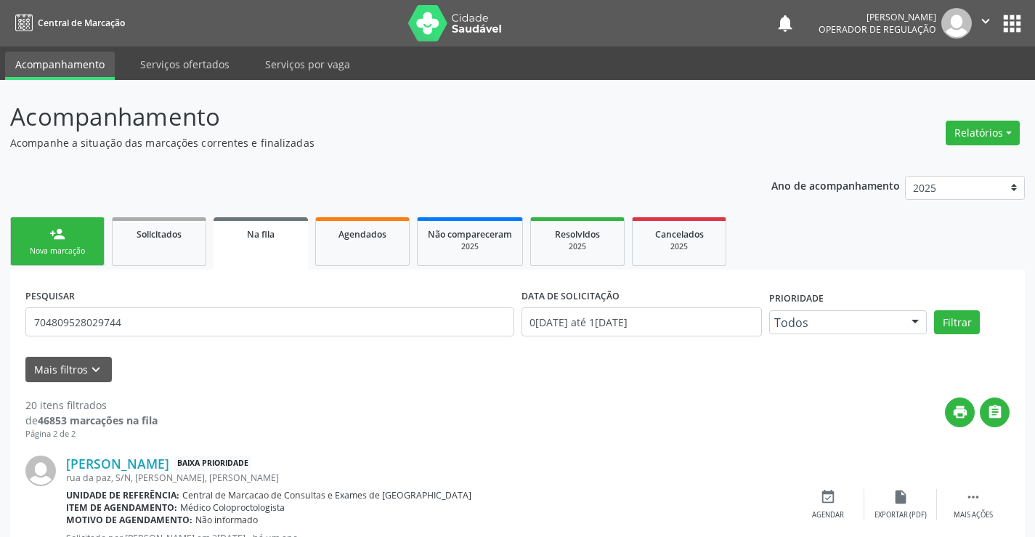
click at [989, 12] on button "" at bounding box center [986, 23] width 28 height 31
click at [918, 85] on link "Sair" at bounding box center [949, 88] width 100 height 20
